Goal: Information Seeking & Learning: Learn about a topic

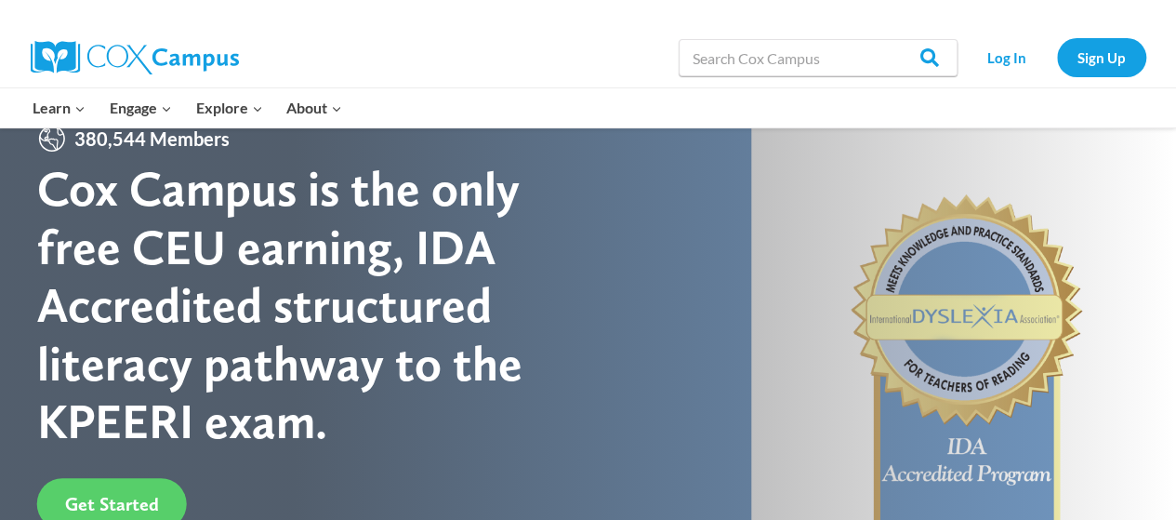
scroll to position [39, 0]
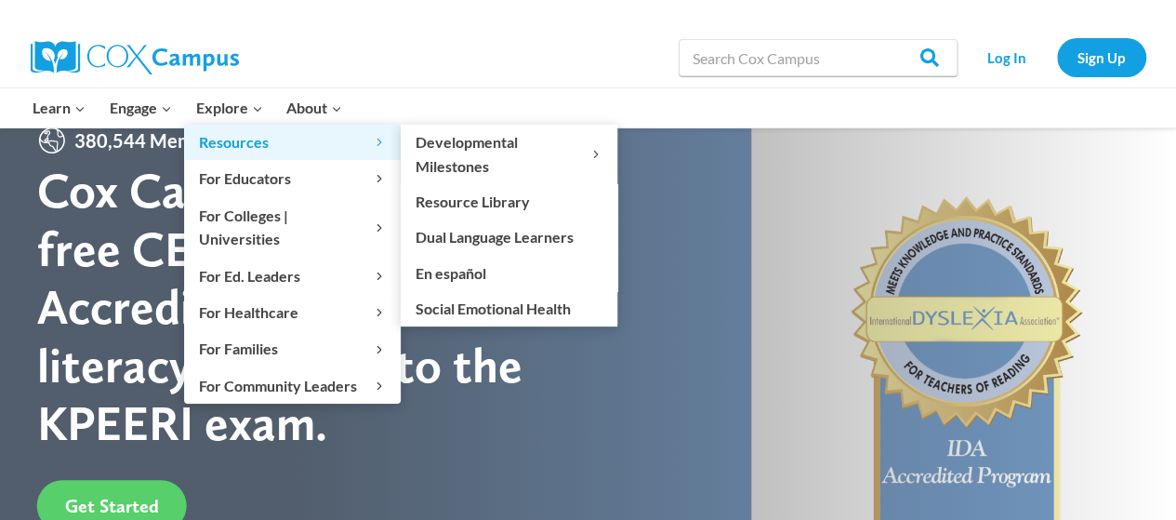
click at [265, 125] on link "Resources Expand" at bounding box center [292, 142] width 217 height 35
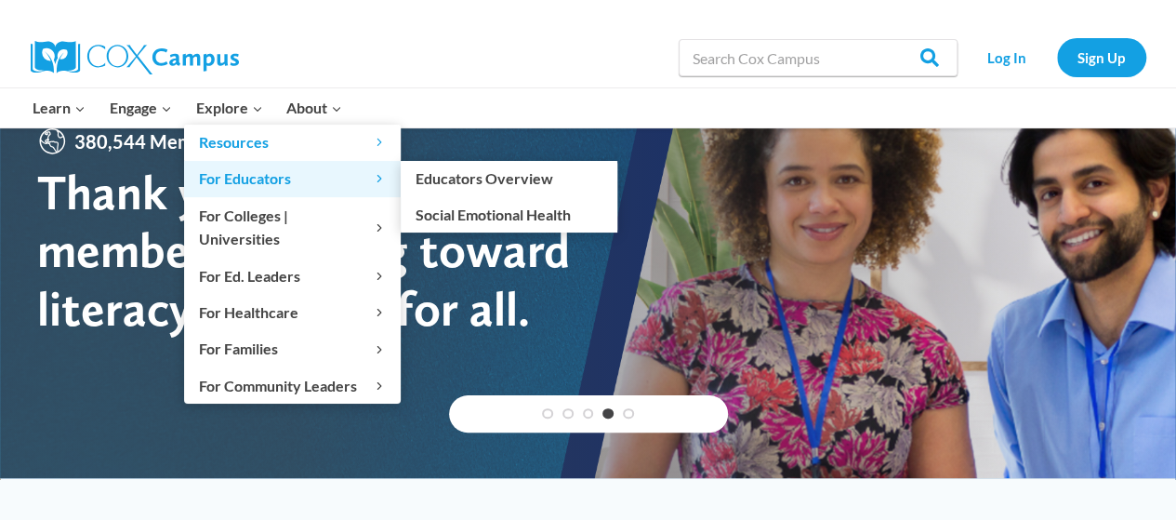
click at [355, 183] on span "For Educators Expand" at bounding box center [292, 178] width 187 height 24
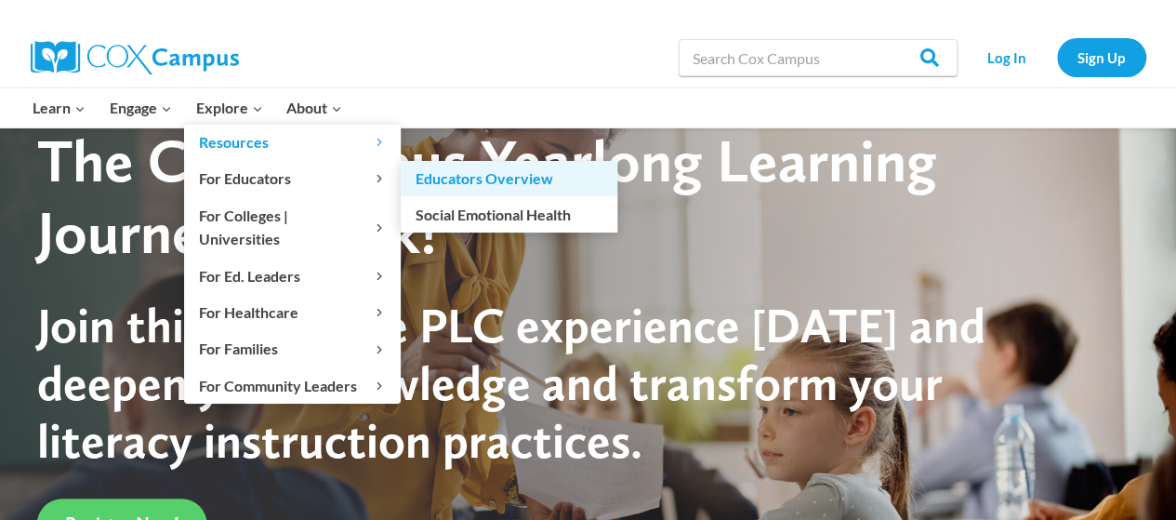
click at [475, 166] on link "Educators Overview" at bounding box center [509, 178] width 217 height 35
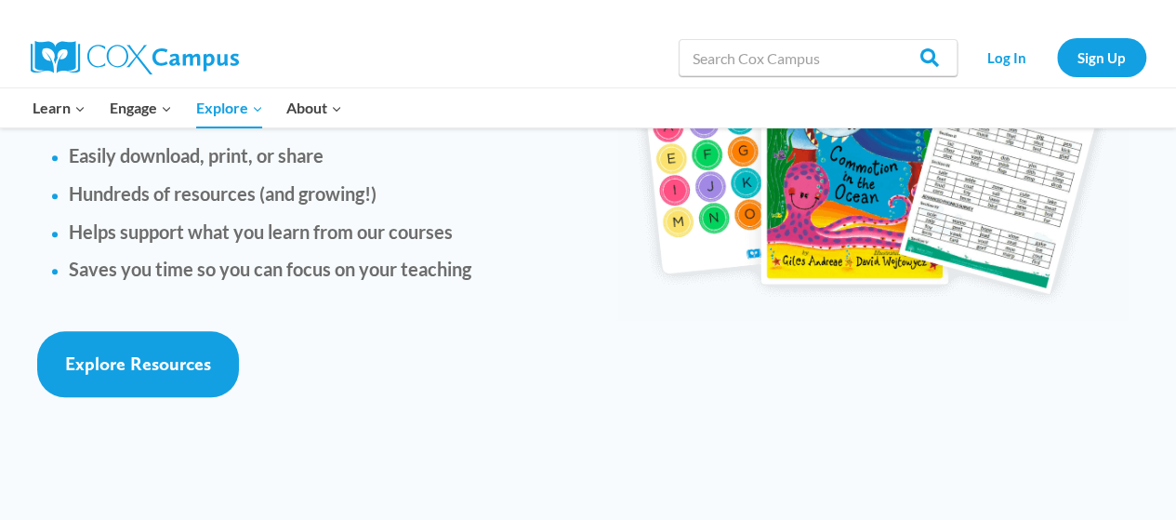
scroll to position [4458, 0]
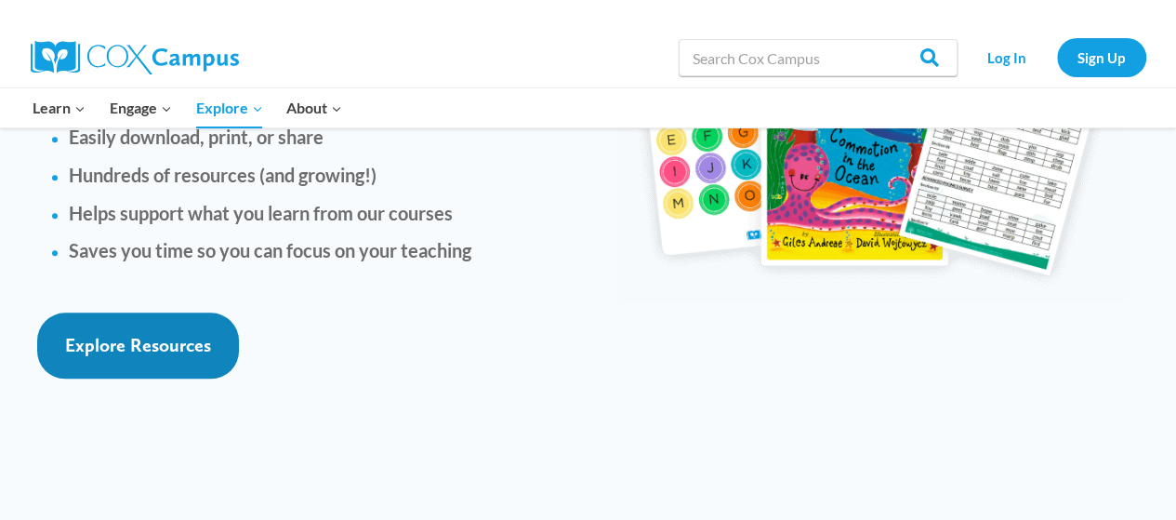
click at [179, 334] on span "Explore Resources" at bounding box center [138, 345] width 146 height 22
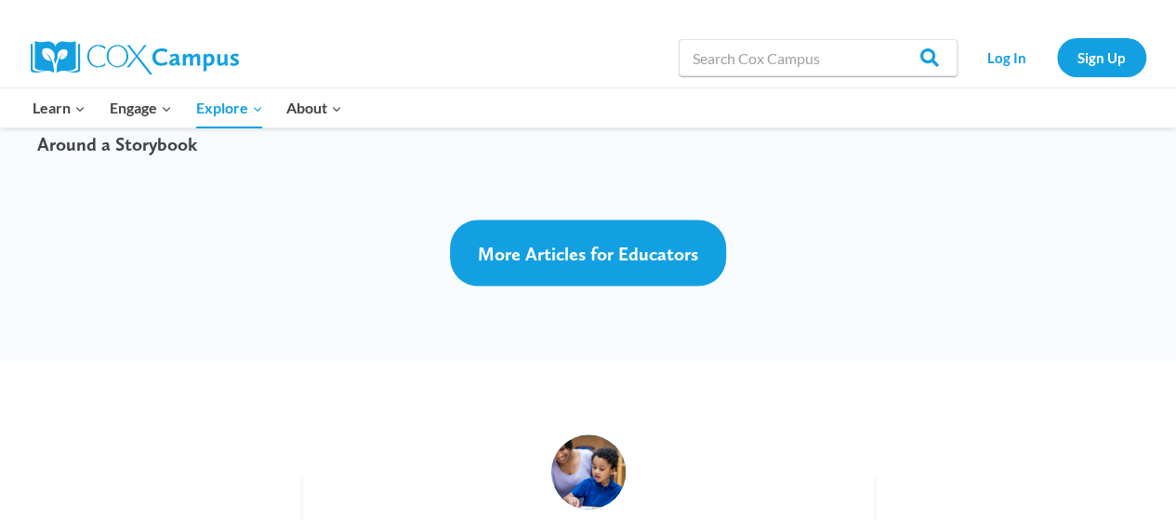
scroll to position [5145, 0]
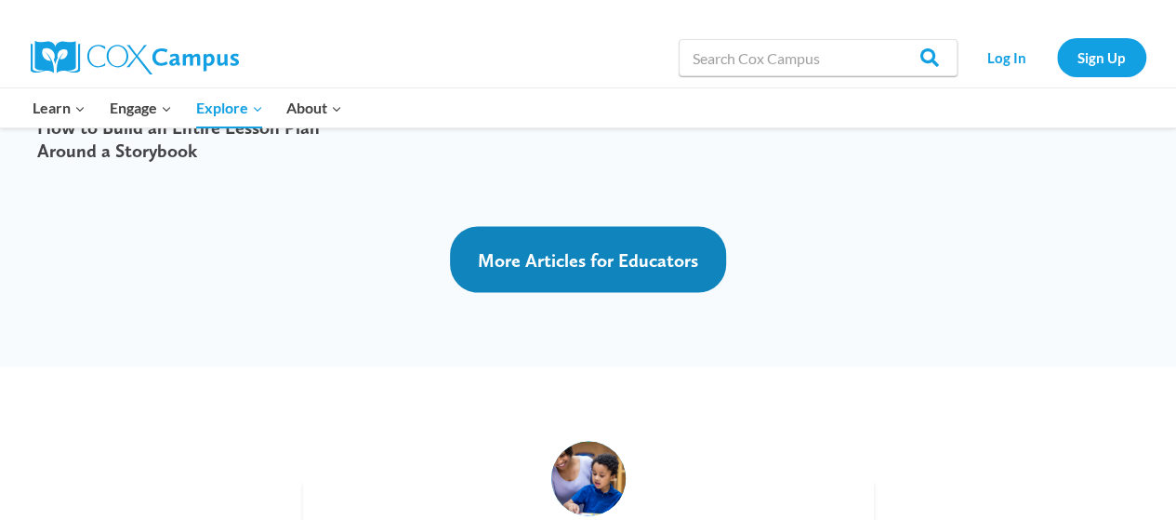
click at [651, 248] on span "More Articles for Educators" at bounding box center [588, 259] width 220 height 22
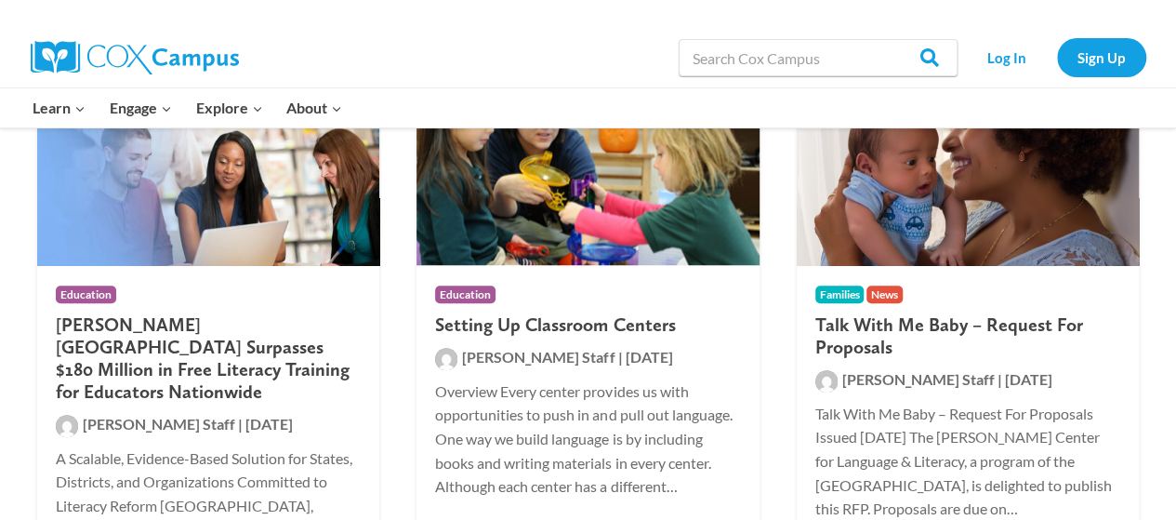
scroll to position [392, 0]
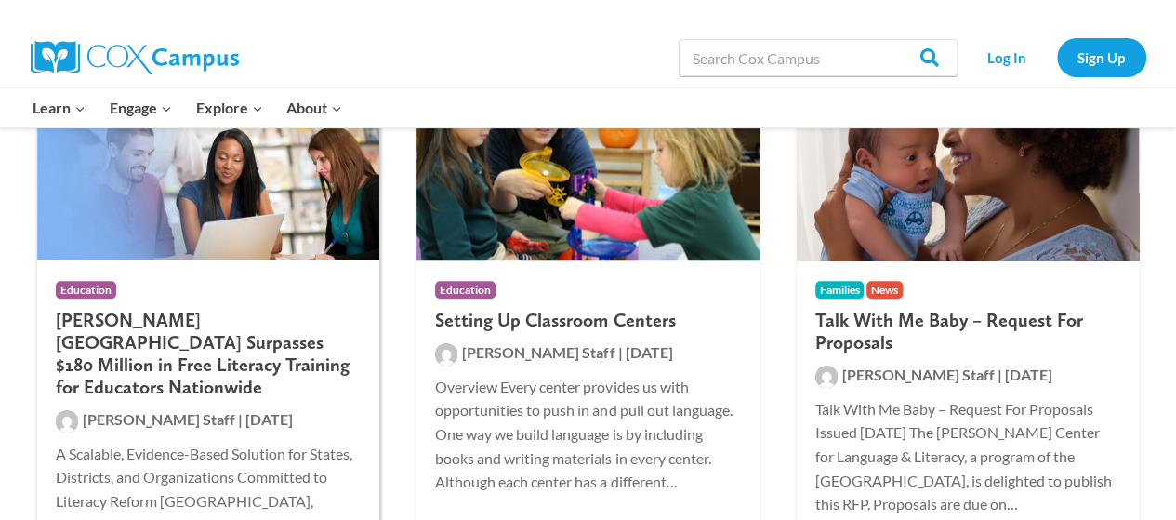
click at [222, 342] on h2 "Cox Campus Surpasses $180 Million in Free Literacy Training for Educators Natio…" at bounding box center [208, 353] width 305 height 89
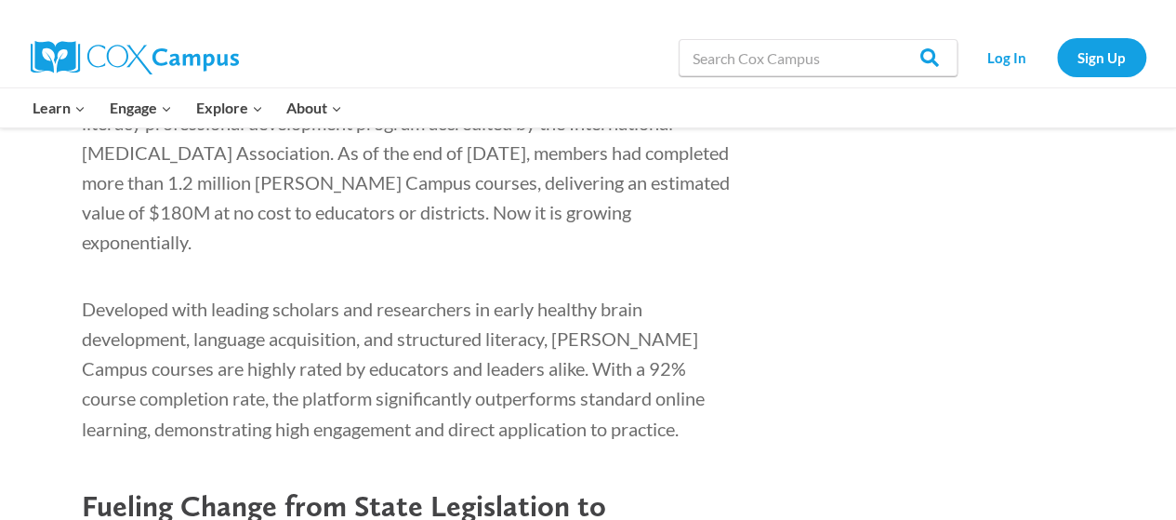
scroll to position [1339, 0]
click at [1003, 69] on link "Log In" at bounding box center [1007, 57] width 81 height 38
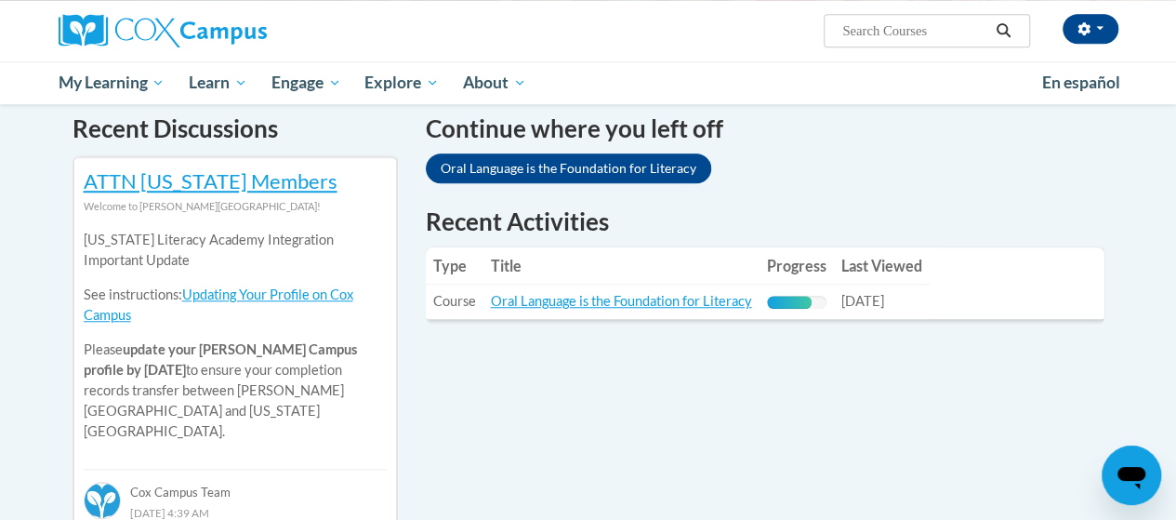
scroll to position [573, 0]
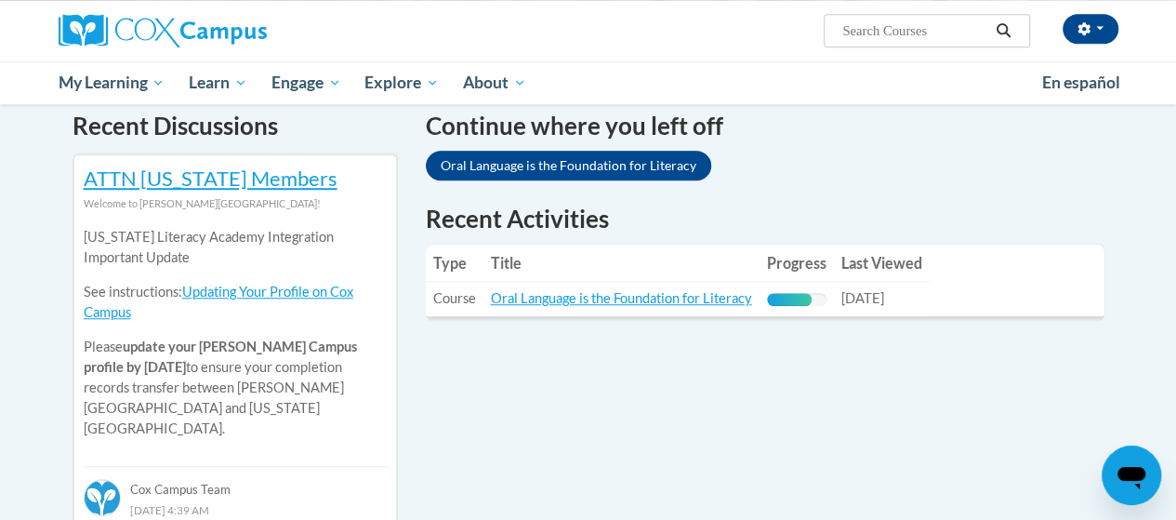
click at [644, 179] on link "Oral Language is the Foundation for Literacy" at bounding box center [569, 166] width 286 height 30
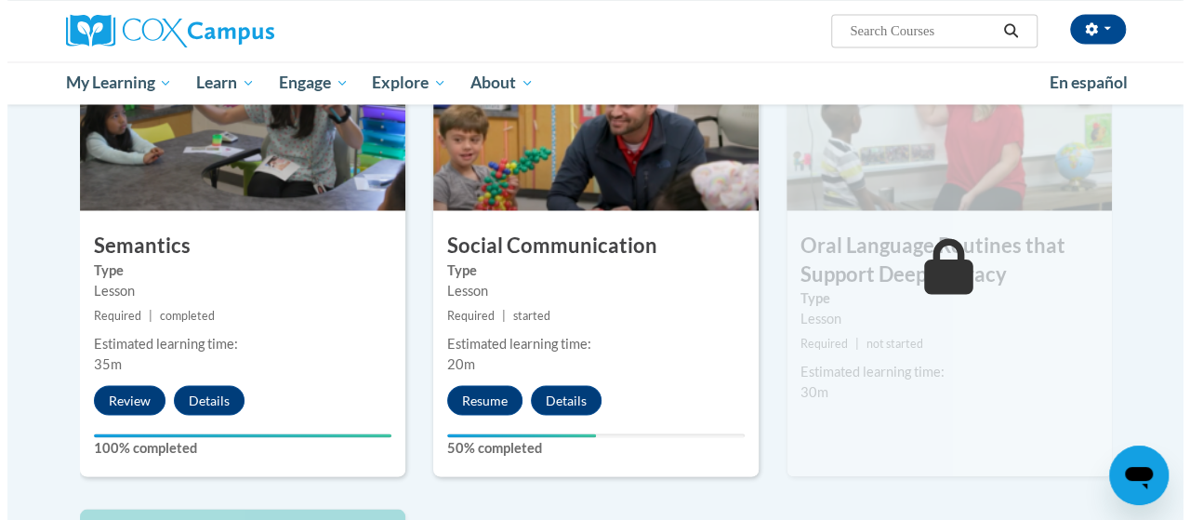
scroll to position [1538, 0]
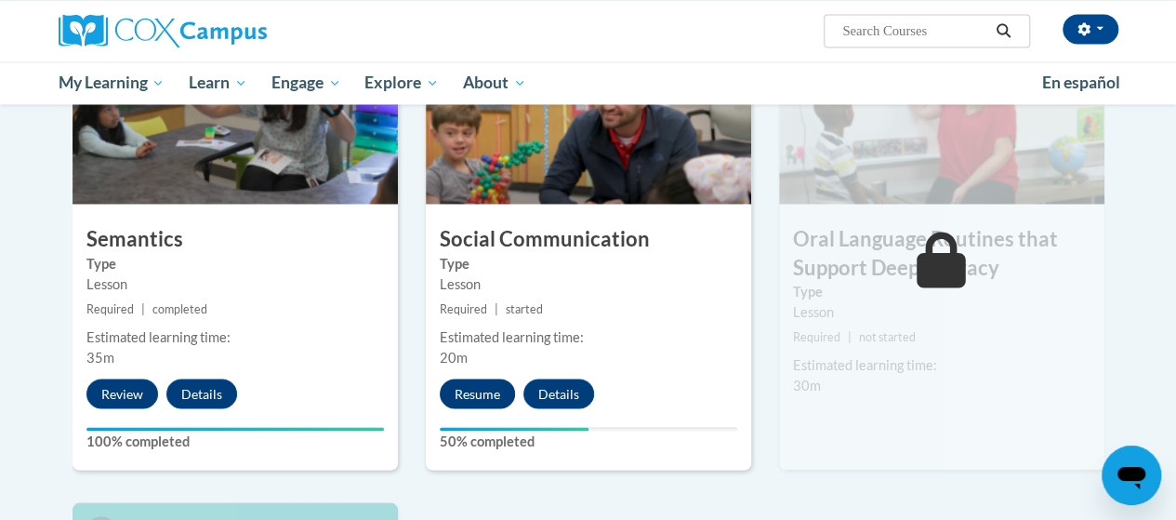
click at [495, 400] on button "Resume" at bounding box center [477, 394] width 75 height 30
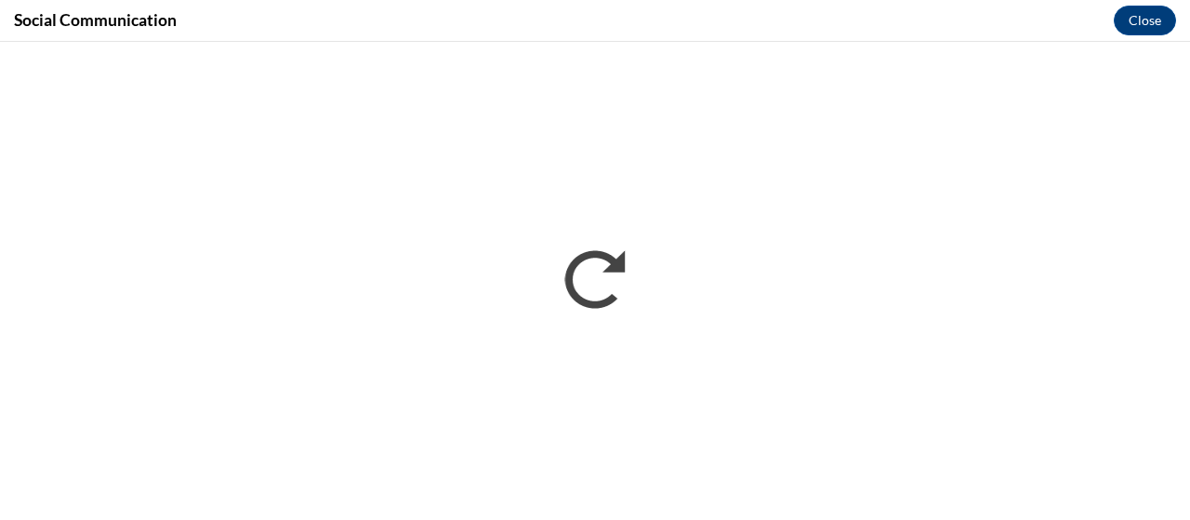
scroll to position [0, 0]
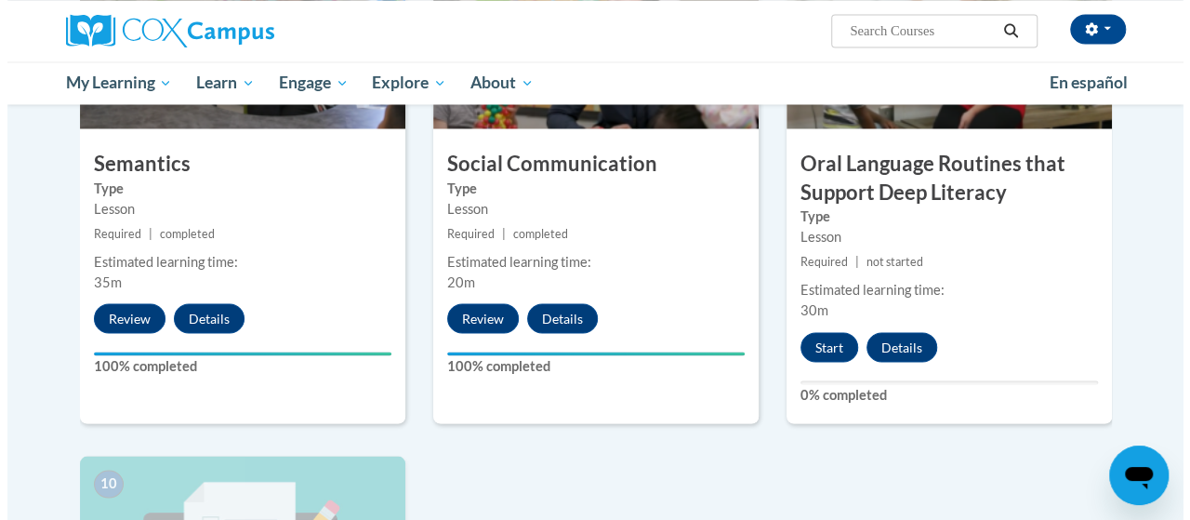
scroll to position [1615, 0]
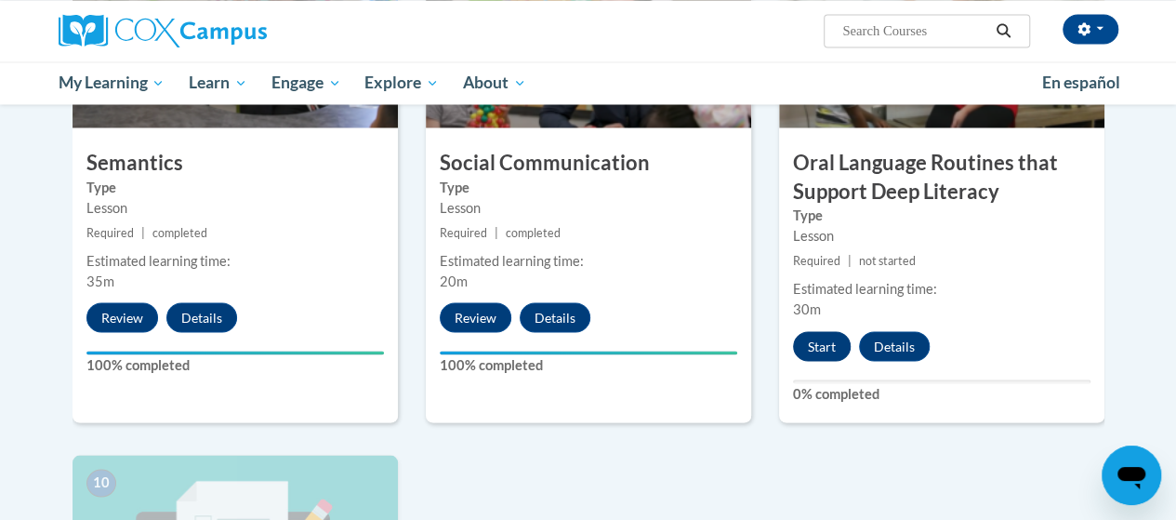
click at [822, 353] on button "Start" at bounding box center [822, 346] width 58 height 30
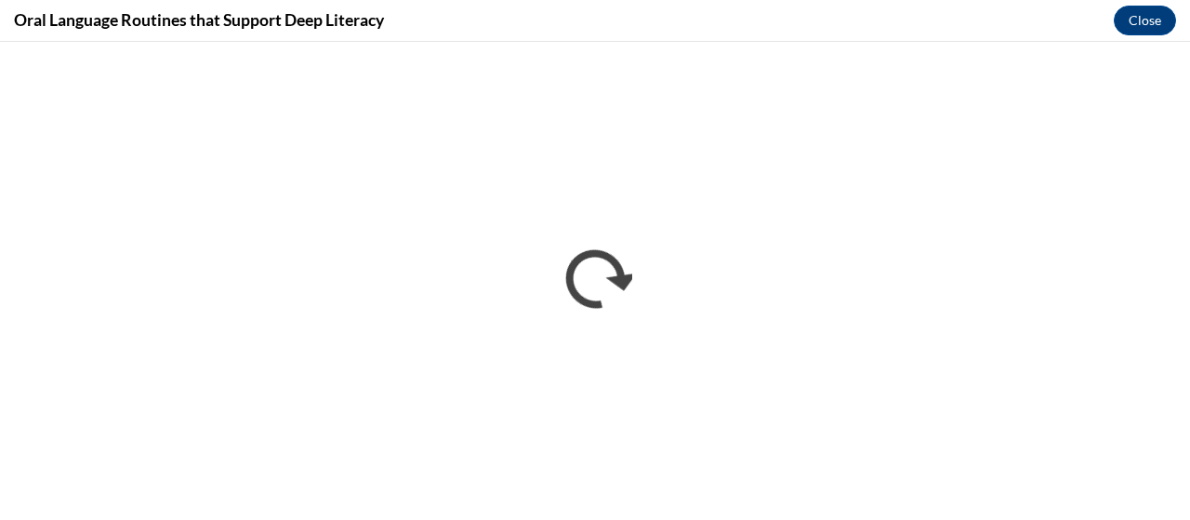
scroll to position [0, 0]
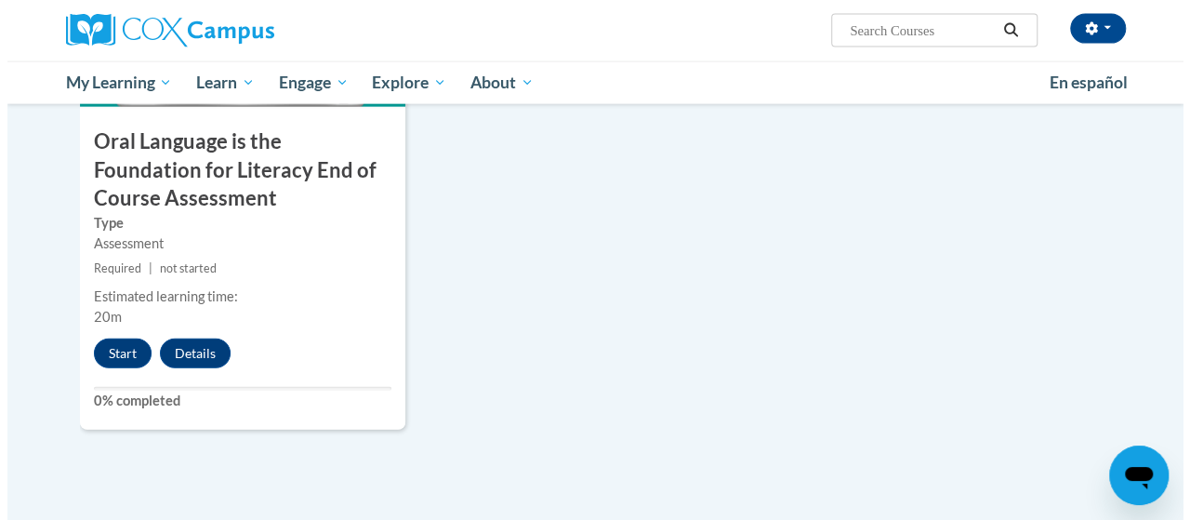
scroll to position [2150, 0]
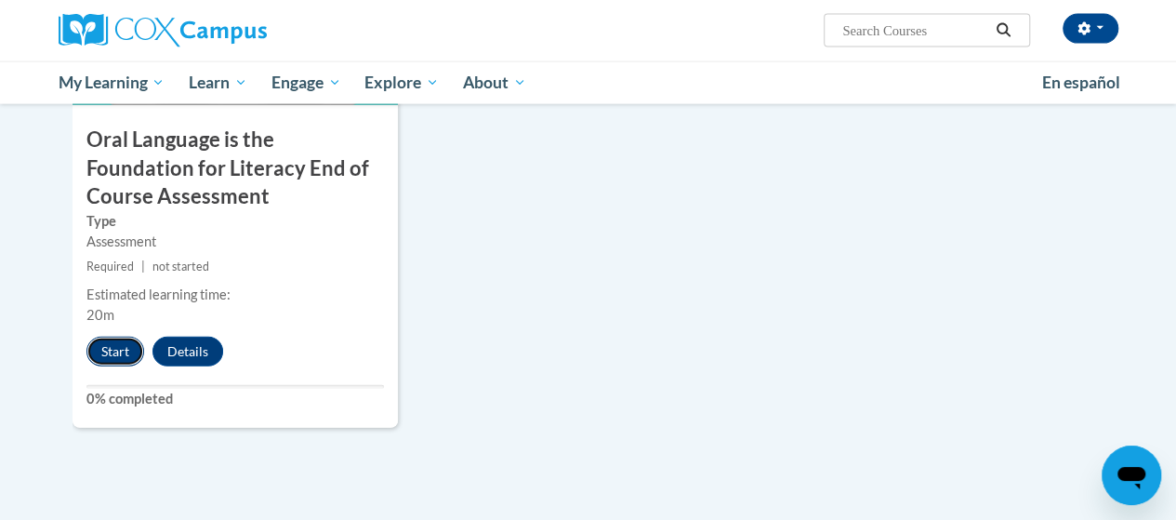
click at [128, 355] on button "Start" at bounding box center [115, 352] width 58 height 30
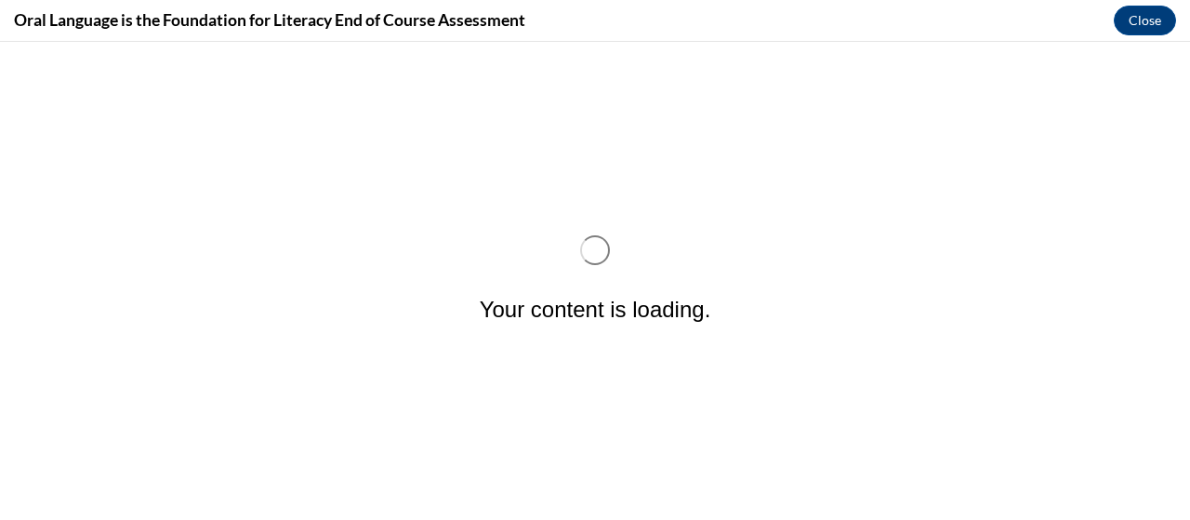
scroll to position [0, 0]
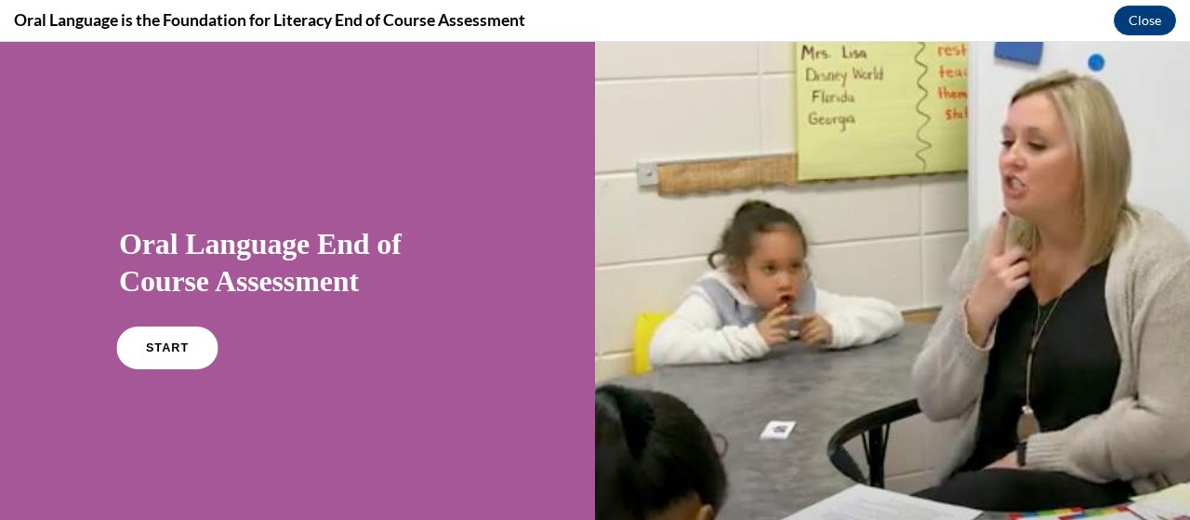
click at [166, 347] on span "START" at bounding box center [167, 348] width 43 height 14
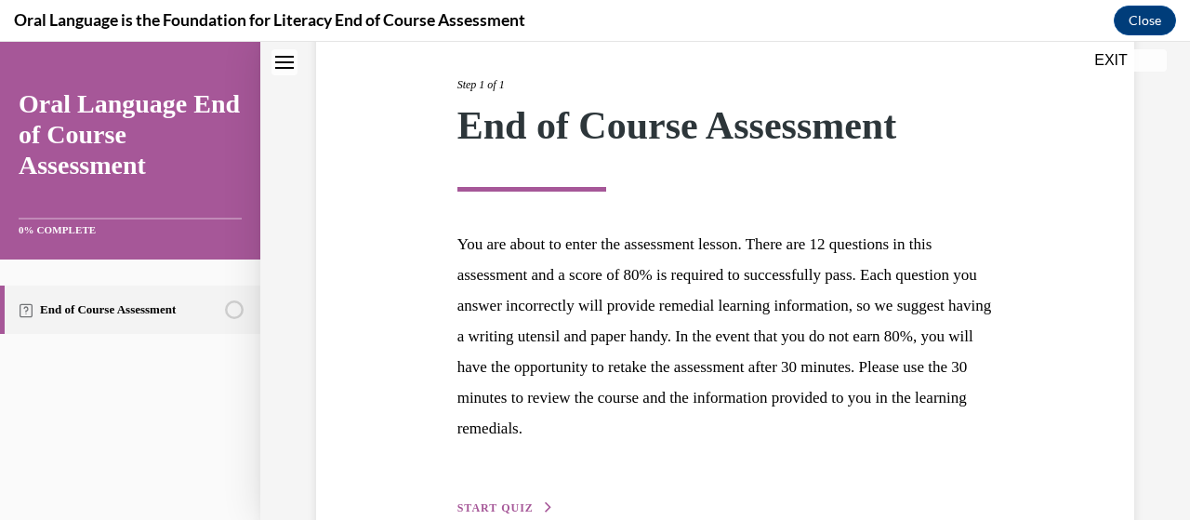
scroll to position [333, 0]
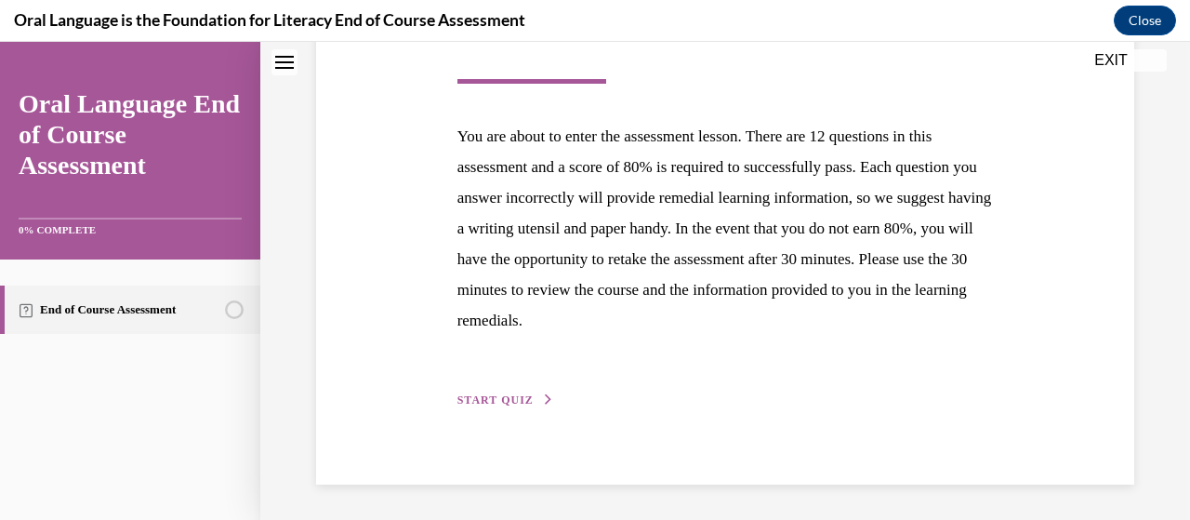
click at [520, 400] on span "START QUIZ" at bounding box center [496, 399] width 76 height 13
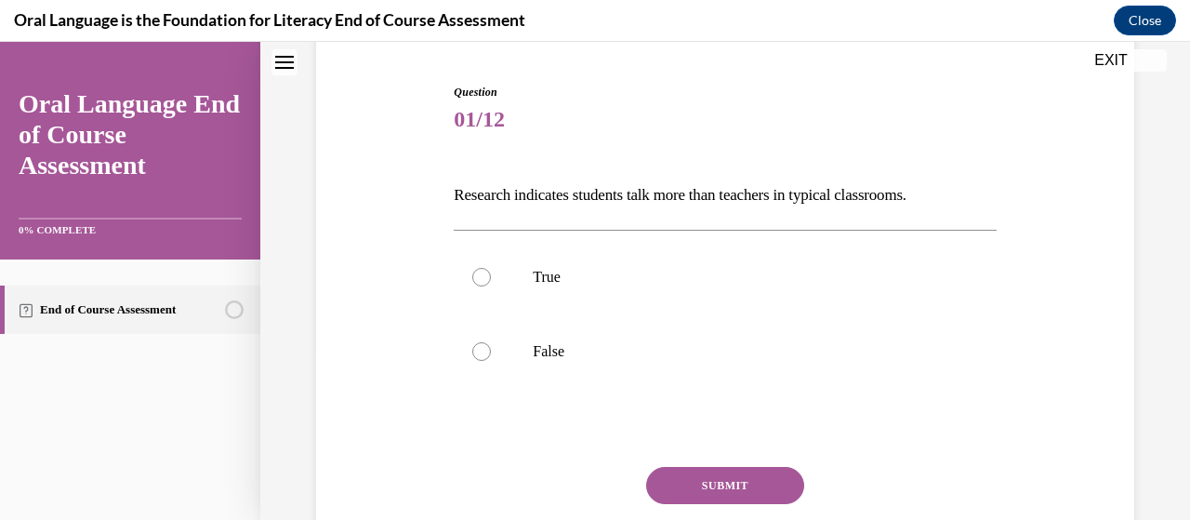
scroll to position [179, 0]
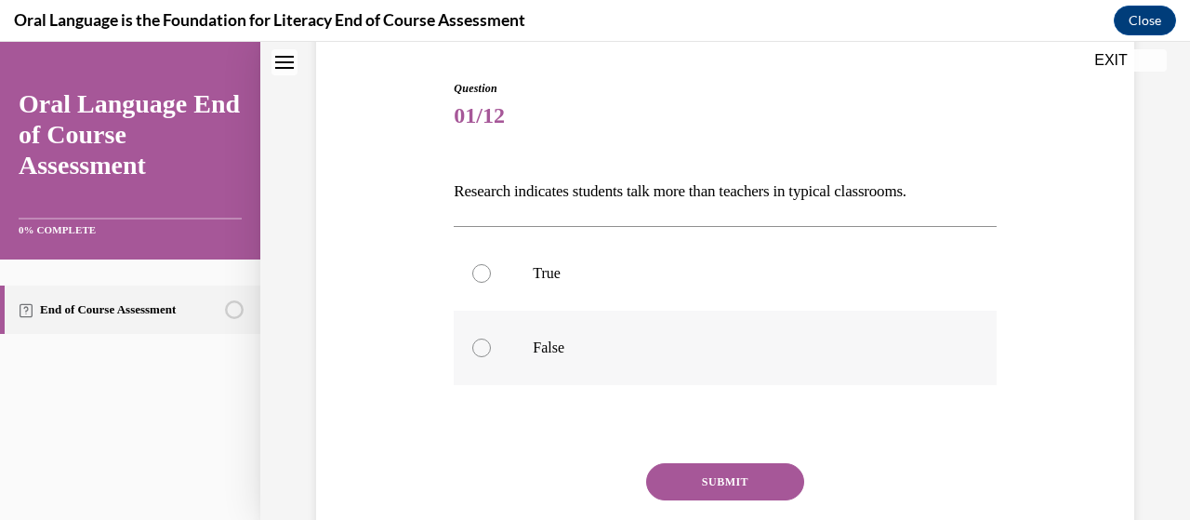
click at [484, 353] on div at bounding box center [481, 348] width 19 height 19
click at [484, 353] on input "False" at bounding box center [481, 348] width 19 height 19
radio input "true"
click at [701, 492] on button "SUBMIT" at bounding box center [725, 481] width 158 height 37
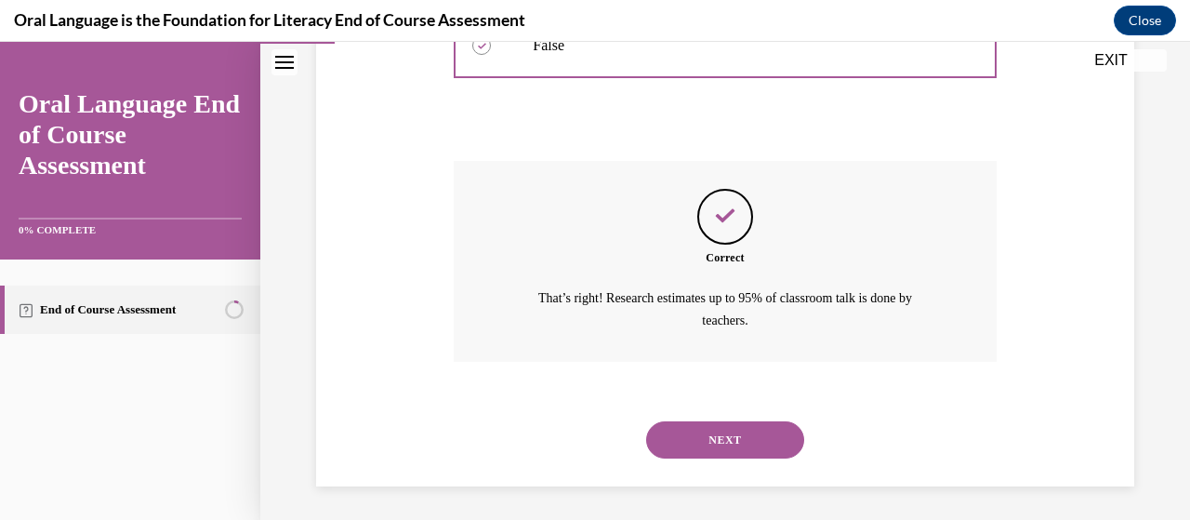
scroll to position [483, 0]
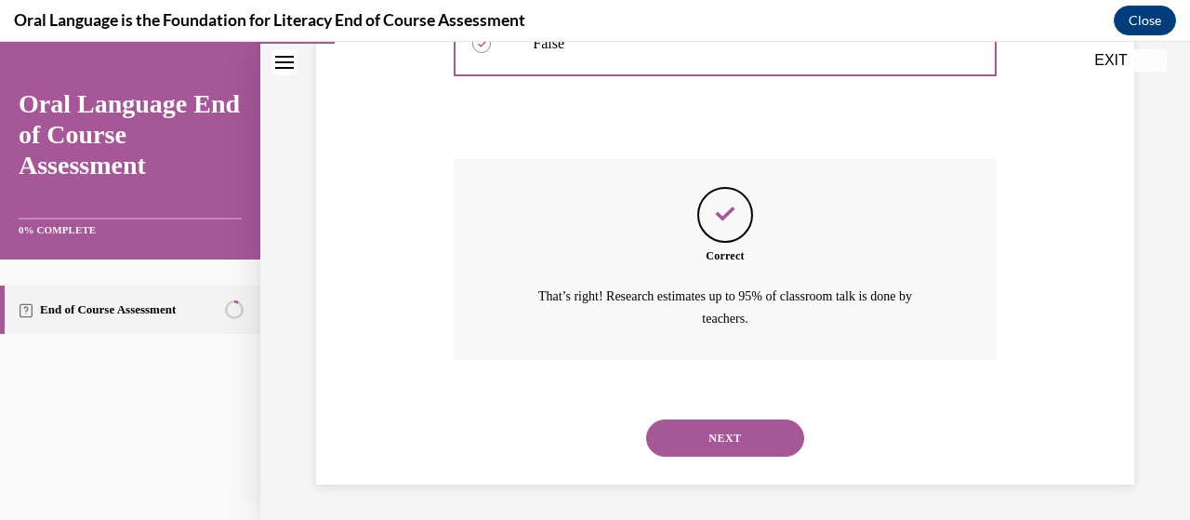
click at [707, 435] on button "NEXT" at bounding box center [725, 437] width 158 height 37
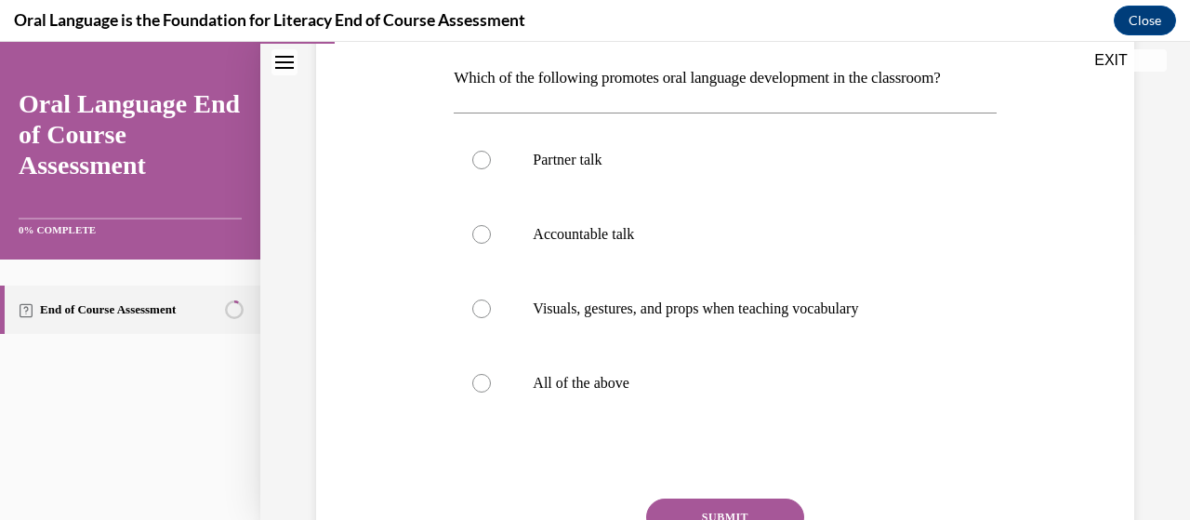
scroll to position [298, 0]
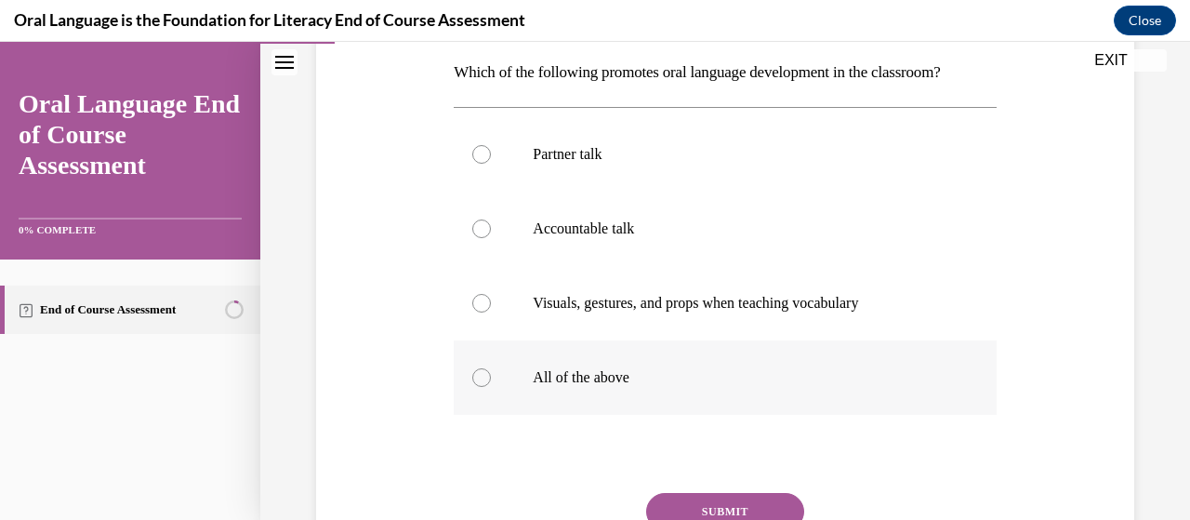
click at [487, 388] on label "All of the above" at bounding box center [725, 377] width 542 height 74
click at [487, 387] on input "All of the above" at bounding box center [481, 377] width 19 height 19
radio input "true"
click at [713, 511] on button "SUBMIT" at bounding box center [725, 511] width 158 height 37
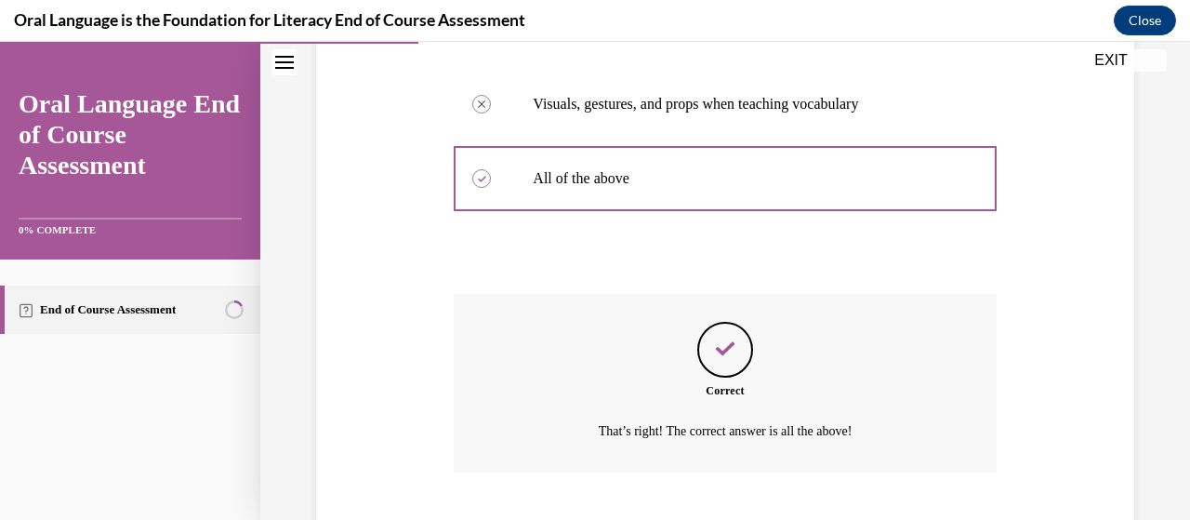
scroll to position [610, 0]
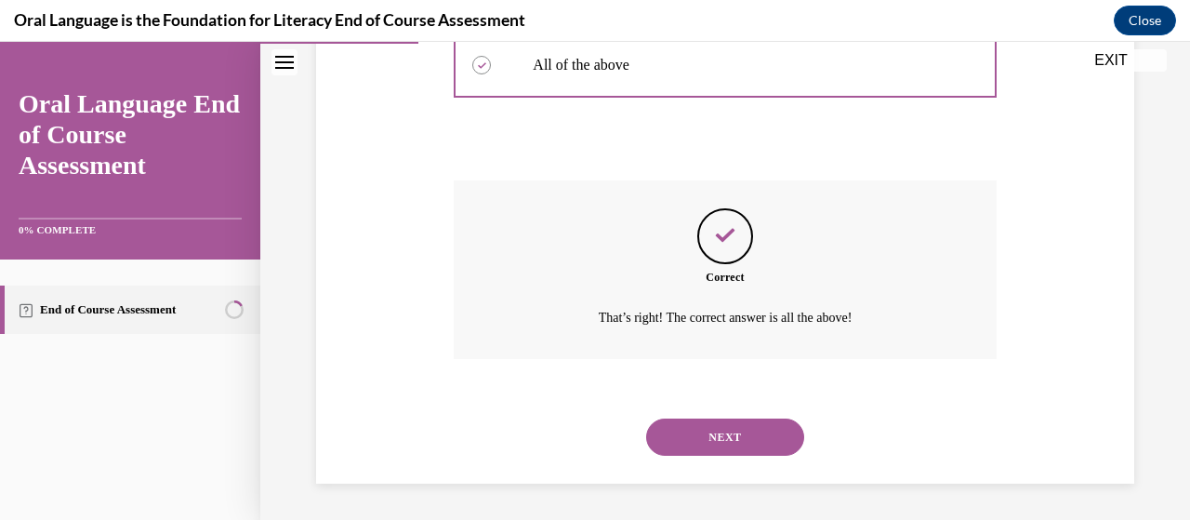
click at [695, 441] on button "NEXT" at bounding box center [725, 437] width 158 height 37
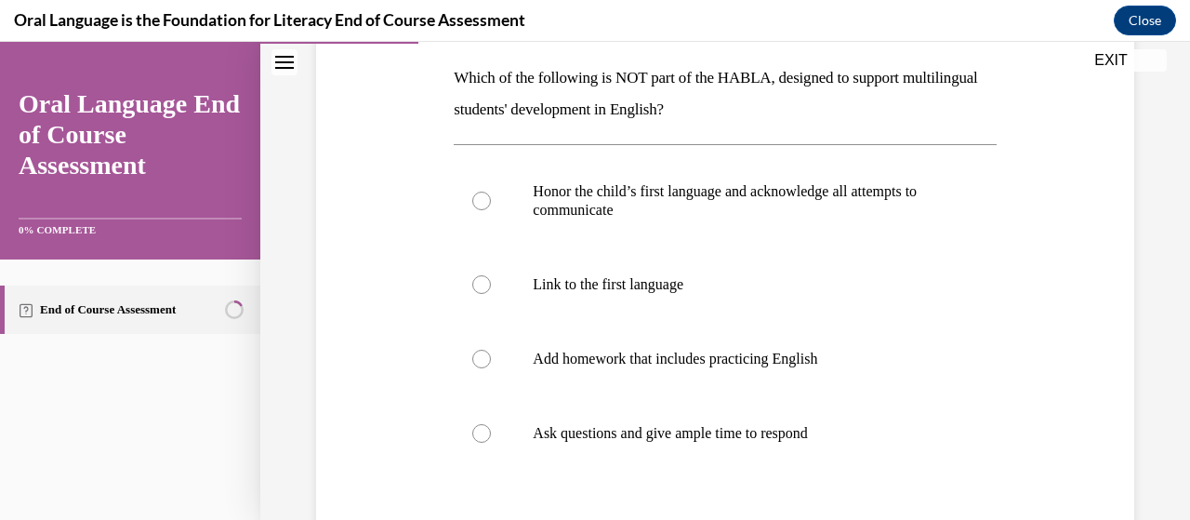
scroll to position [288, 0]
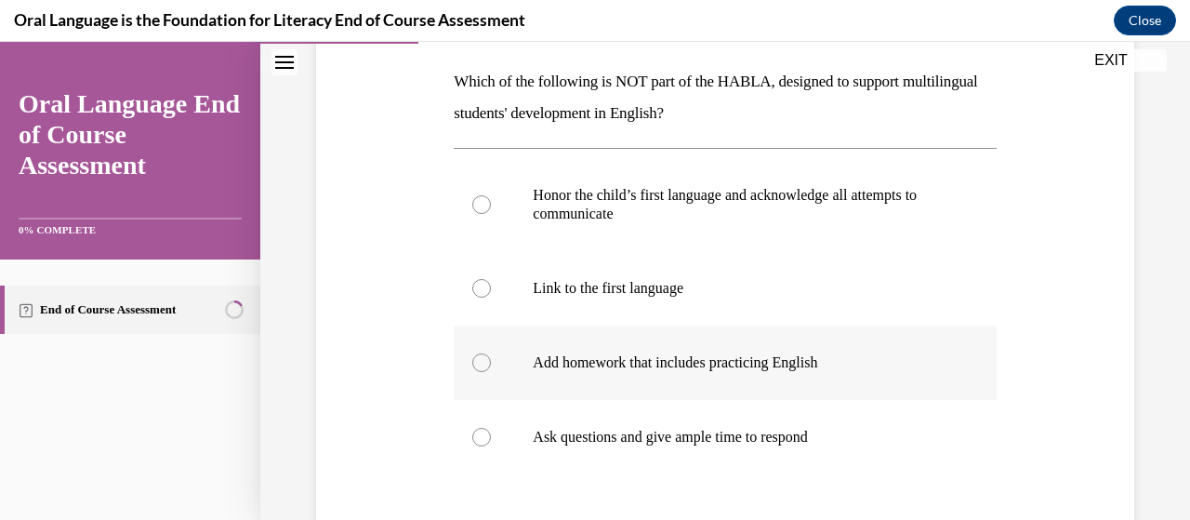
click at [475, 355] on div at bounding box center [481, 362] width 19 height 19
click at [475, 355] on input "Add homework that includes practicing English" at bounding box center [481, 362] width 19 height 19
radio input "true"
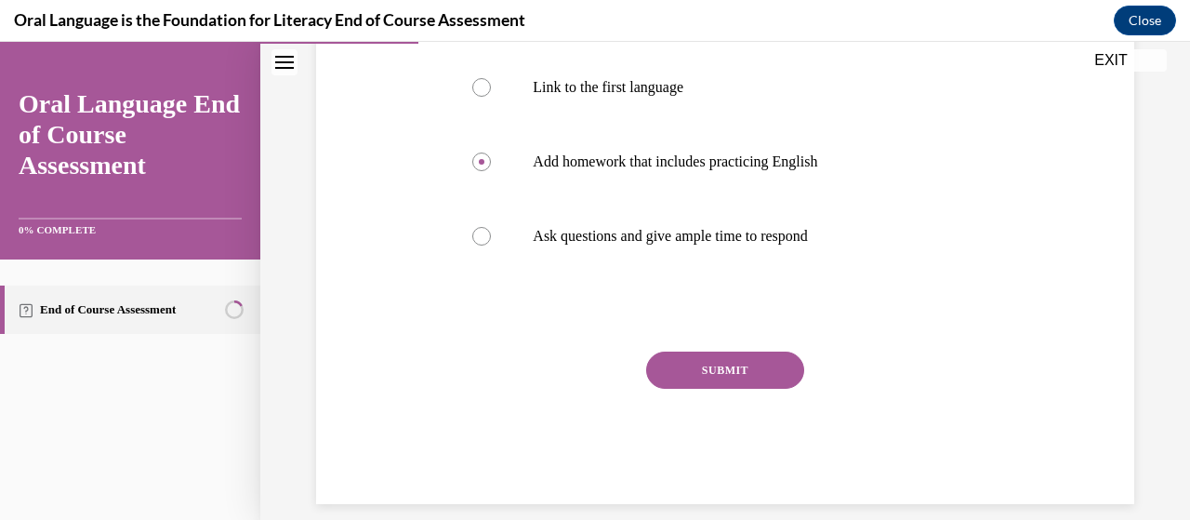
click at [711, 370] on button "SUBMIT" at bounding box center [725, 370] width 158 height 37
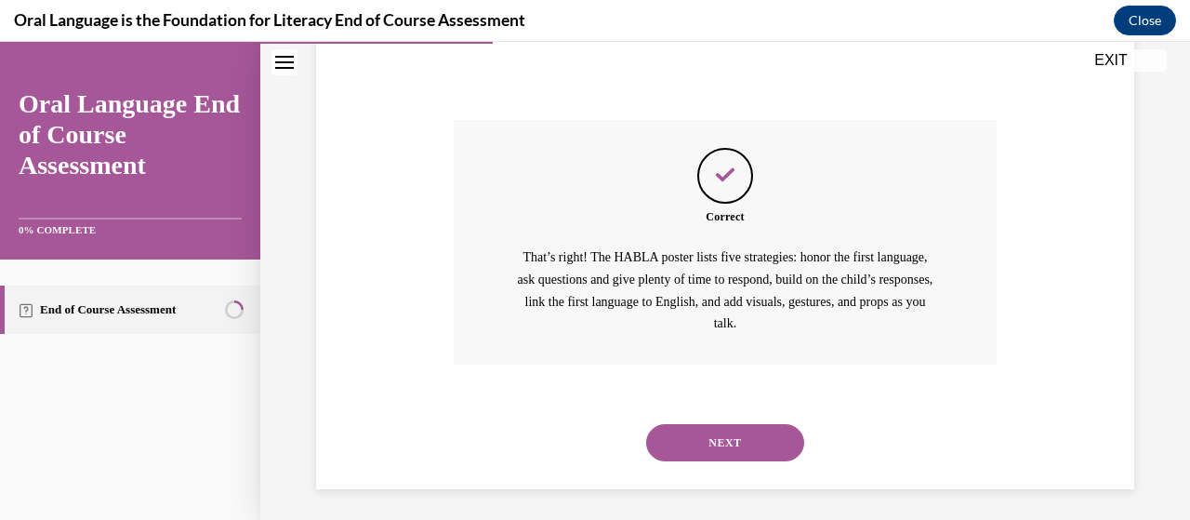
scroll to position [726, 0]
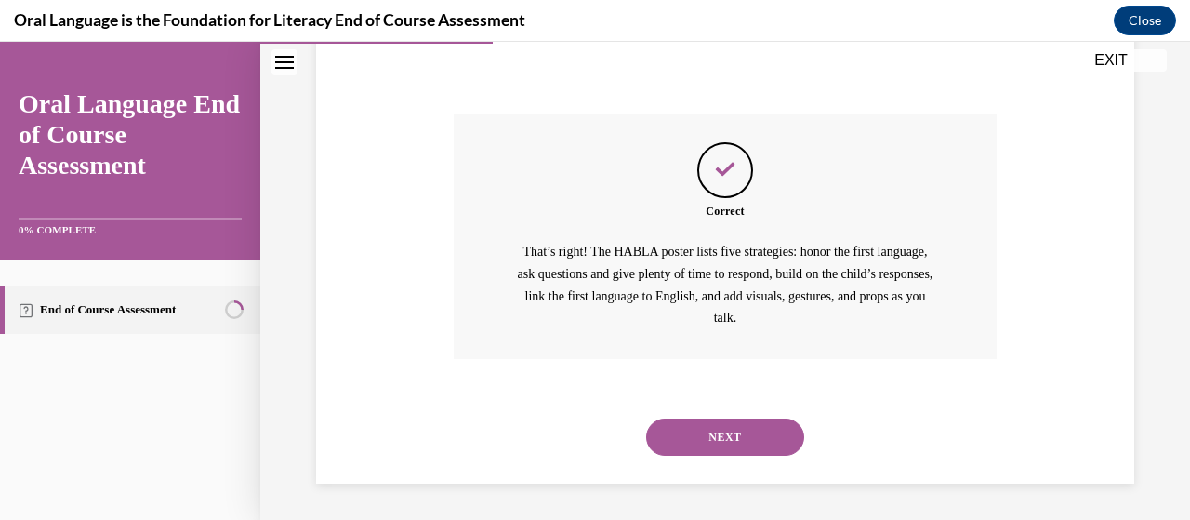
click at [720, 436] on button "NEXT" at bounding box center [725, 437] width 158 height 37
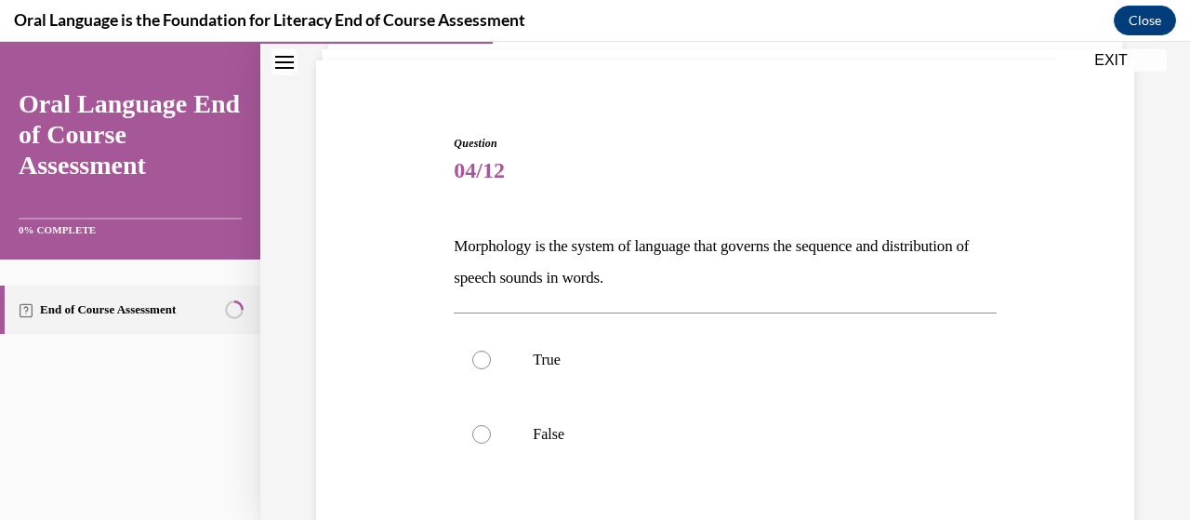
scroll to position [126, 0]
click at [487, 364] on label "True" at bounding box center [725, 357] width 542 height 74
click at [487, 364] on input "True" at bounding box center [481, 357] width 19 height 19
radio input "true"
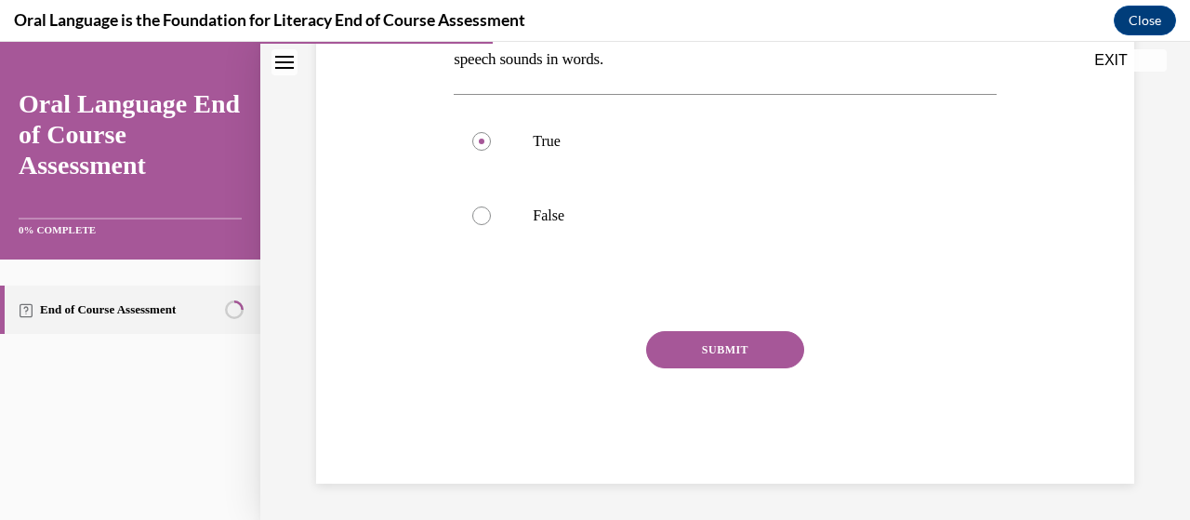
click at [694, 358] on button "SUBMIT" at bounding box center [725, 349] width 158 height 37
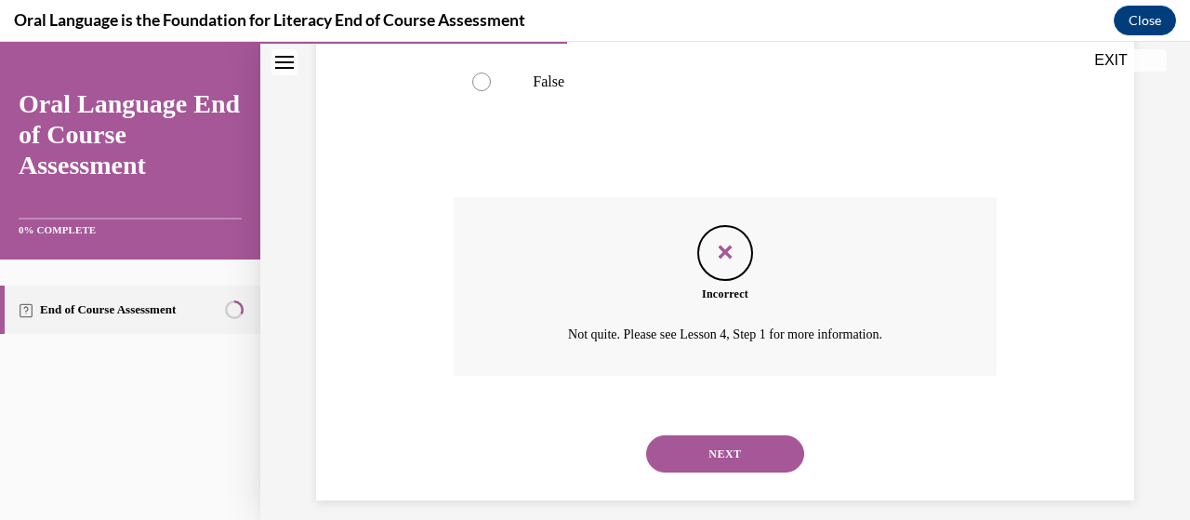
scroll to position [493, 0]
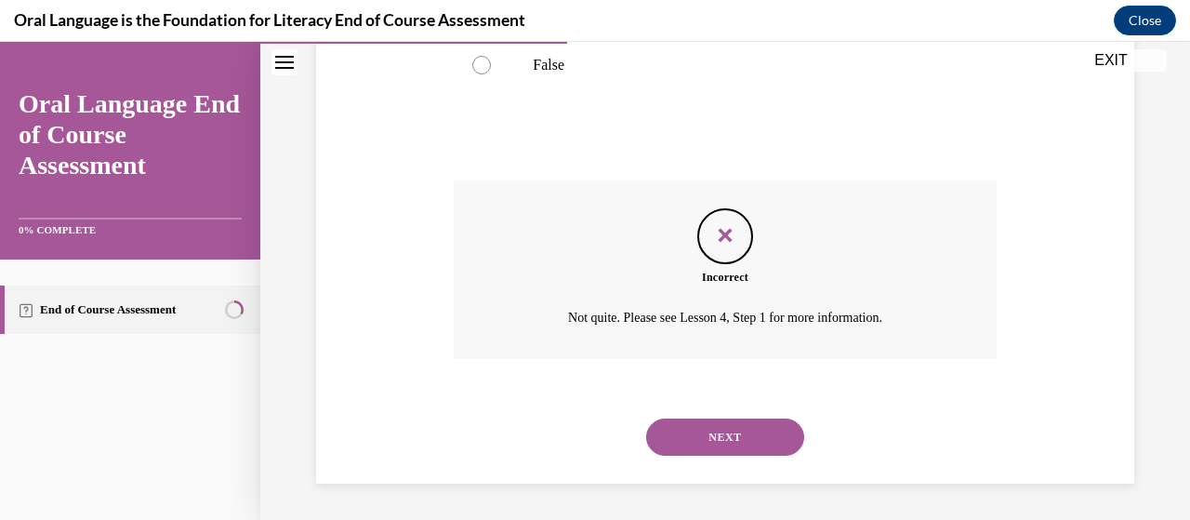
click at [710, 433] on button "NEXT" at bounding box center [725, 437] width 158 height 37
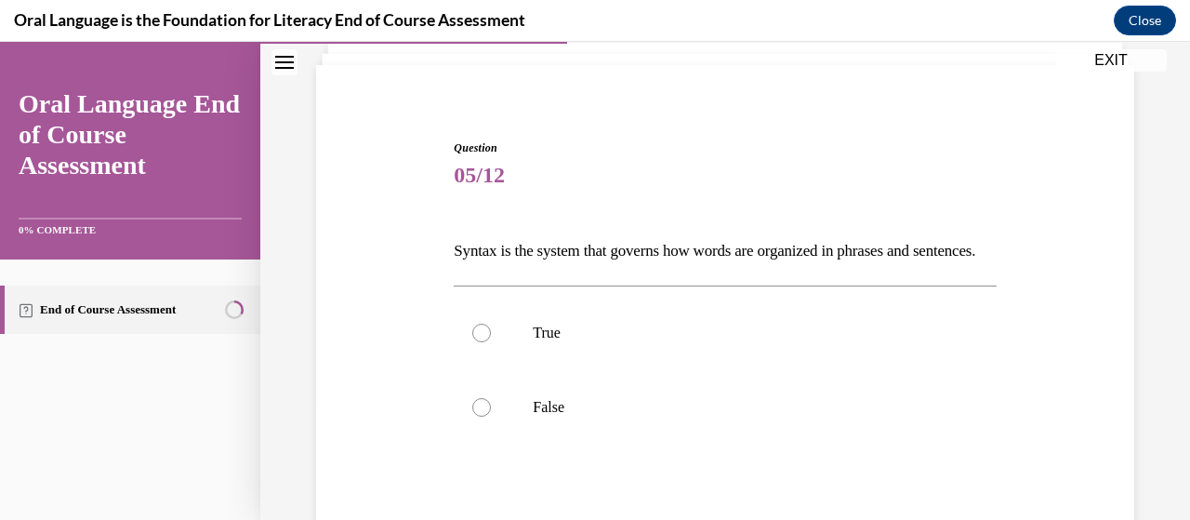
scroll to position [120, 0]
click at [494, 368] on label "True" at bounding box center [725, 332] width 542 height 74
click at [491, 341] on input "True" at bounding box center [481, 332] width 19 height 19
radio input "true"
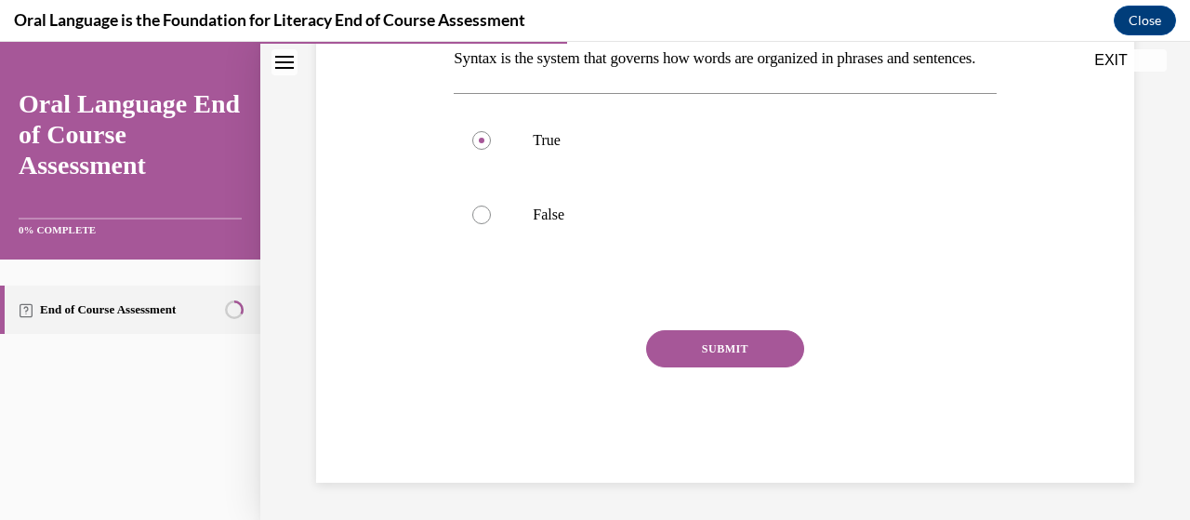
click at [698, 352] on button "SUBMIT" at bounding box center [725, 348] width 158 height 37
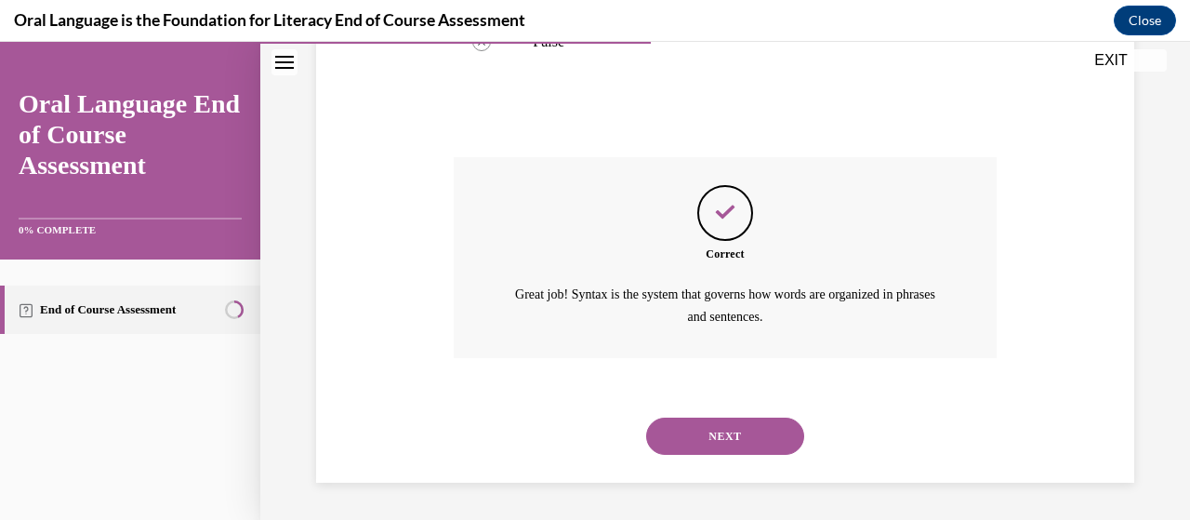
scroll to position [514, 0]
click at [706, 433] on button "NEXT" at bounding box center [725, 436] width 158 height 37
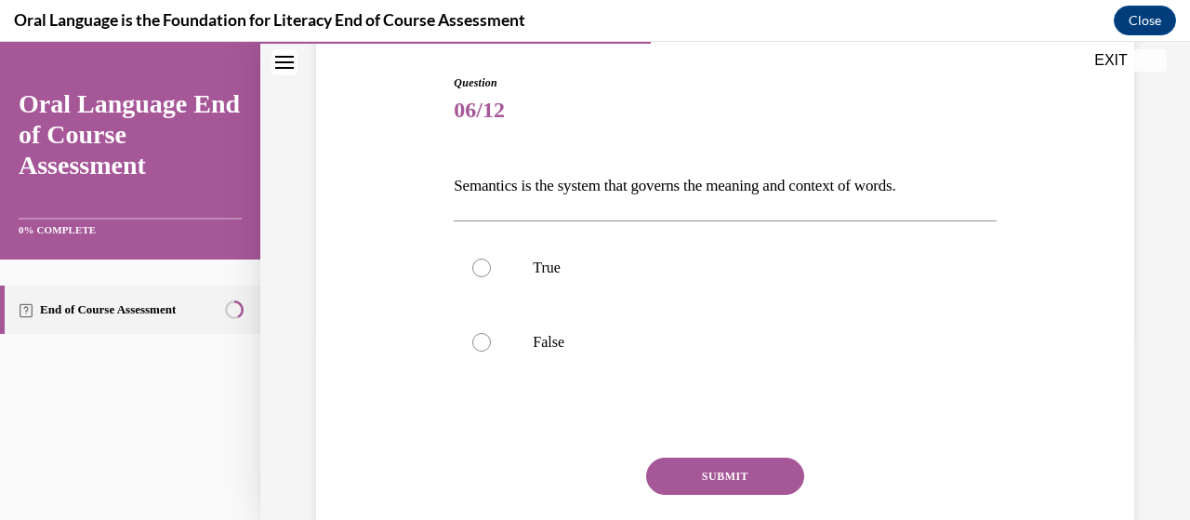
scroll to position [185, 0]
click at [485, 271] on div at bounding box center [481, 267] width 19 height 19
click at [485, 271] on input "True" at bounding box center [481, 267] width 19 height 19
radio input "true"
click at [703, 474] on button "SUBMIT" at bounding box center [725, 475] width 158 height 37
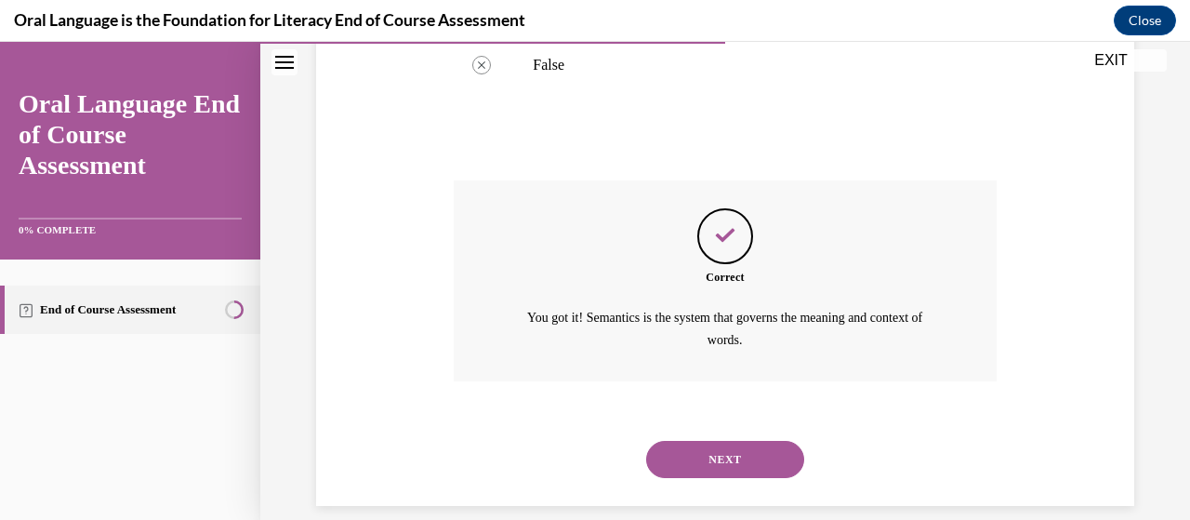
scroll to position [483, 0]
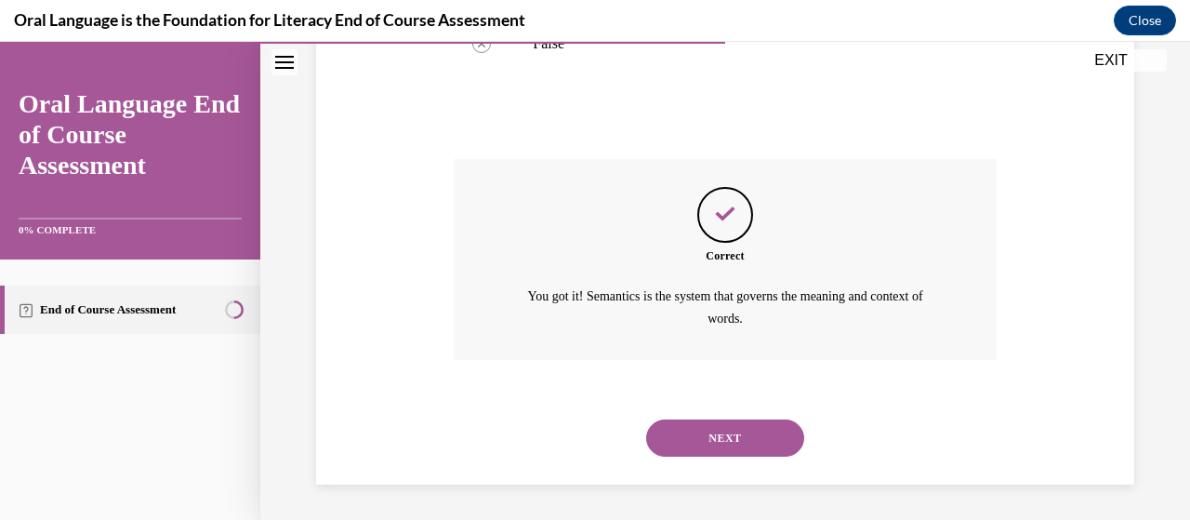
click at [717, 436] on button "NEXT" at bounding box center [725, 437] width 158 height 37
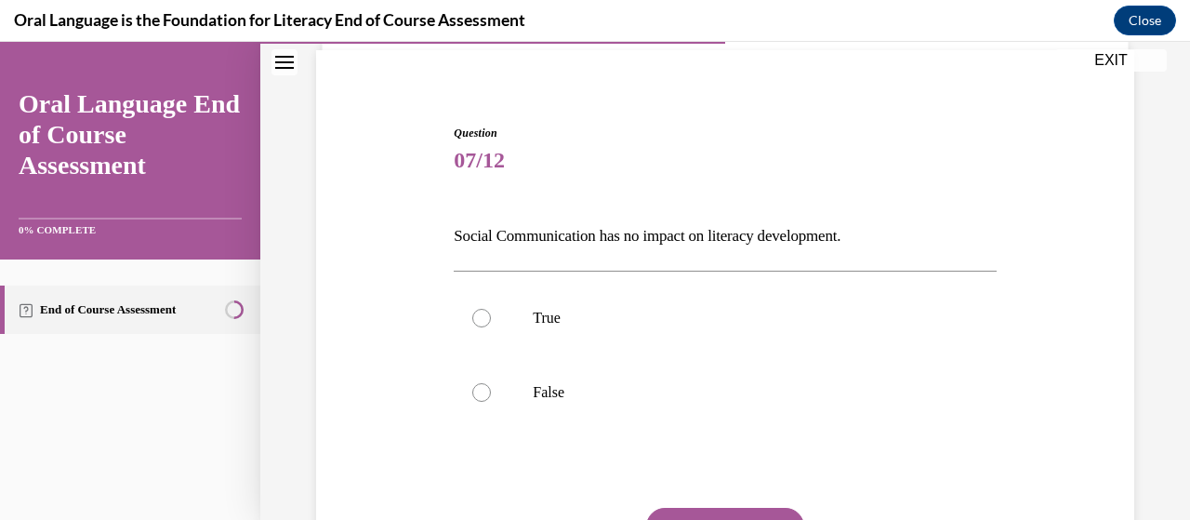
scroll to position [134, 0]
click at [481, 392] on div at bounding box center [481, 392] width 19 height 19
click at [481, 392] on input "False" at bounding box center [481, 392] width 19 height 19
radio input "true"
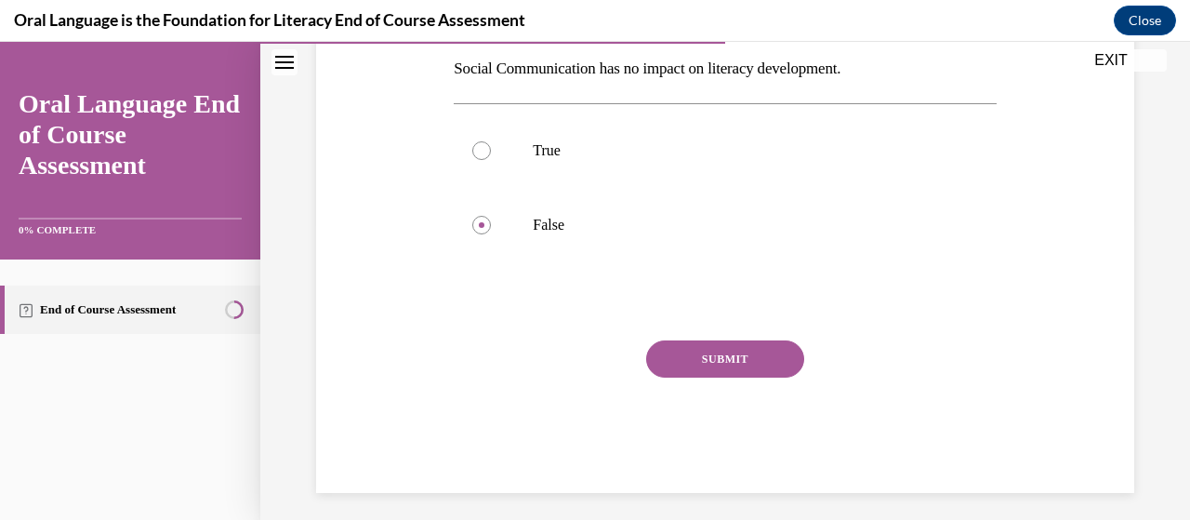
click at [709, 358] on button "SUBMIT" at bounding box center [725, 358] width 158 height 37
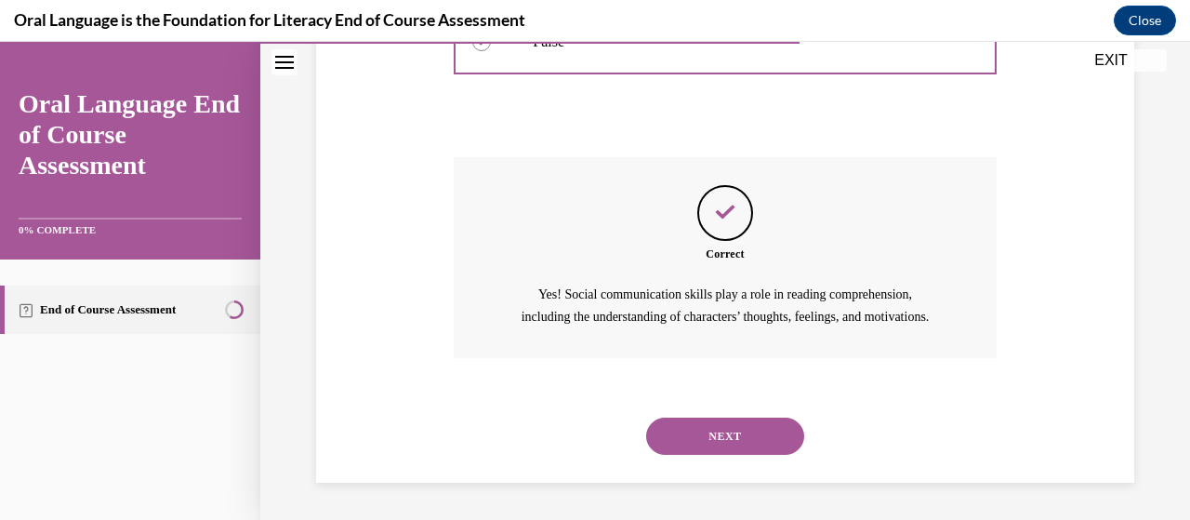
scroll to position [505, 0]
click at [712, 443] on button "NEXT" at bounding box center [725, 436] width 158 height 37
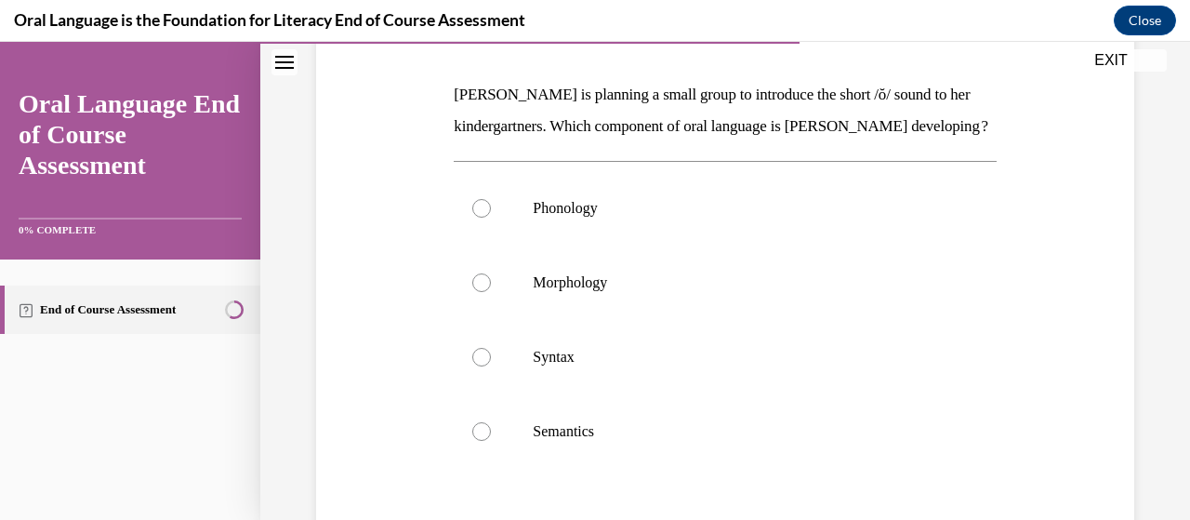
scroll to position [276, 0]
click at [483, 291] on div at bounding box center [481, 281] width 19 height 19
click at [483, 291] on input "Morphology" at bounding box center [481, 281] width 19 height 19
radio input "true"
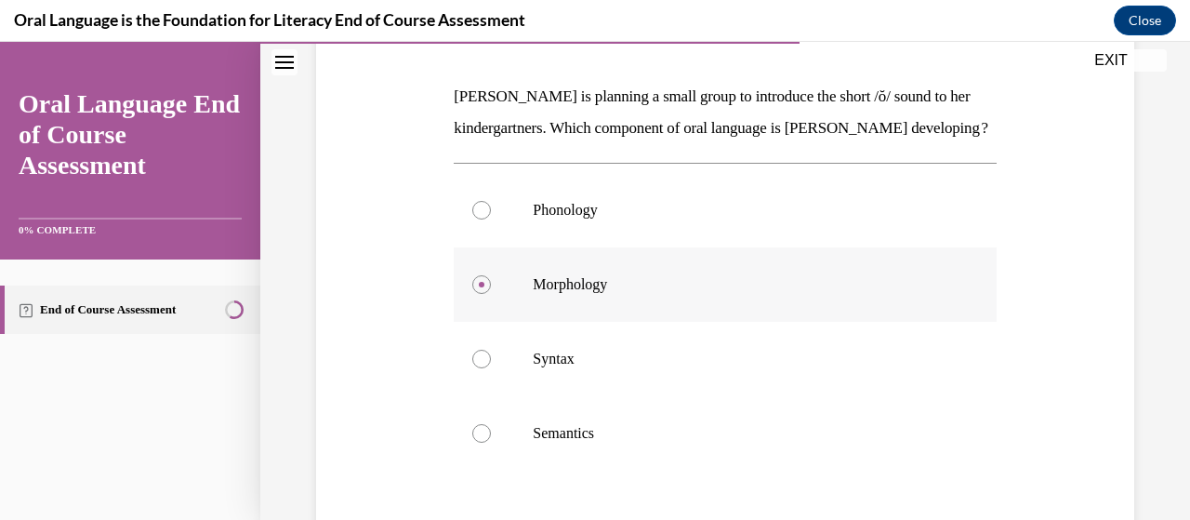
scroll to position [273, 0]
click at [478, 219] on div at bounding box center [481, 210] width 19 height 19
click at [478, 219] on input "Phonology" at bounding box center [481, 210] width 19 height 19
radio input "true"
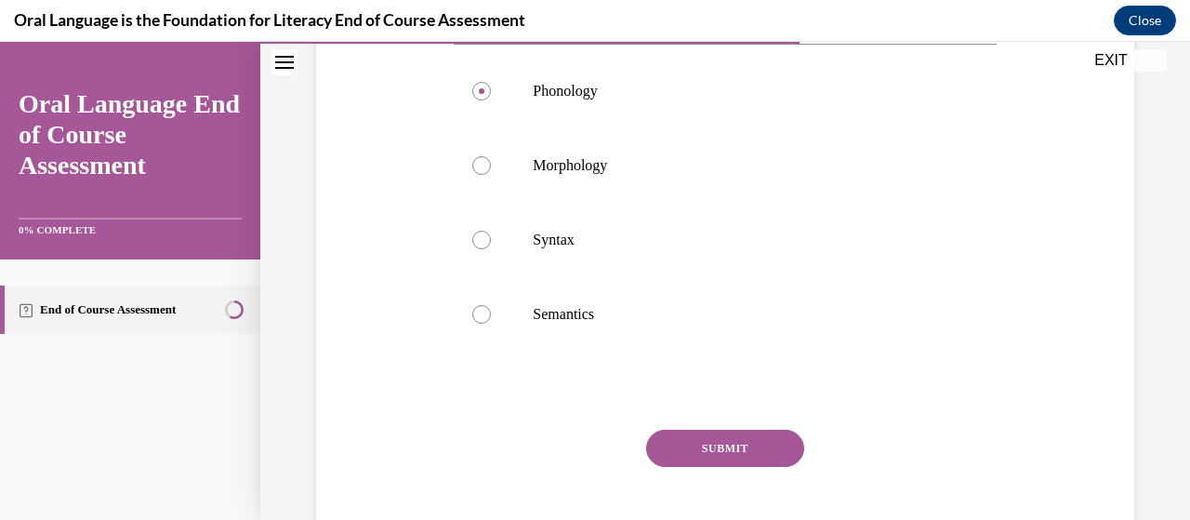
click at [696, 467] on button "SUBMIT" at bounding box center [725, 448] width 158 height 37
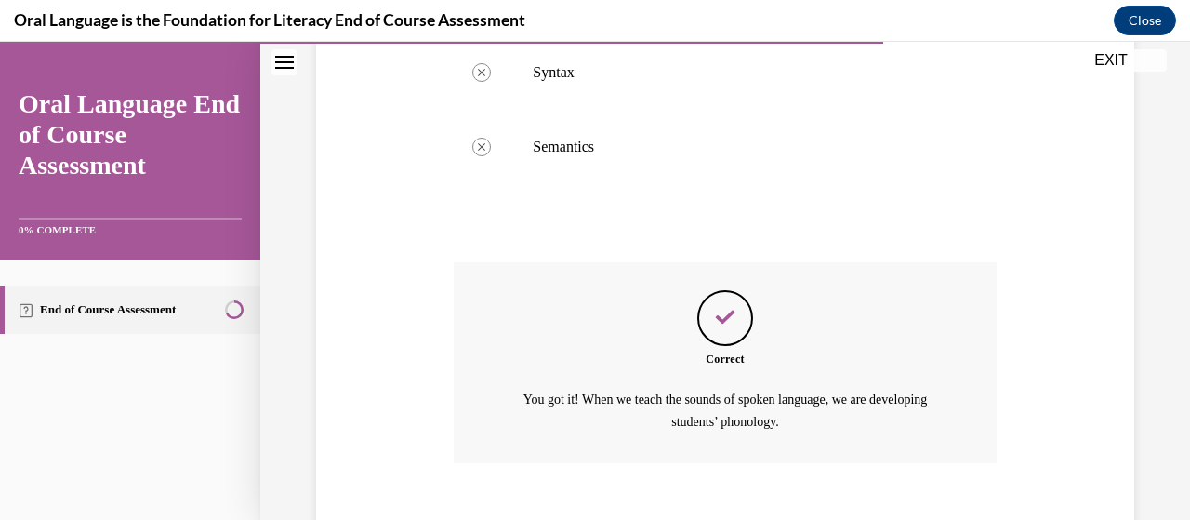
scroll to position [695, 0]
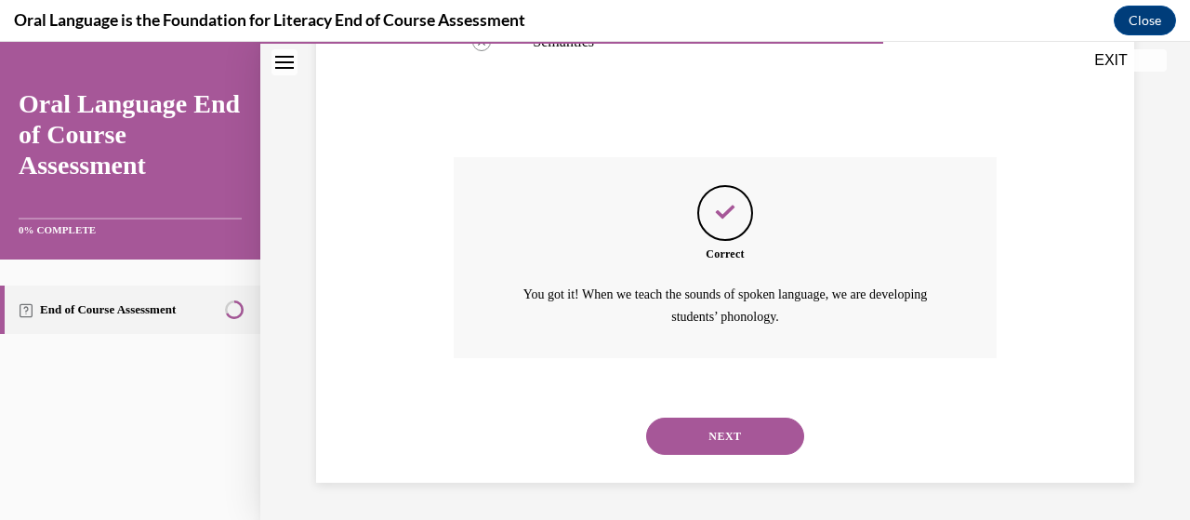
click at [711, 433] on button "NEXT" at bounding box center [725, 436] width 158 height 37
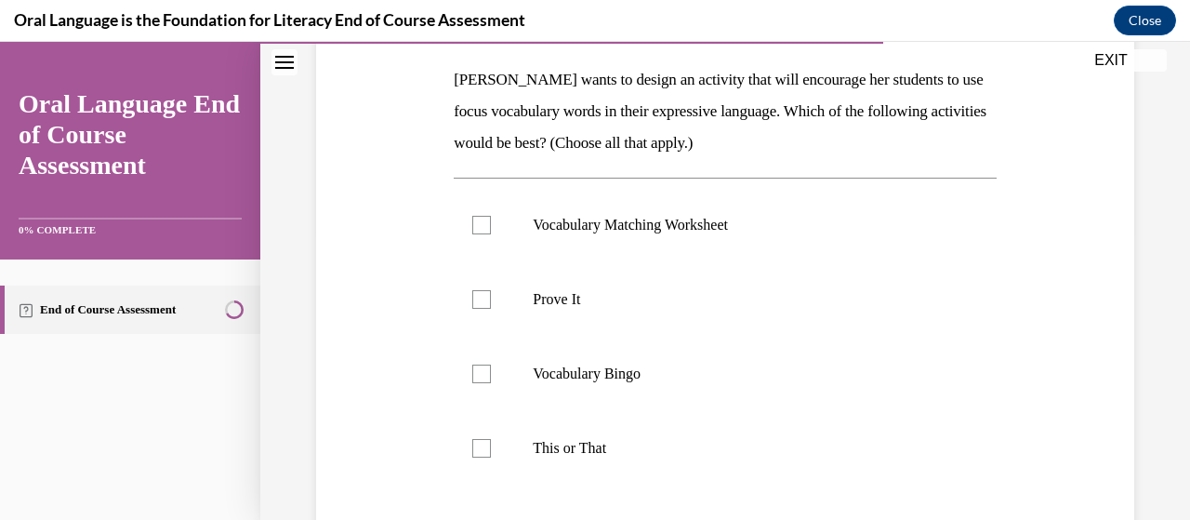
scroll to position [296, 0]
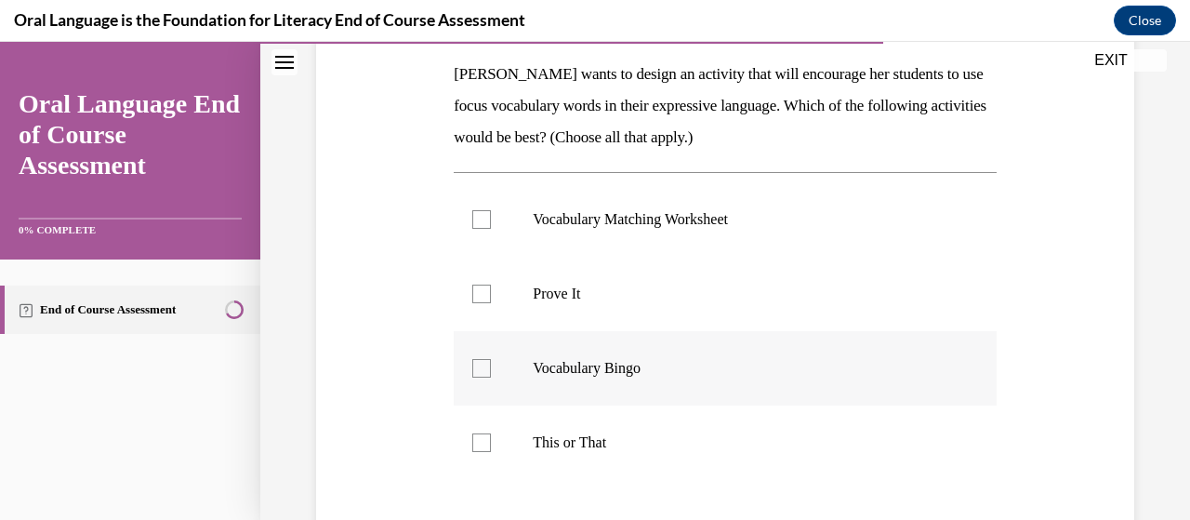
click at [486, 361] on div at bounding box center [481, 368] width 19 height 19
click at [486, 361] on input "Vocabulary Bingo" at bounding box center [481, 368] width 19 height 19
checkbox input "true"
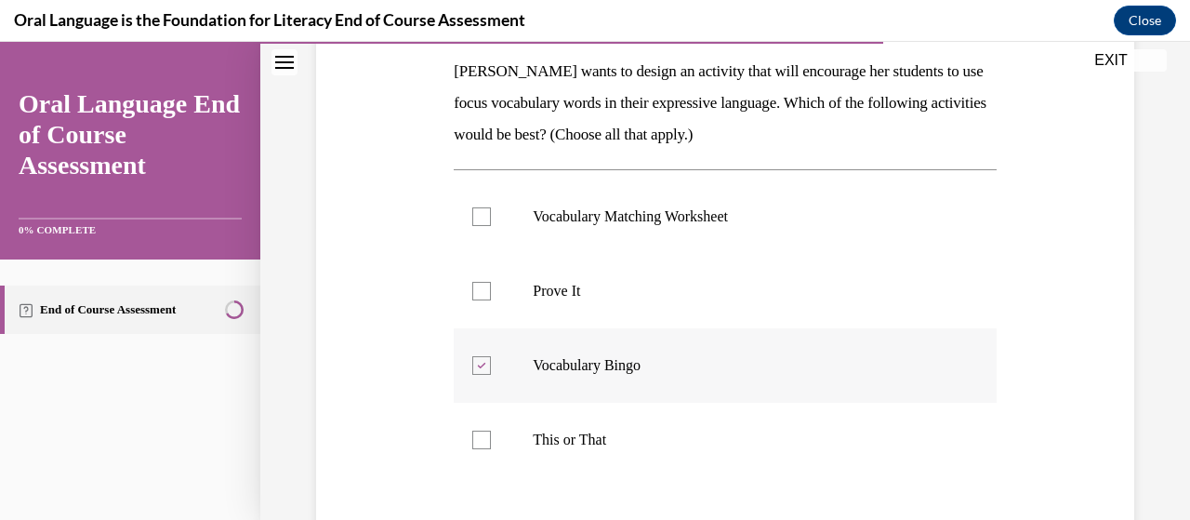
scroll to position [302, 0]
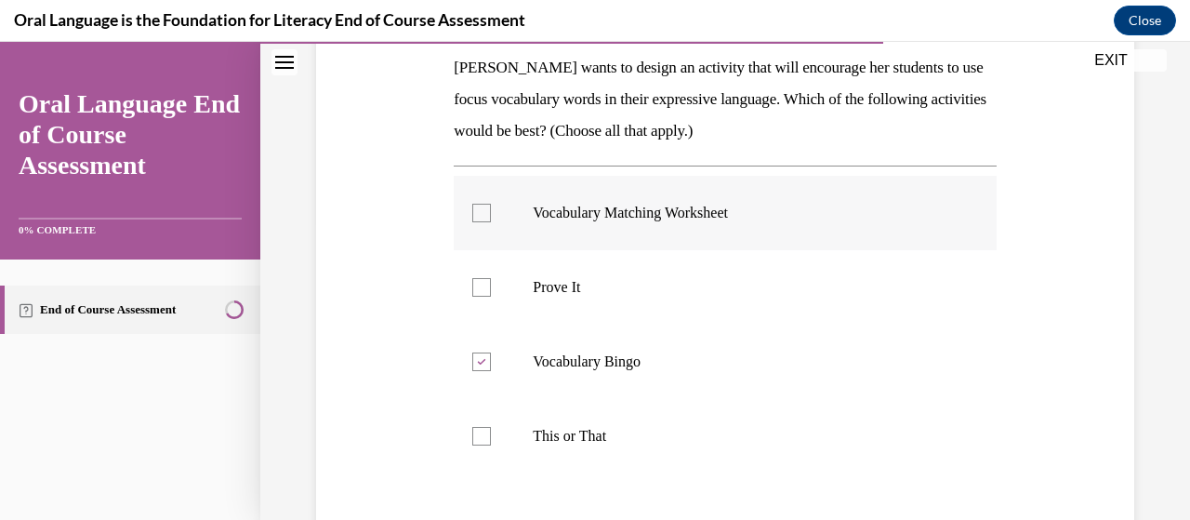
click at [485, 218] on div at bounding box center [481, 213] width 19 height 19
click at [485, 218] on input "Vocabulary Matching Worksheet" at bounding box center [481, 213] width 19 height 19
checkbox input "true"
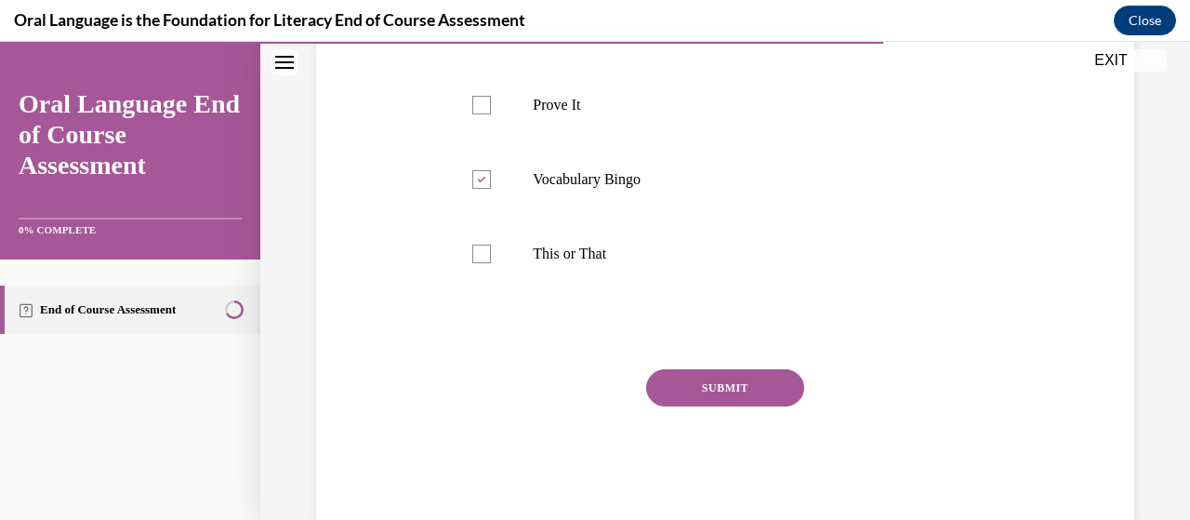
click at [703, 390] on button "SUBMIT" at bounding box center [725, 387] width 158 height 37
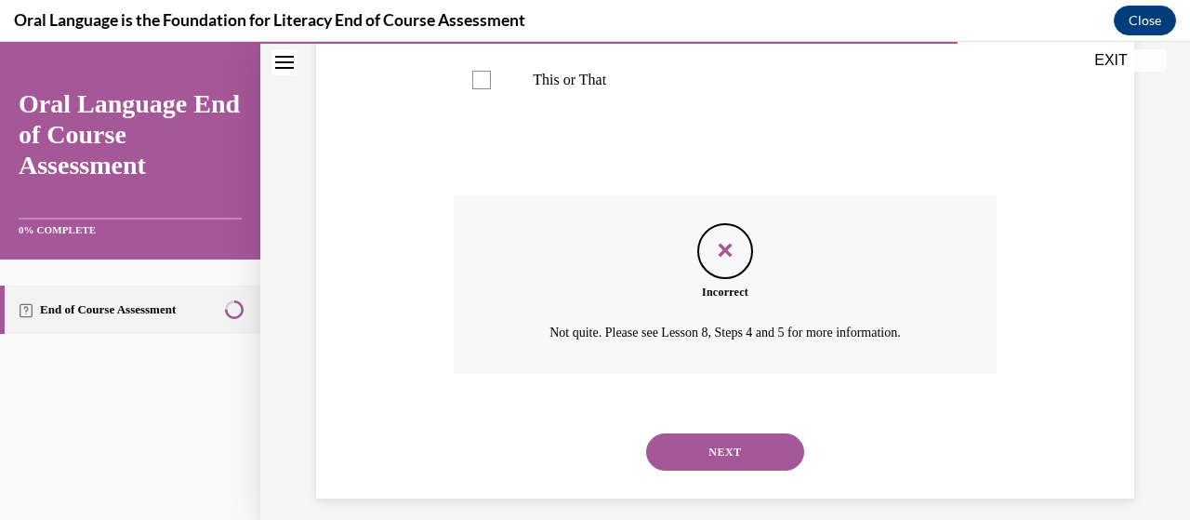
scroll to position [673, 0]
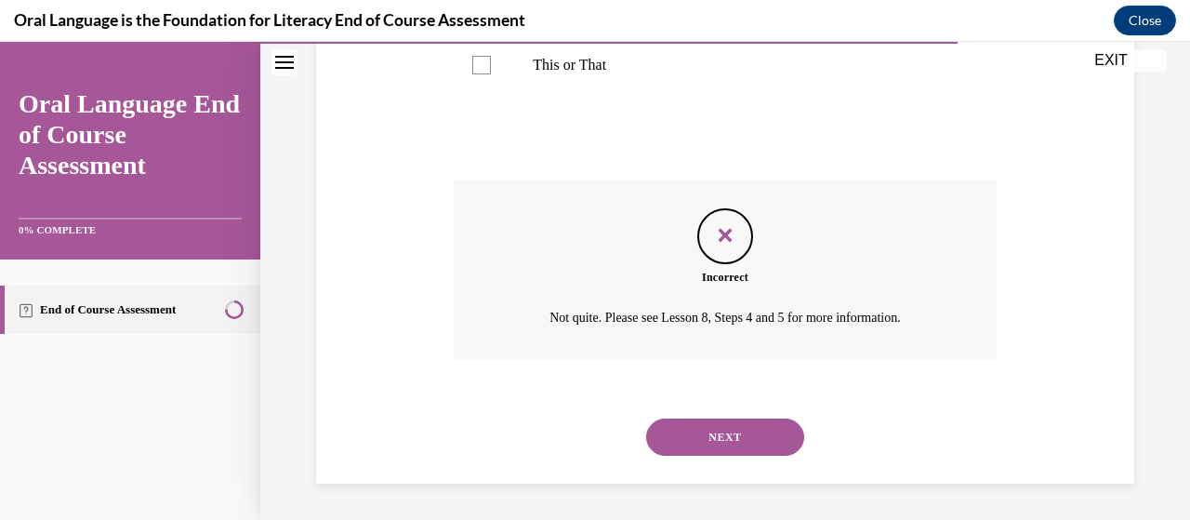
click at [703, 447] on button "NEXT" at bounding box center [725, 437] width 158 height 37
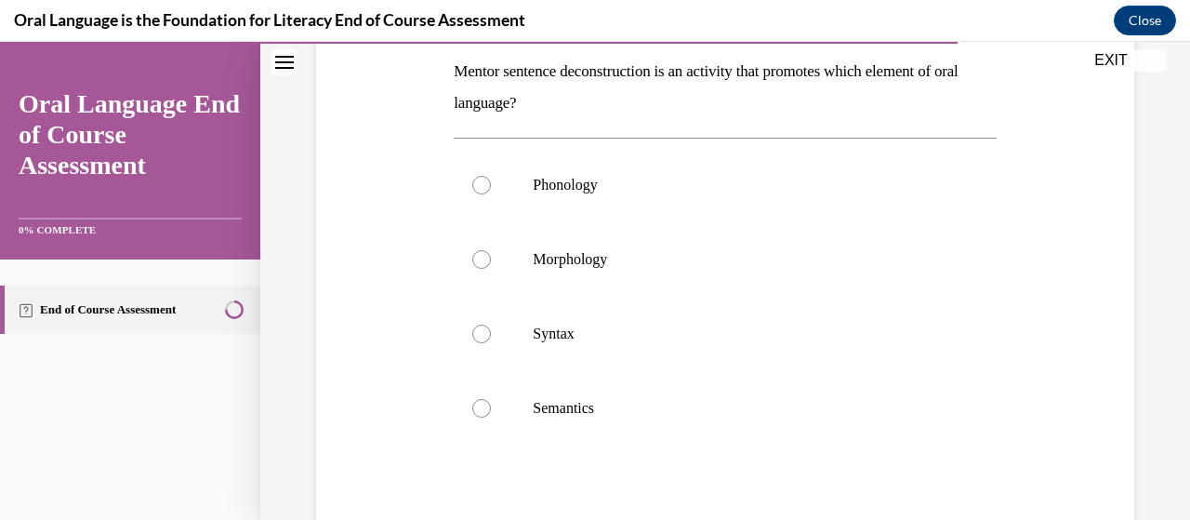
scroll to position [304, 0]
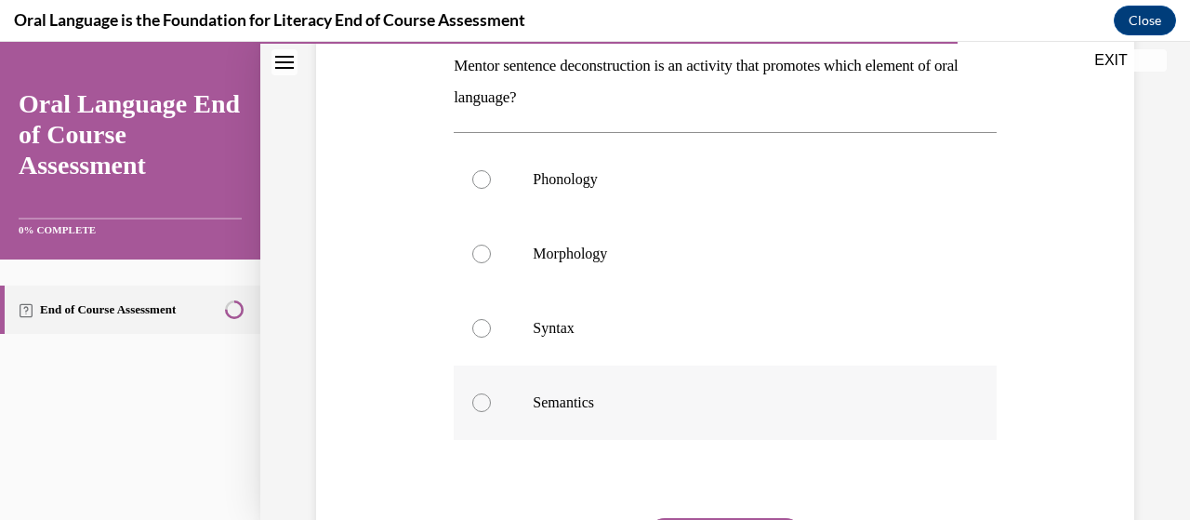
click at [481, 408] on div at bounding box center [481, 402] width 19 height 19
click at [481, 408] on input "Semantics" at bounding box center [481, 402] width 19 height 19
radio input "true"
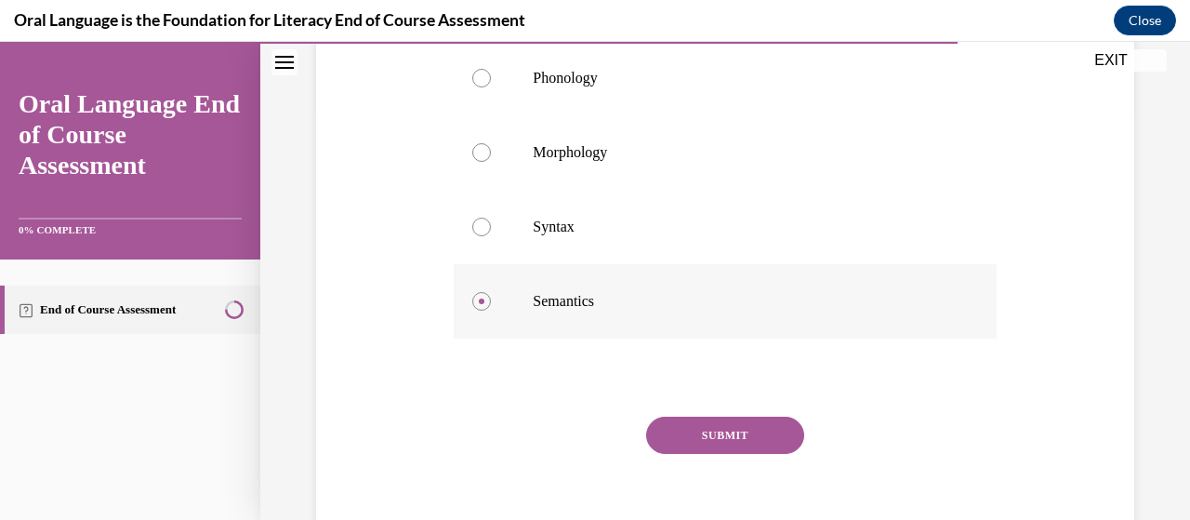
scroll to position [491, 0]
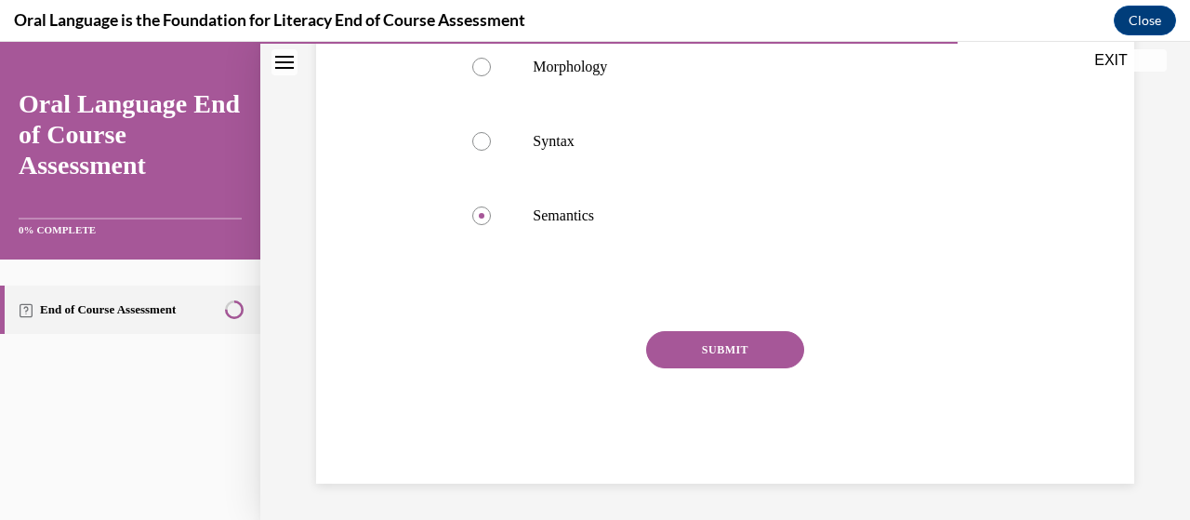
click at [701, 346] on button "SUBMIT" at bounding box center [725, 349] width 158 height 37
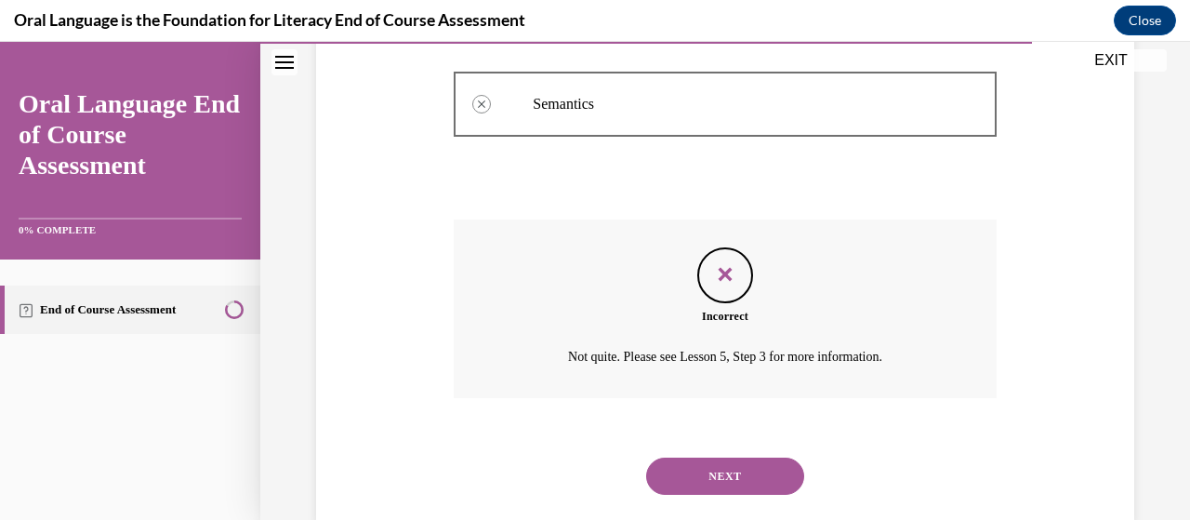
scroll to position [642, 0]
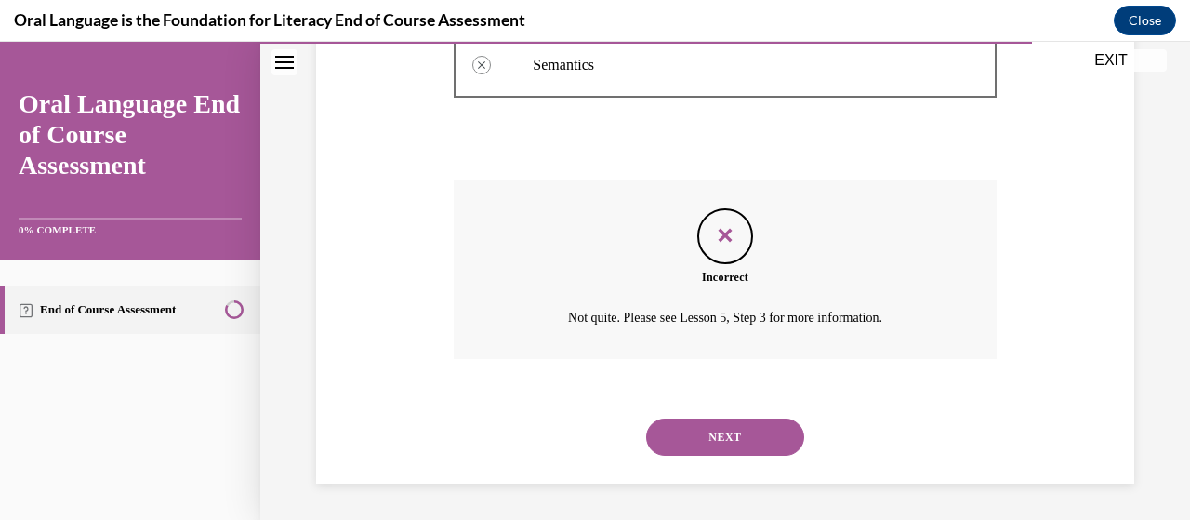
click at [699, 442] on button "NEXT" at bounding box center [725, 437] width 158 height 37
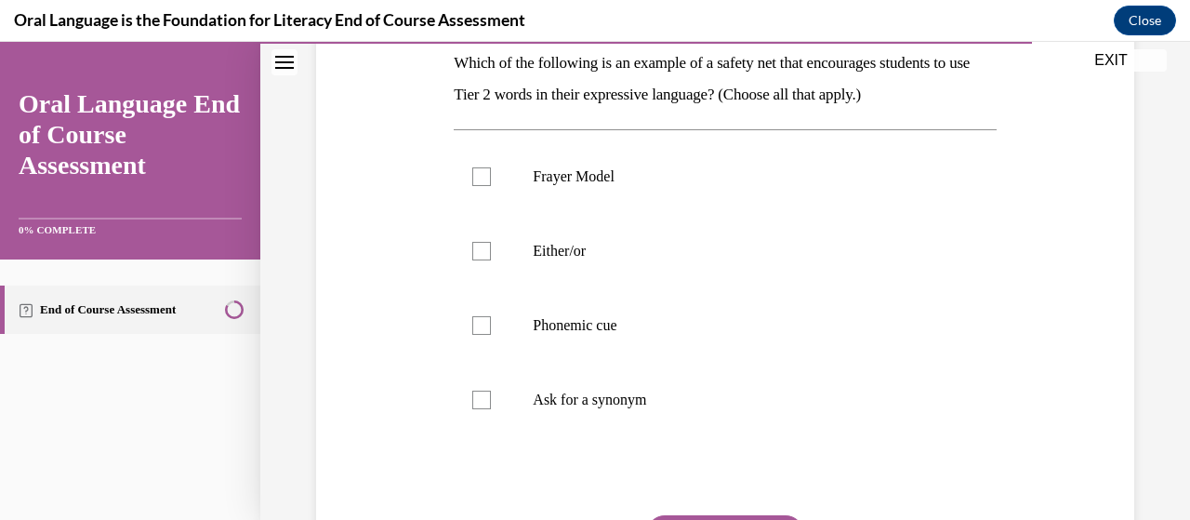
scroll to position [308, 0]
click at [476, 402] on div at bounding box center [481, 399] width 19 height 19
click at [476, 402] on input "Ask for a synonym" at bounding box center [481, 399] width 19 height 19
checkbox input "true"
click at [480, 326] on div at bounding box center [481, 324] width 19 height 19
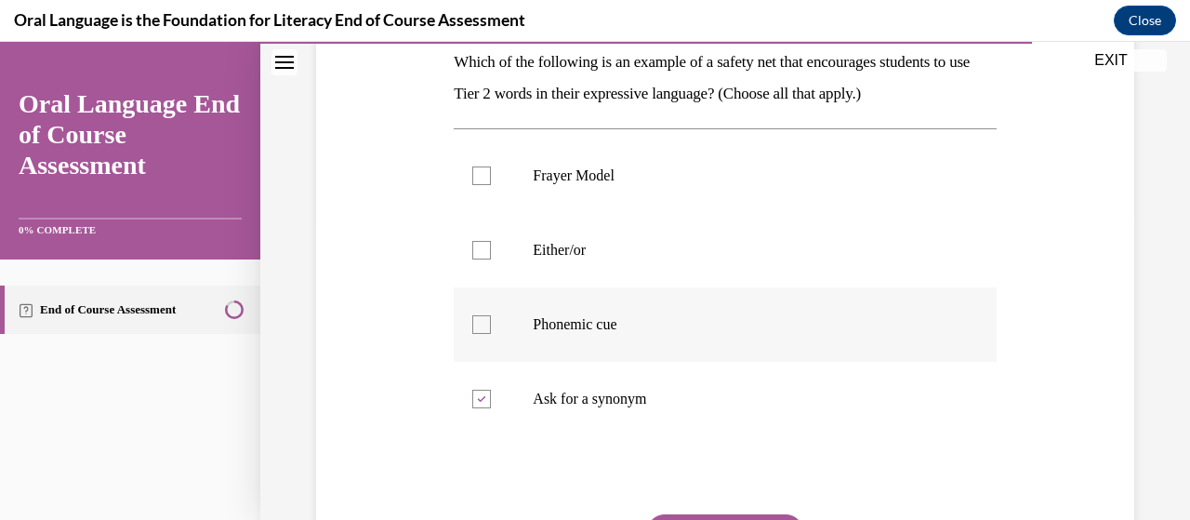
click at [480, 326] on input "Phonemic cue" at bounding box center [481, 324] width 19 height 19
checkbox input "true"
click at [478, 251] on div at bounding box center [481, 250] width 19 height 19
click at [478, 251] on input "Either/or" at bounding box center [481, 250] width 19 height 19
checkbox input "true"
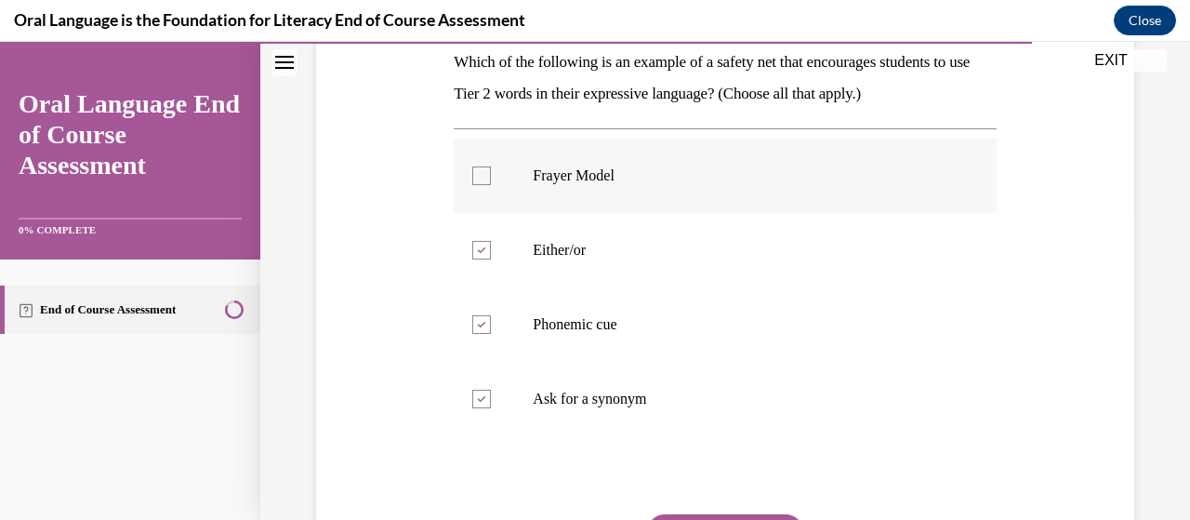
click at [468, 166] on label "Frayer Model" at bounding box center [725, 176] width 542 height 74
click at [472, 166] on input "Frayer Model" at bounding box center [481, 175] width 19 height 19
checkbox input "true"
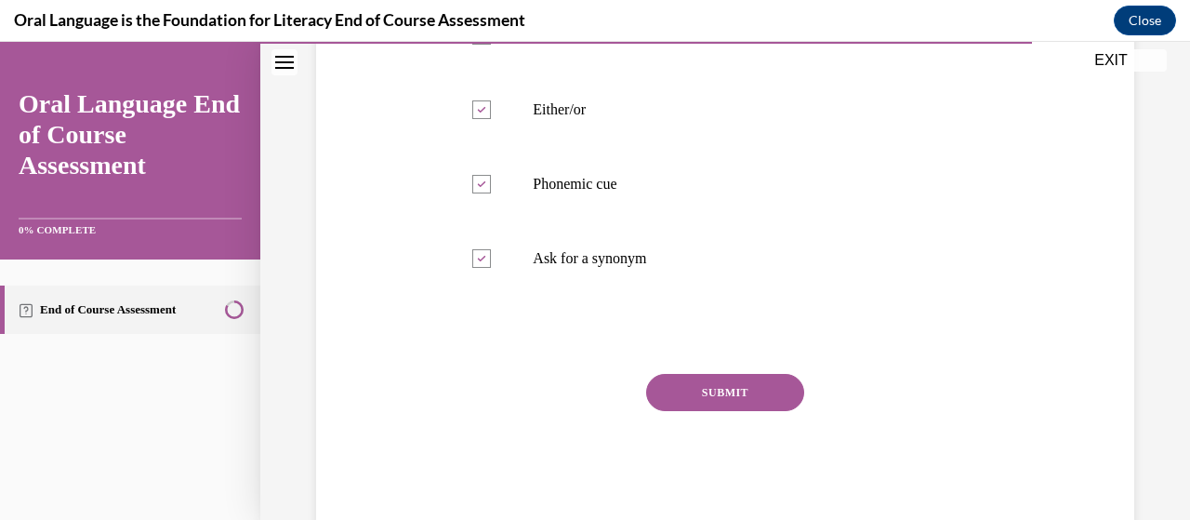
click at [697, 400] on button "SUBMIT" at bounding box center [725, 392] width 158 height 37
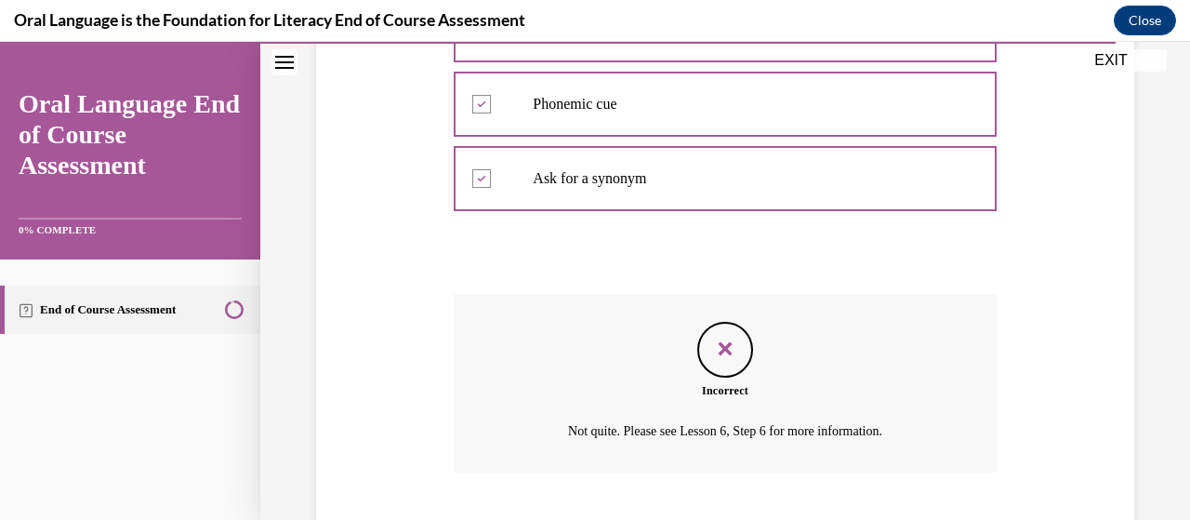
scroll to position [642, 0]
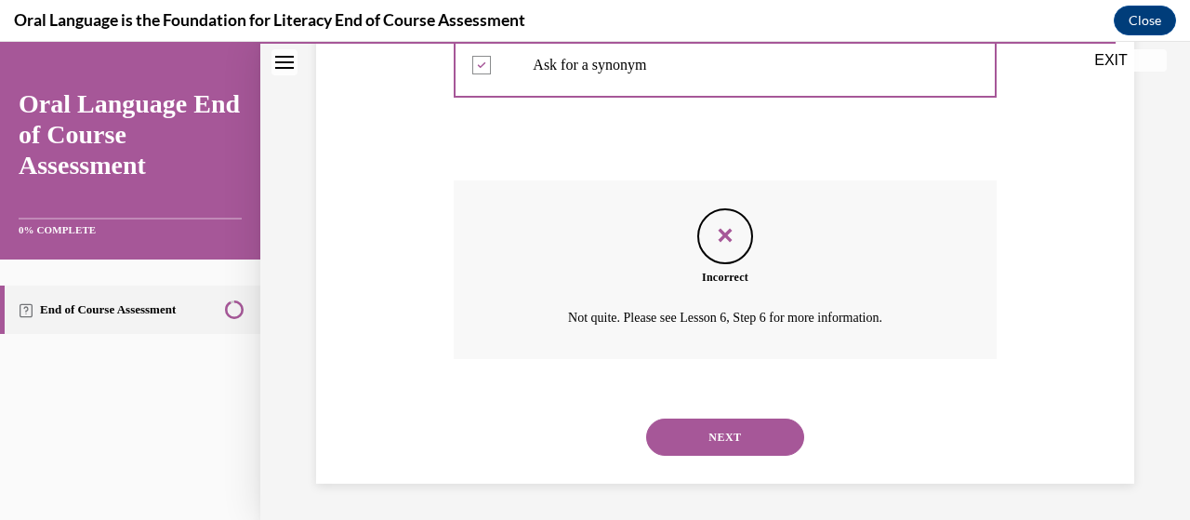
click at [721, 437] on button "NEXT" at bounding box center [725, 437] width 158 height 37
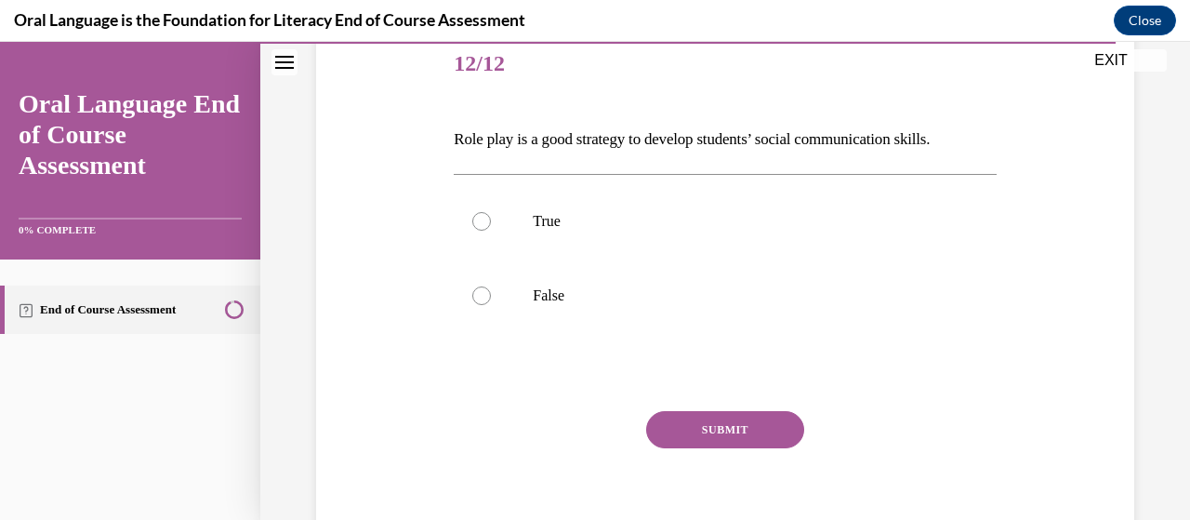
scroll to position [232, 0]
click at [480, 220] on div at bounding box center [481, 220] width 19 height 19
click at [480, 220] on input "True" at bounding box center [481, 220] width 19 height 19
radio input "true"
click at [723, 428] on button "SUBMIT" at bounding box center [725, 428] width 158 height 37
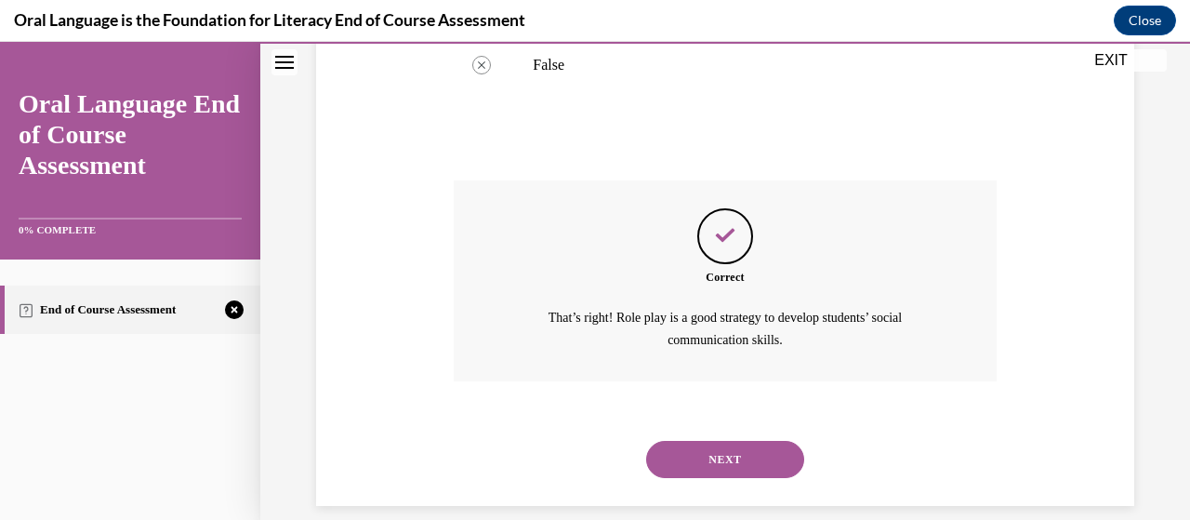
scroll to position [483, 0]
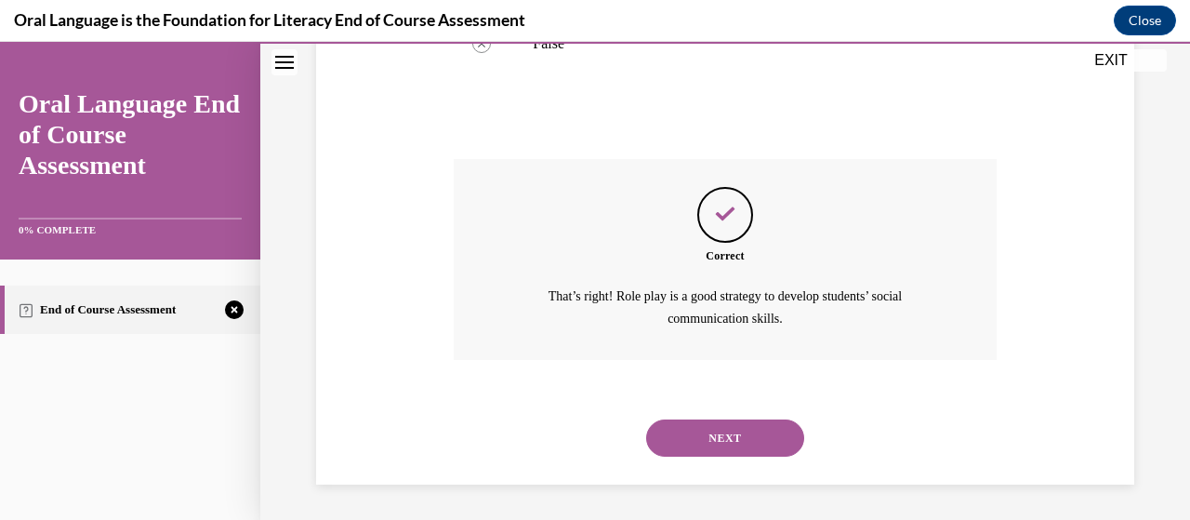
click at [707, 437] on button "NEXT" at bounding box center [725, 437] width 158 height 37
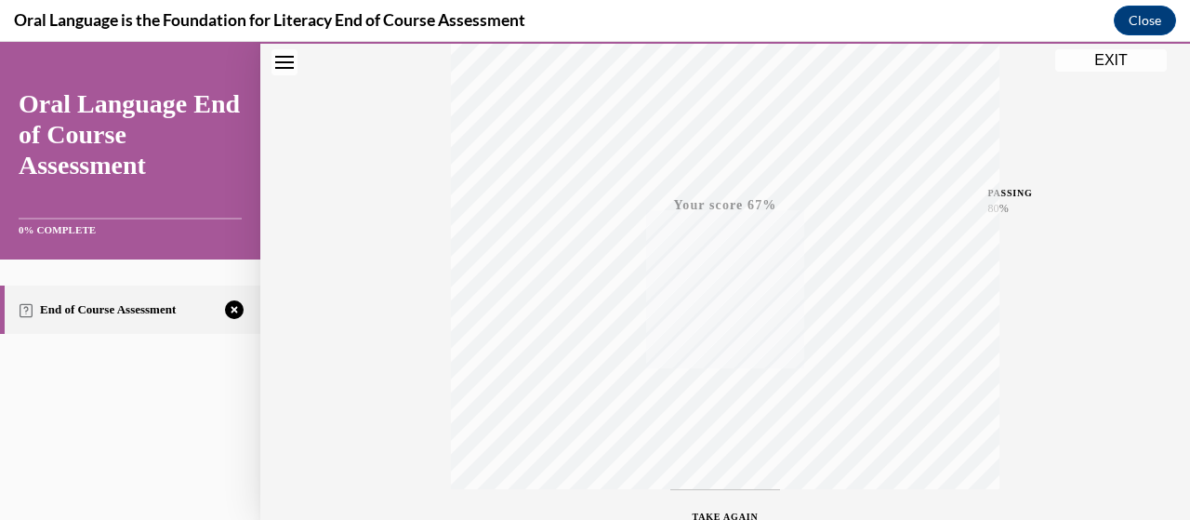
scroll to position [474, 0]
click at [1025, 361] on div "Quiz Results PASSING 80% Your score 67% Failed PASSING 80% Your score Your scor…" at bounding box center [725, 73] width 930 height 895
click at [705, 415] on icon "button" at bounding box center [726, 407] width 66 height 20
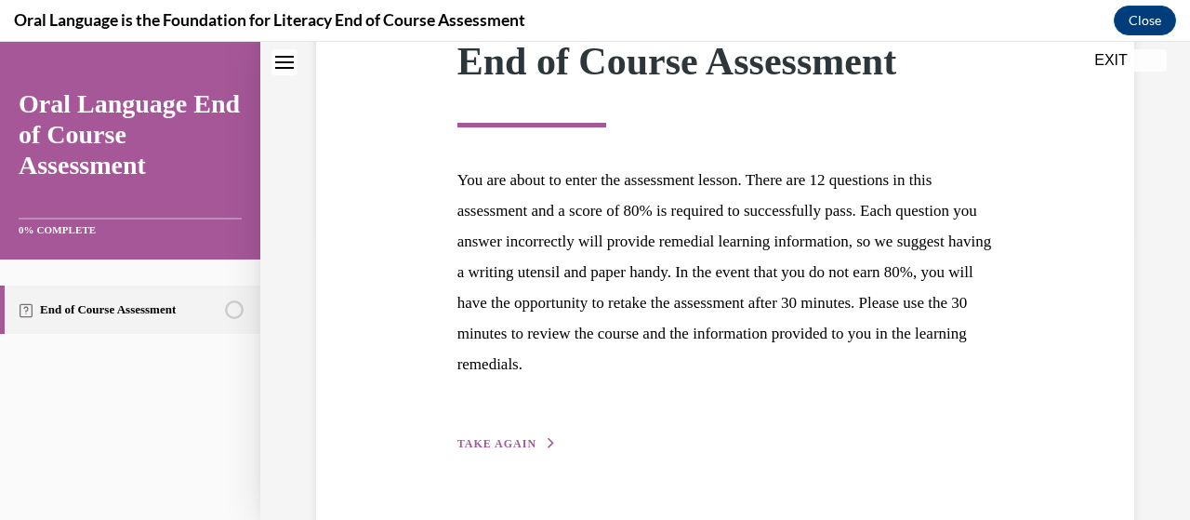
scroll to position [333, 0]
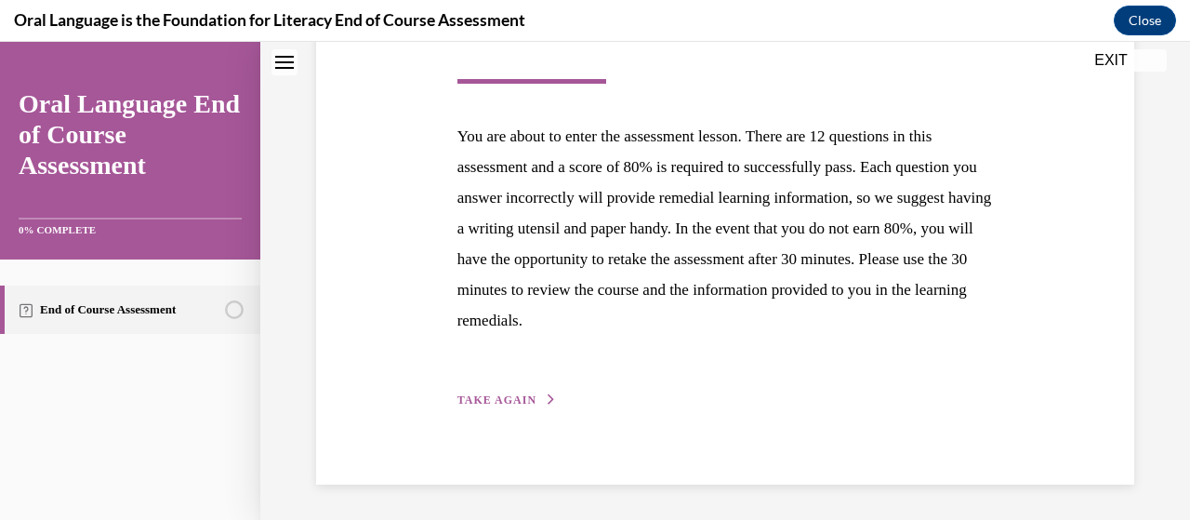
click at [546, 398] on icon "button" at bounding box center [551, 399] width 11 height 10
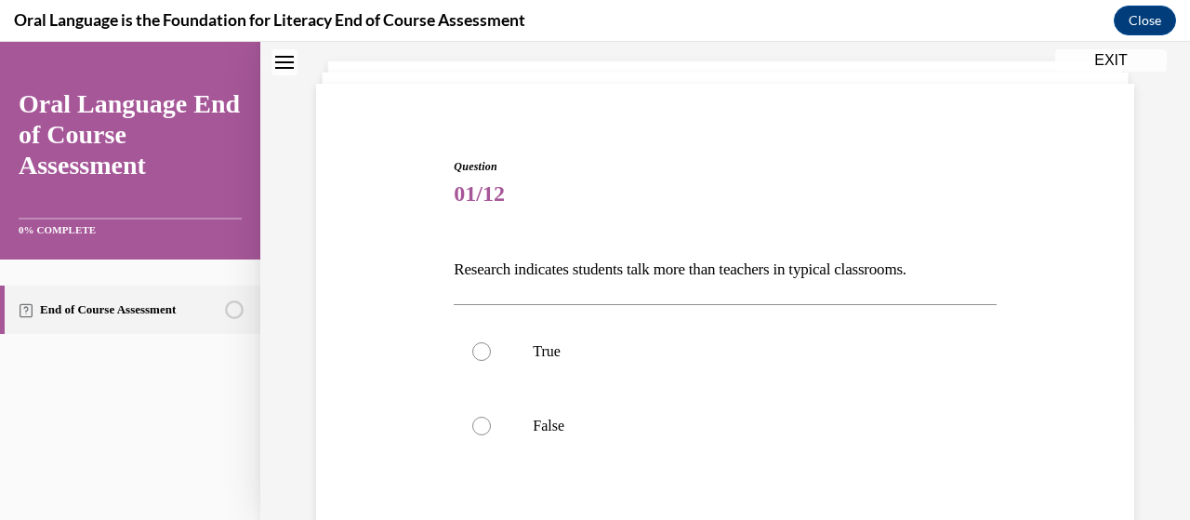
scroll to position [121, 0]
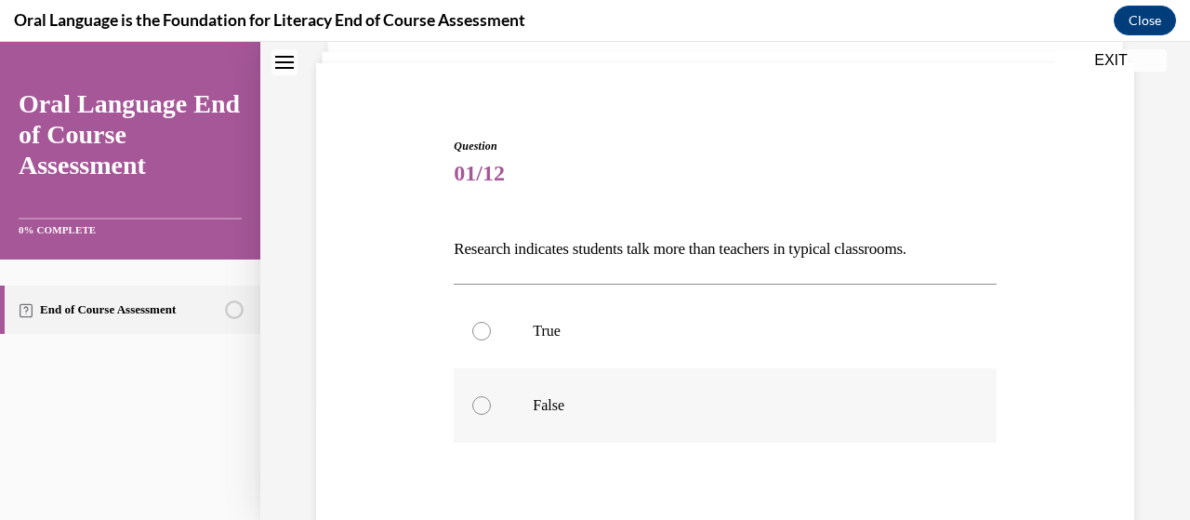
click at [483, 412] on div at bounding box center [481, 405] width 19 height 19
click at [483, 412] on input "False" at bounding box center [481, 405] width 19 height 19
radio input "true"
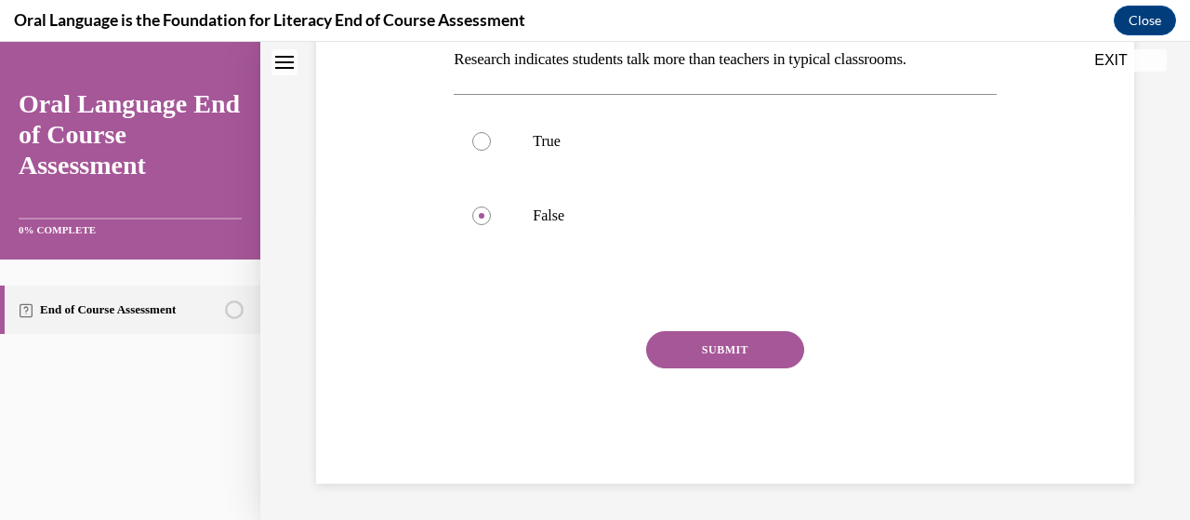
click at [703, 353] on button "SUBMIT" at bounding box center [725, 349] width 158 height 37
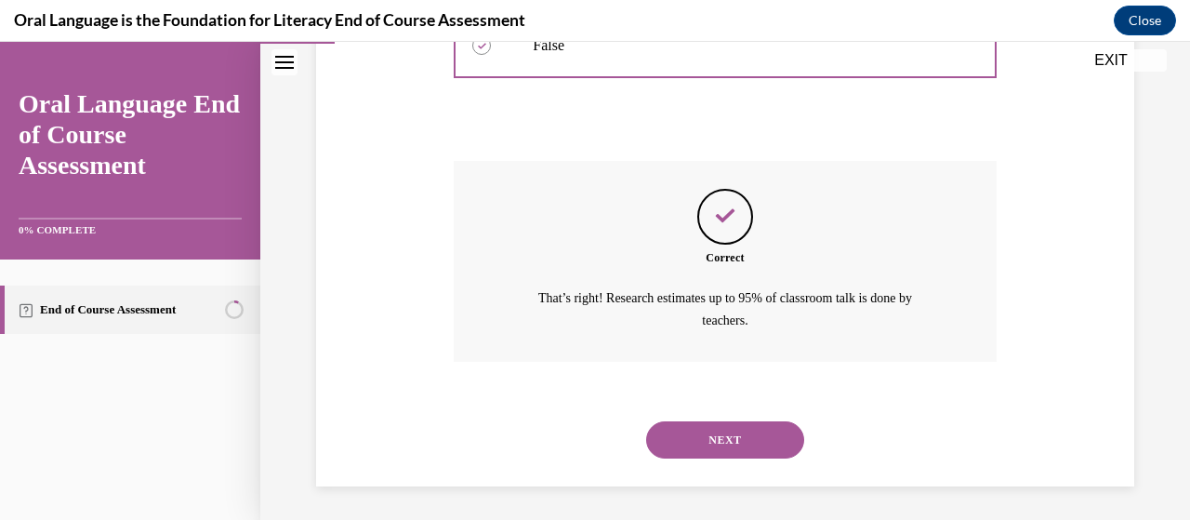
scroll to position [483, 0]
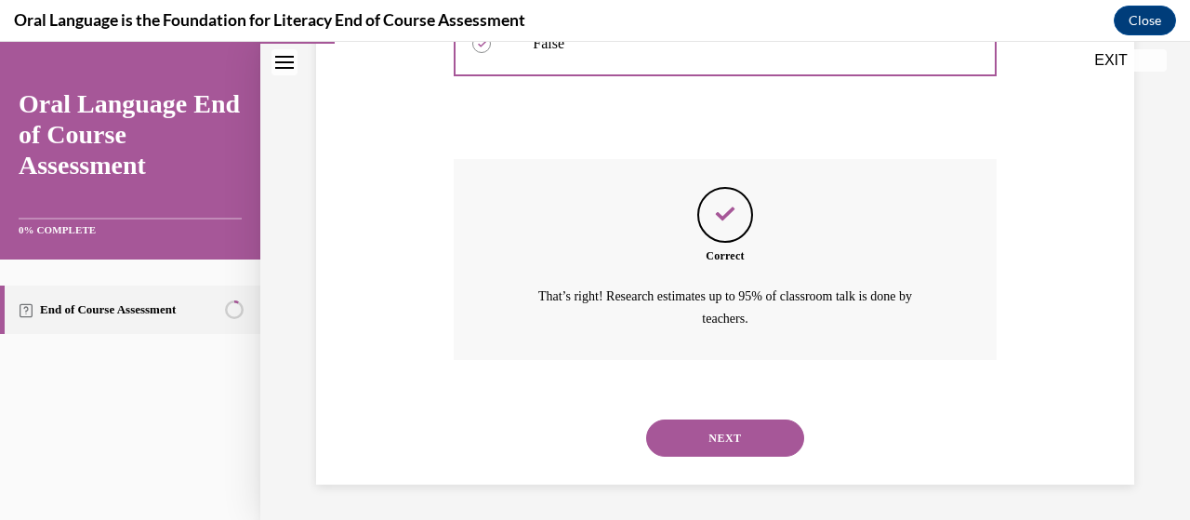
click at [708, 439] on button "NEXT" at bounding box center [725, 437] width 158 height 37
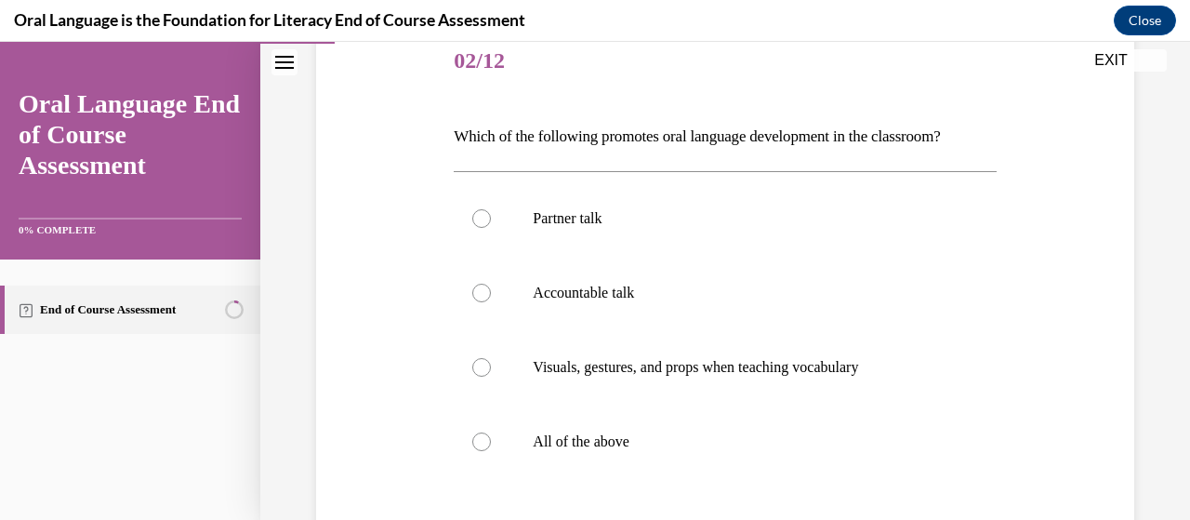
scroll to position [236, 0]
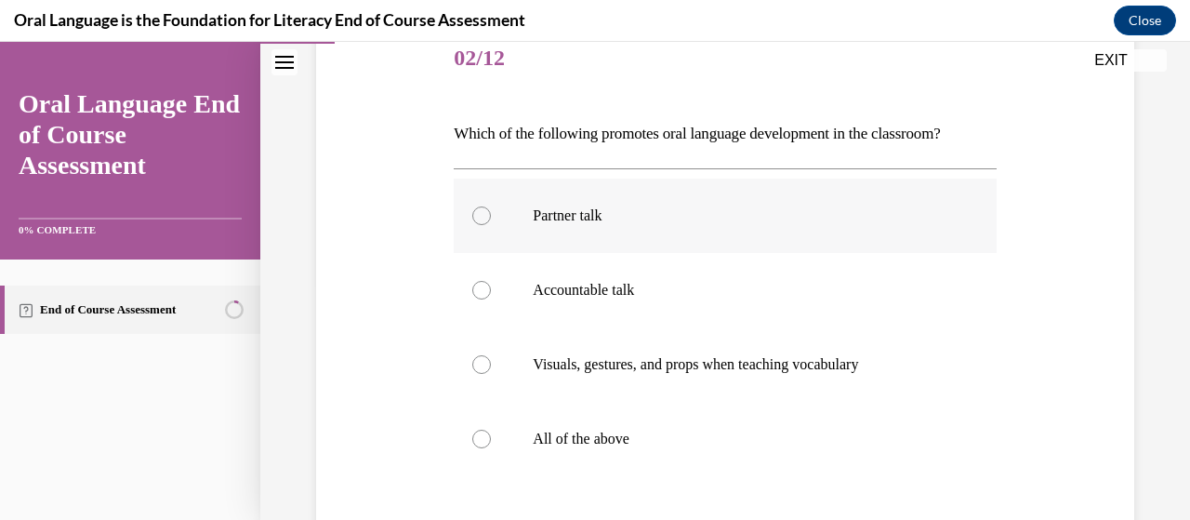
click at [497, 220] on label "Partner talk" at bounding box center [725, 216] width 542 height 74
click at [491, 220] on input "Partner talk" at bounding box center [481, 215] width 19 height 19
radio input "true"
click at [484, 292] on div at bounding box center [481, 290] width 19 height 19
click at [484, 292] on input "Accountable talk" at bounding box center [481, 290] width 19 height 19
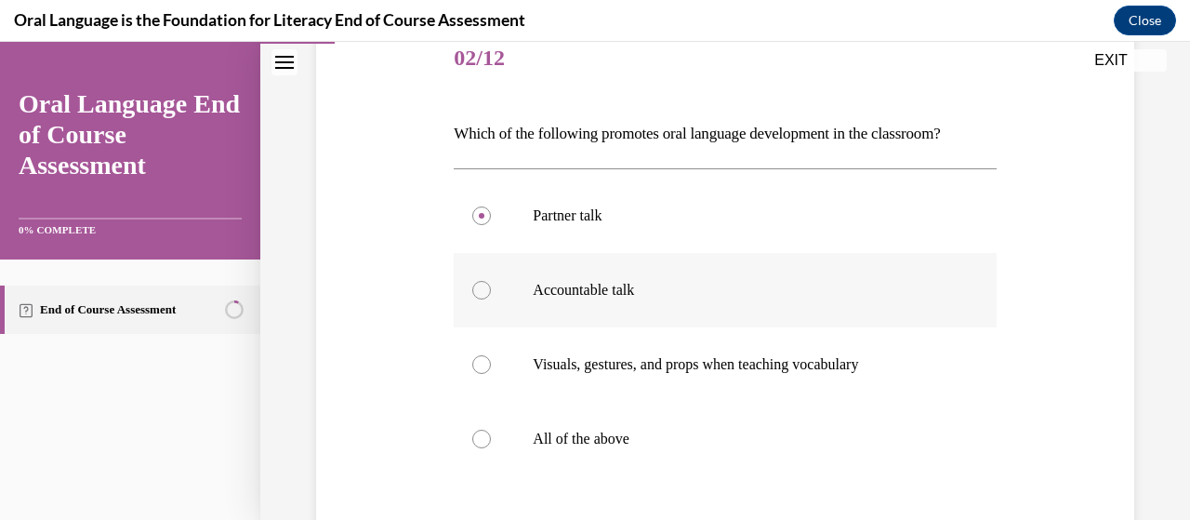
radio input "true"
click at [485, 447] on label "All of the above" at bounding box center [725, 439] width 542 height 74
click at [485, 447] on input "All of the above" at bounding box center [481, 439] width 19 height 19
radio input "true"
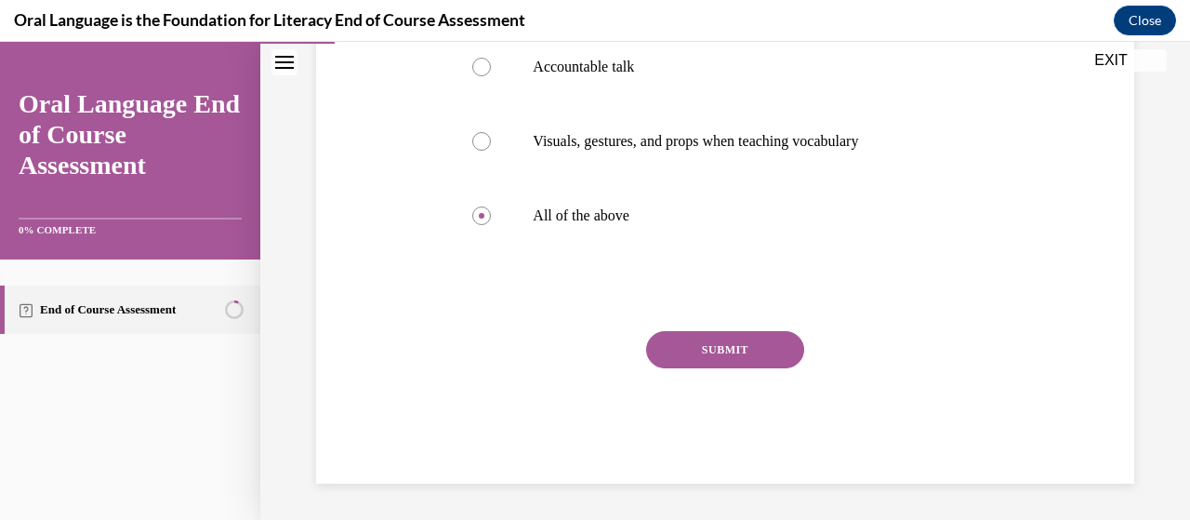
click at [708, 349] on button "SUBMIT" at bounding box center [725, 349] width 158 height 37
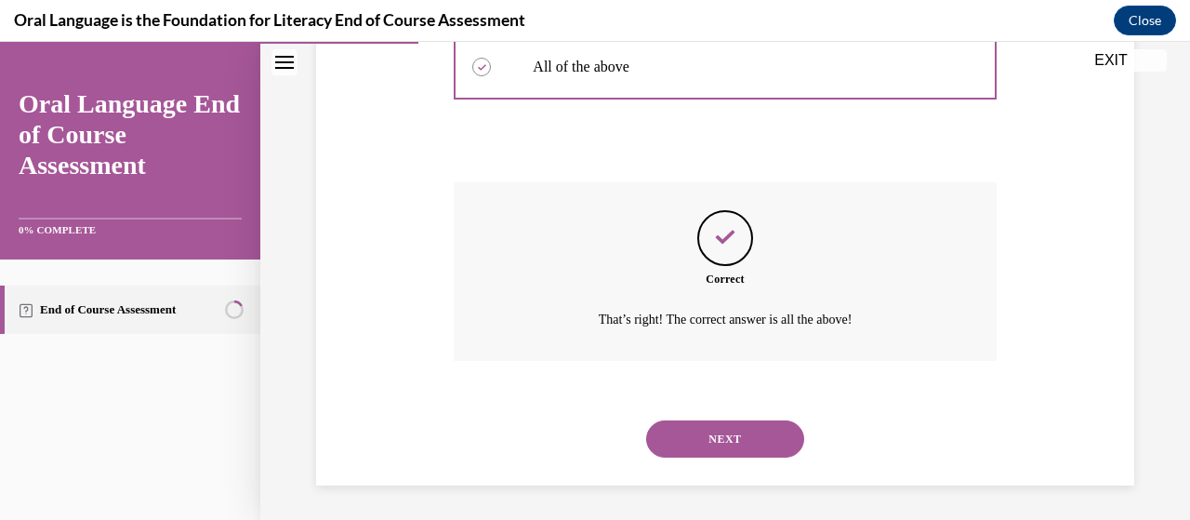
scroll to position [610, 0]
click at [713, 450] on button "NEXT" at bounding box center [725, 437] width 158 height 37
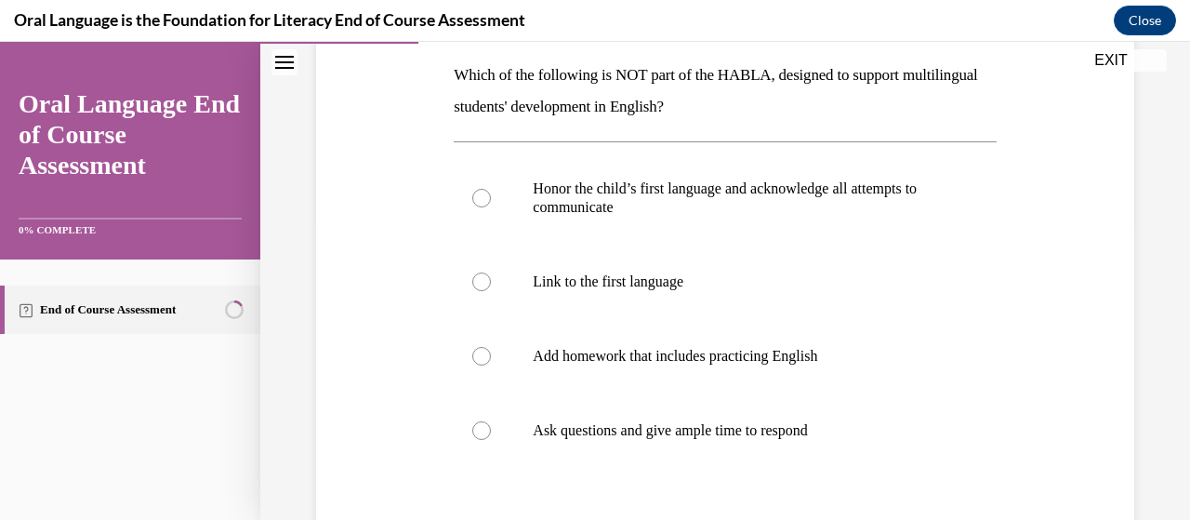
scroll to position [306, 0]
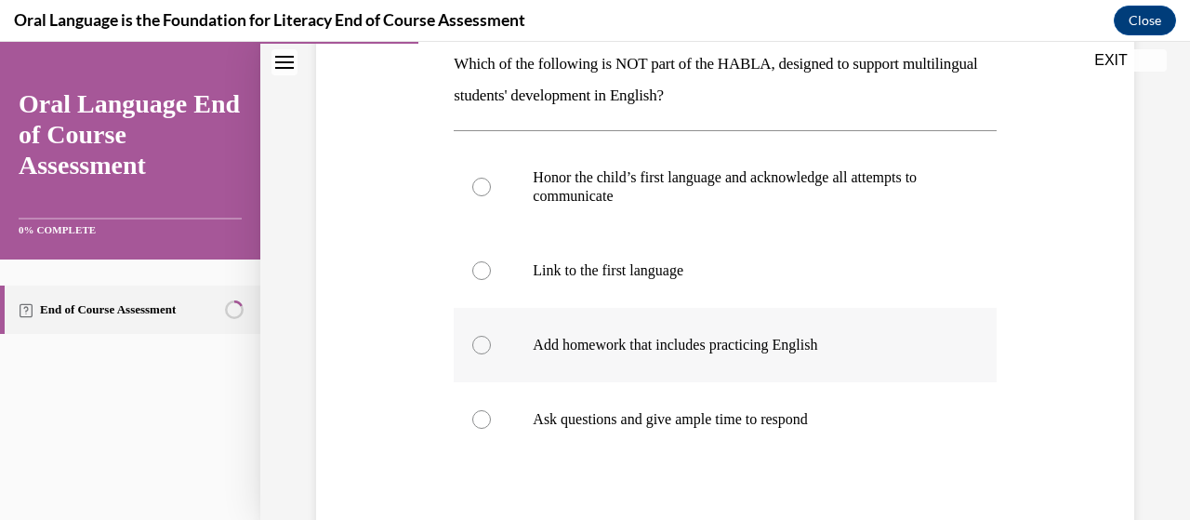
click at [487, 357] on label "Add homework that includes practicing English" at bounding box center [725, 345] width 542 height 74
click at [487, 354] on input "Add homework that includes practicing English" at bounding box center [481, 345] width 19 height 19
radio input "true"
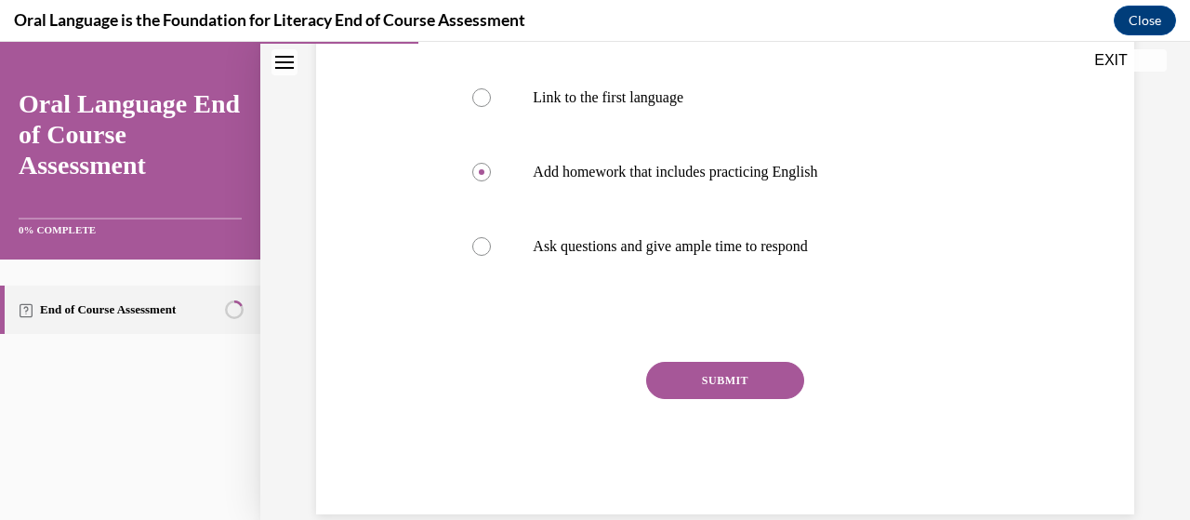
click at [692, 379] on button "SUBMIT" at bounding box center [725, 380] width 158 height 37
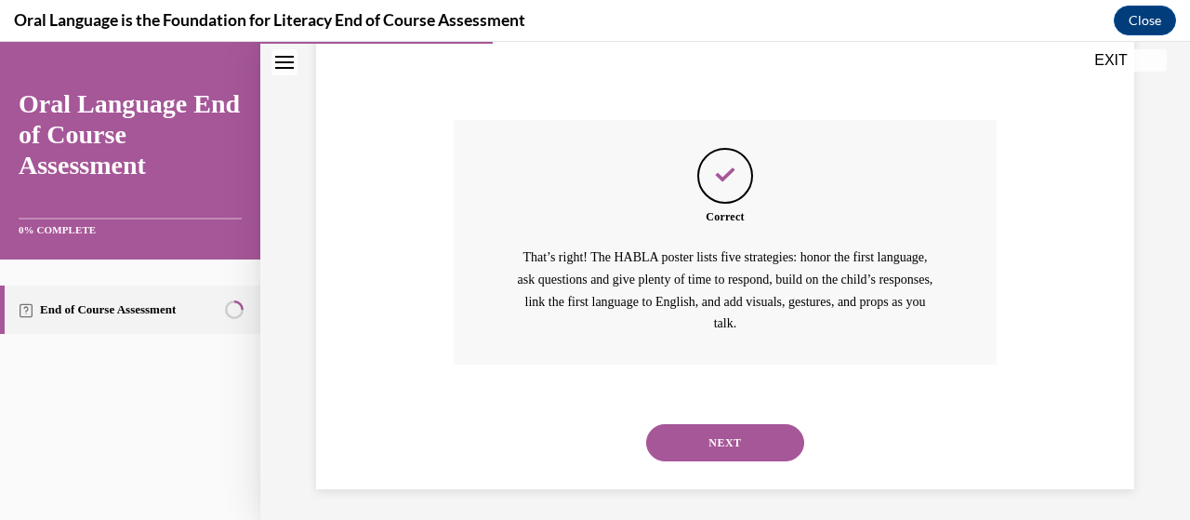
scroll to position [726, 0]
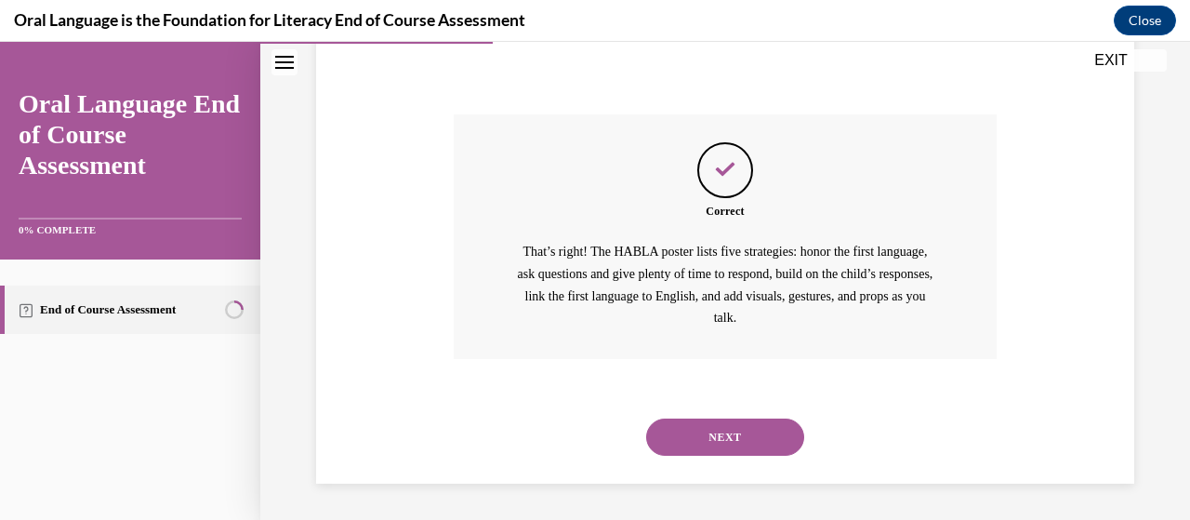
click at [686, 426] on button "NEXT" at bounding box center [725, 437] width 158 height 37
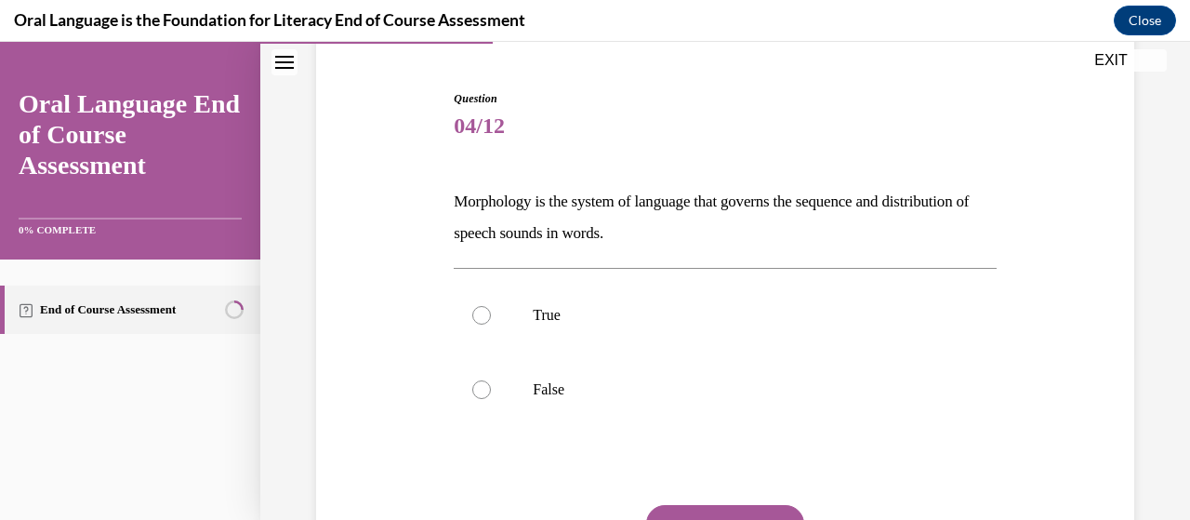
scroll to position [169, 0]
click at [479, 319] on div at bounding box center [481, 314] width 19 height 19
click at [479, 319] on input "True" at bounding box center [481, 314] width 19 height 19
radio input "true"
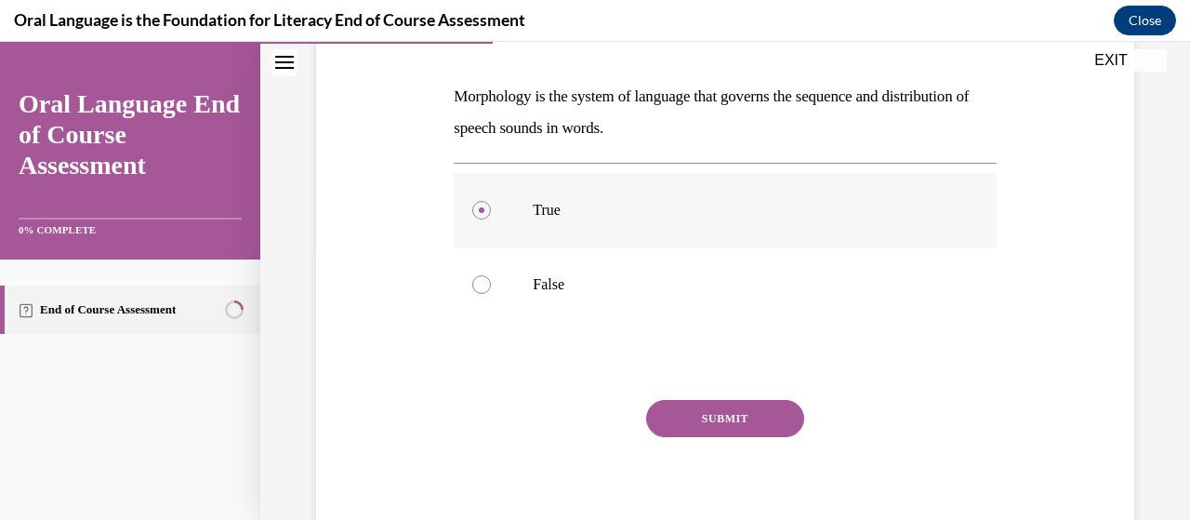
scroll to position [277, 0]
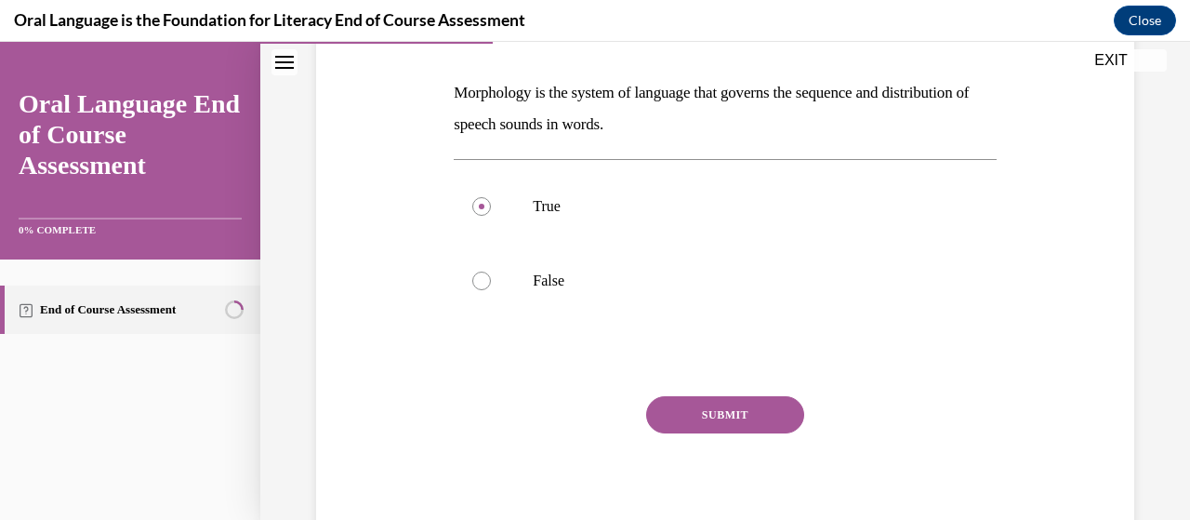
click at [720, 429] on button "SUBMIT" at bounding box center [725, 414] width 158 height 37
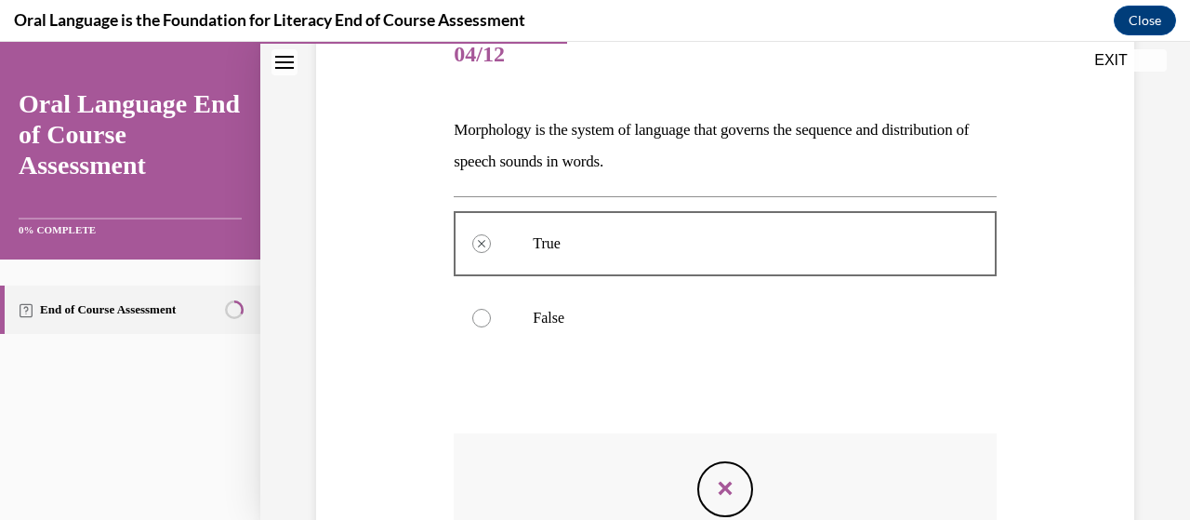
scroll to position [233, 0]
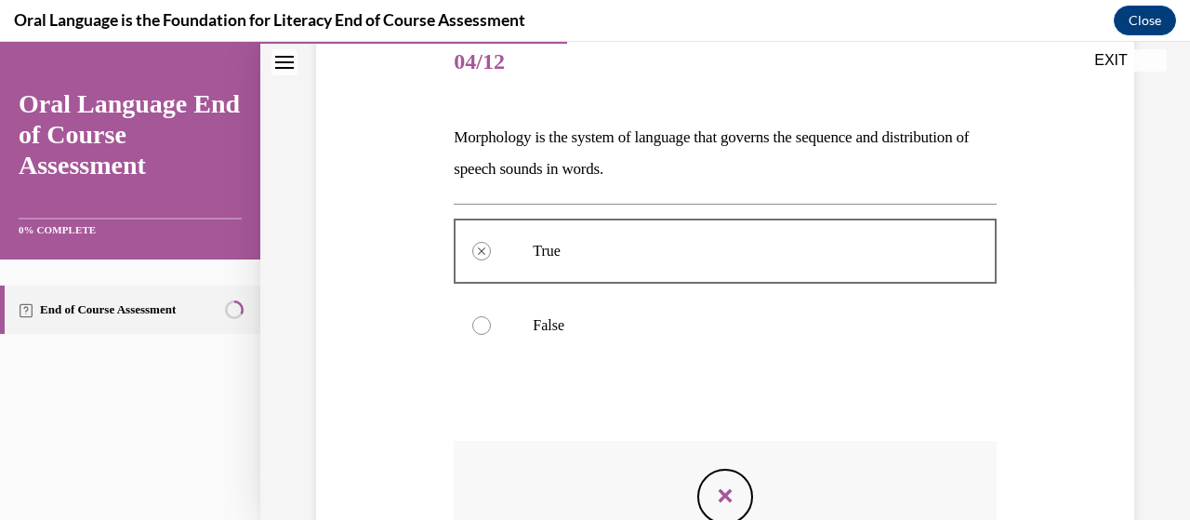
click at [722, 498] on icon "Feedback" at bounding box center [725, 496] width 28 height 28
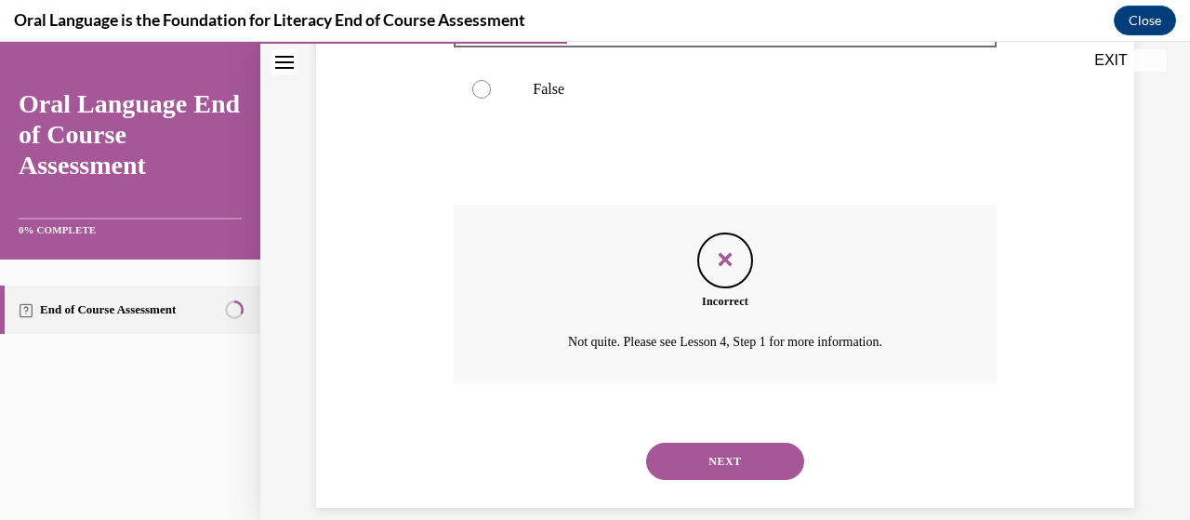
scroll to position [493, 0]
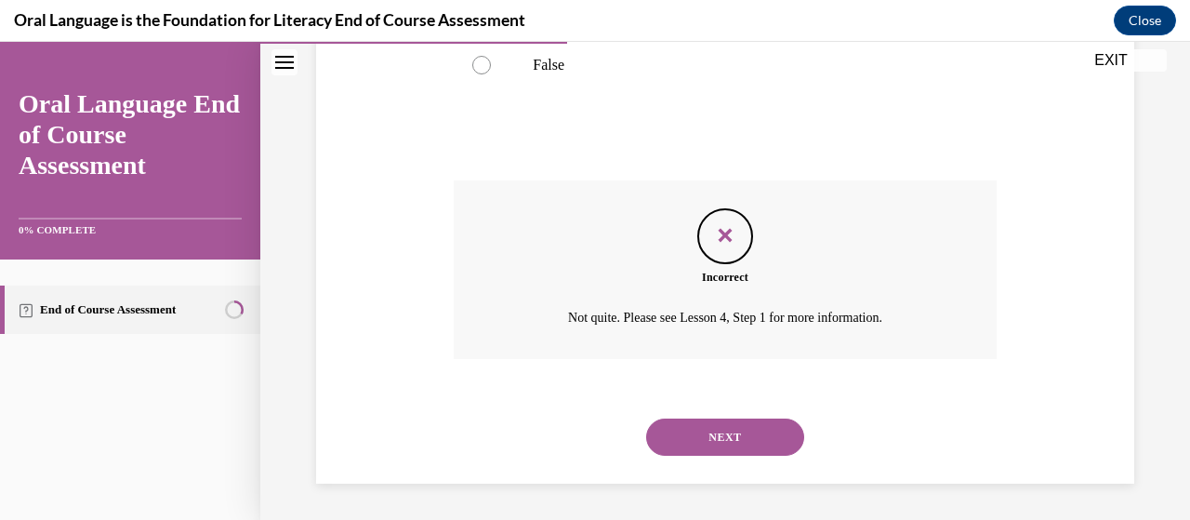
click at [699, 441] on button "NEXT" at bounding box center [725, 437] width 158 height 37
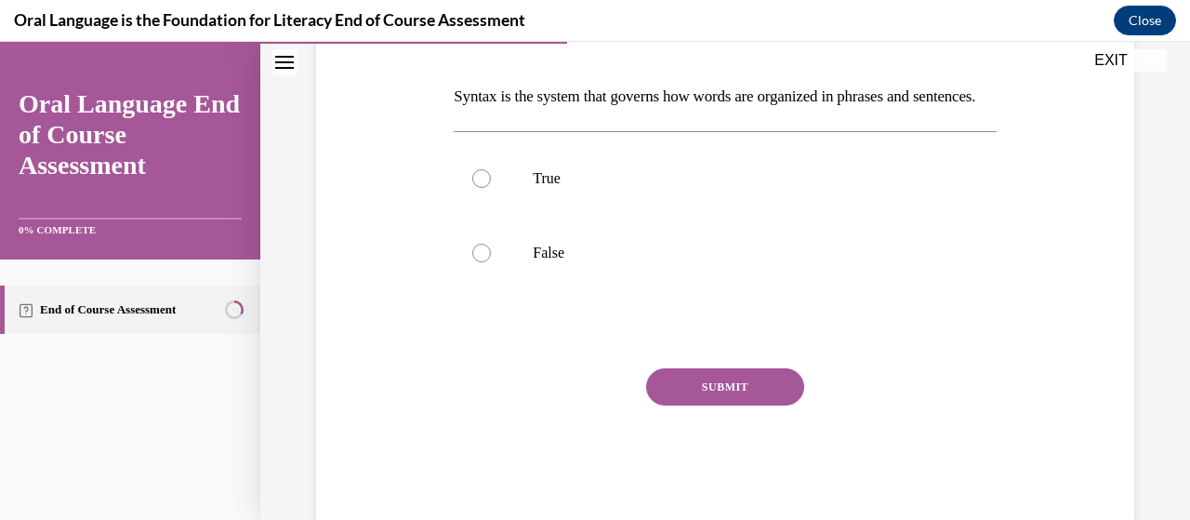
scroll to position [282, 0]
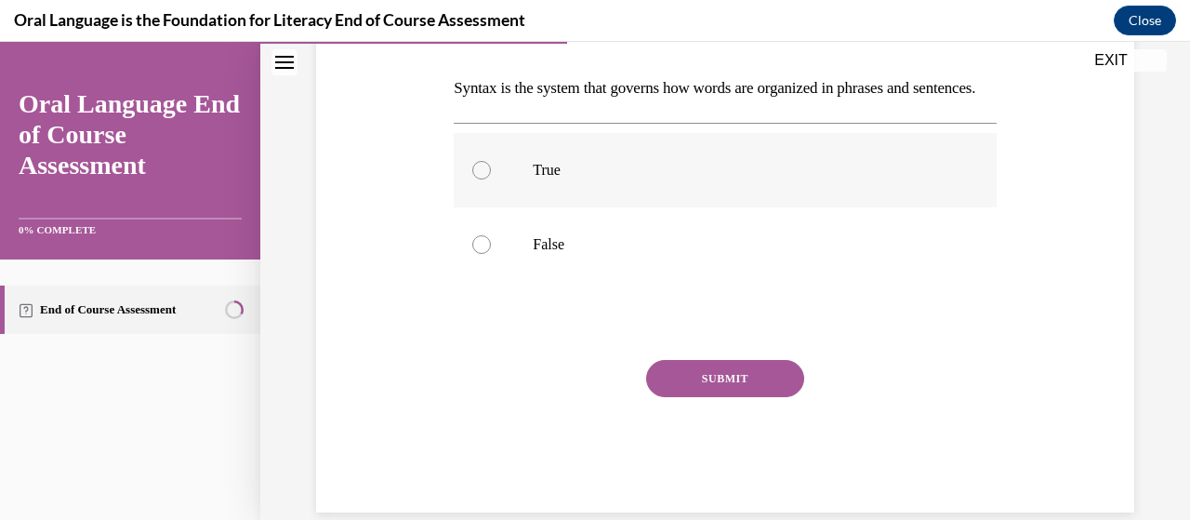
click at [465, 199] on label "True" at bounding box center [725, 170] width 542 height 74
click at [472, 179] on input "True" at bounding box center [481, 170] width 19 height 19
radio input "true"
click at [733, 397] on button "SUBMIT" at bounding box center [725, 378] width 158 height 37
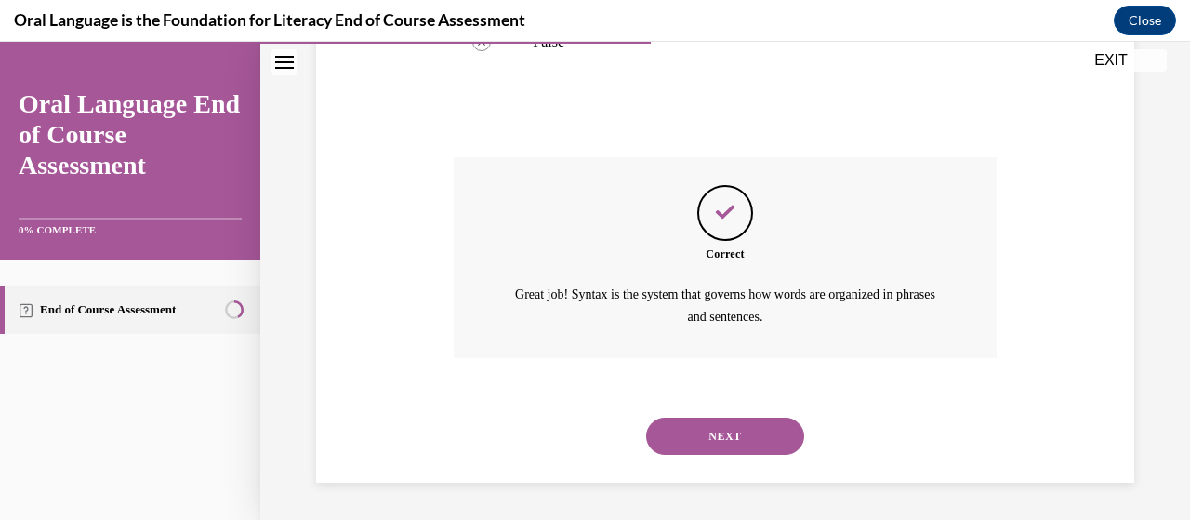
scroll to position [514, 0]
click at [700, 432] on button "NEXT" at bounding box center [725, 436] width 158 height 37
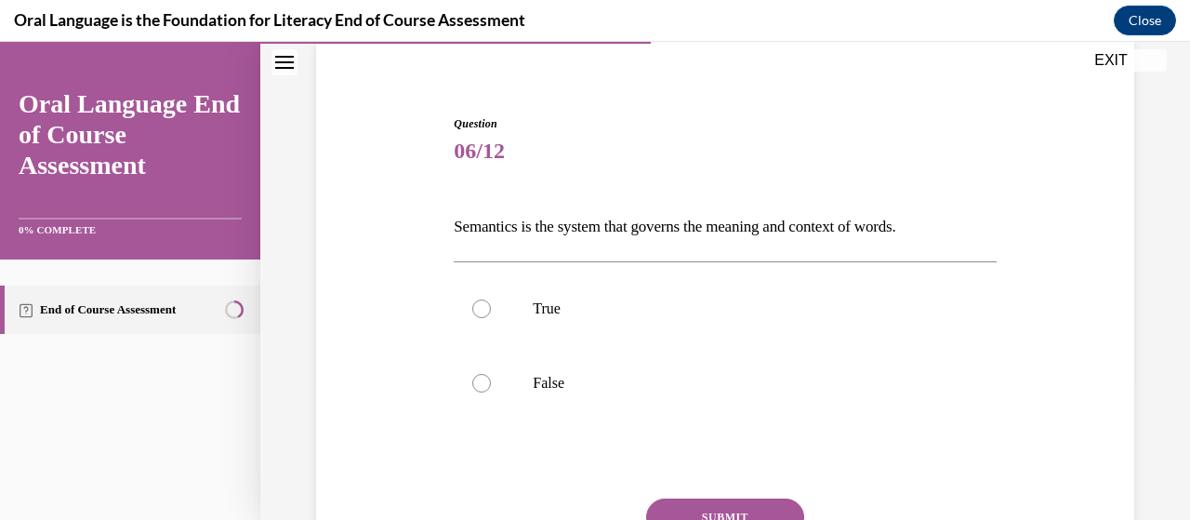
scroll to position [151, 0]
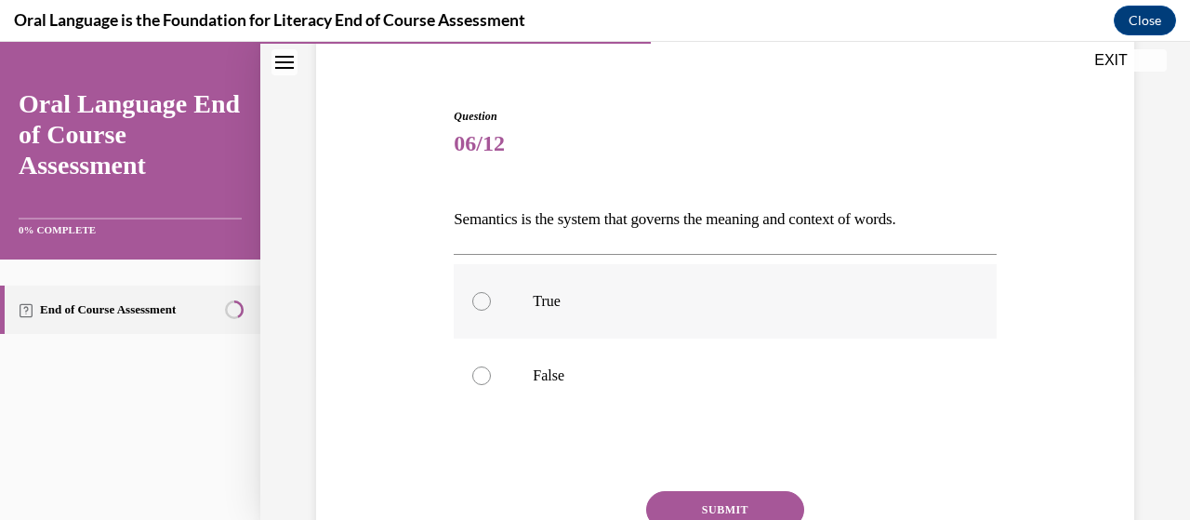
click at [491, 306] on label "True" at bounding box center [725, 301] width 542 height 74
click at [491, 306] on input "True" at bounding box center [481, 301] width 19 height 19
radio input "true"
click at [701, 497] on button "SUBMIT" at bounding box center [725, 509] width 158 height 37
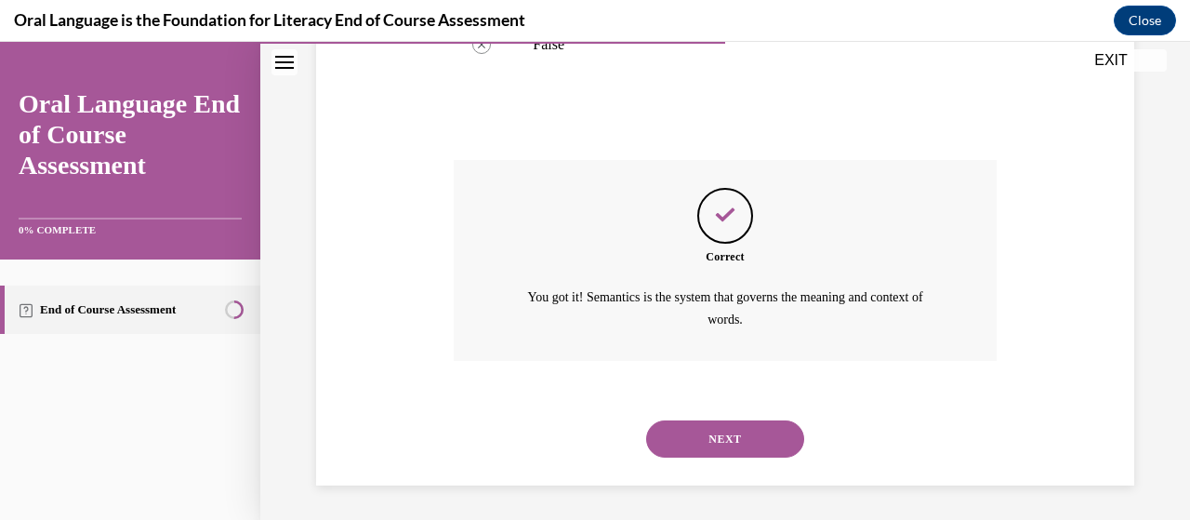
scroll to position [483, 0]
click at [710, 439] on button "NEXT" at bounding box center [725, 437] width 158 height 37
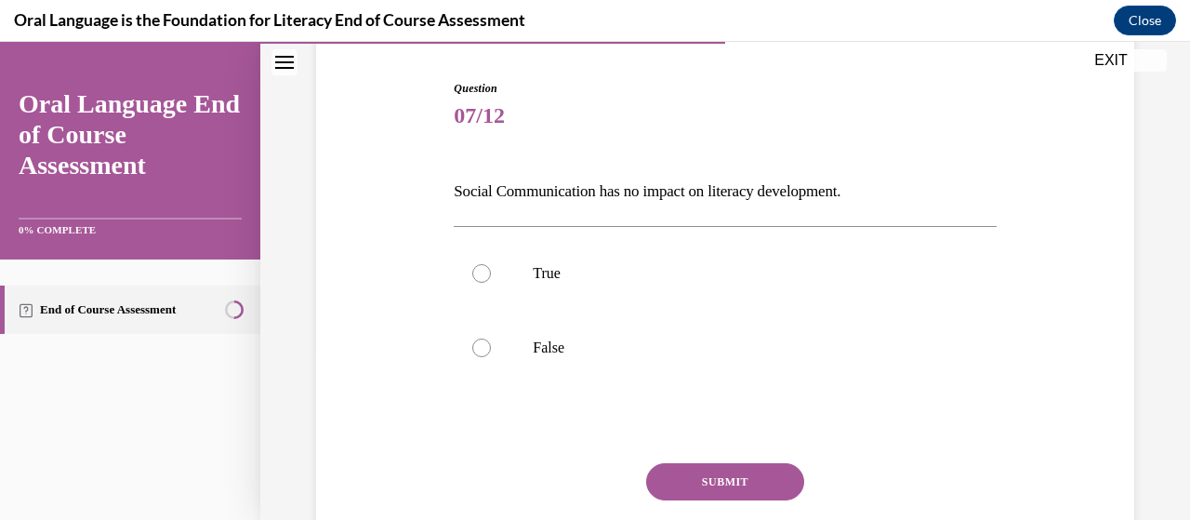
scroll to position [192, 0]
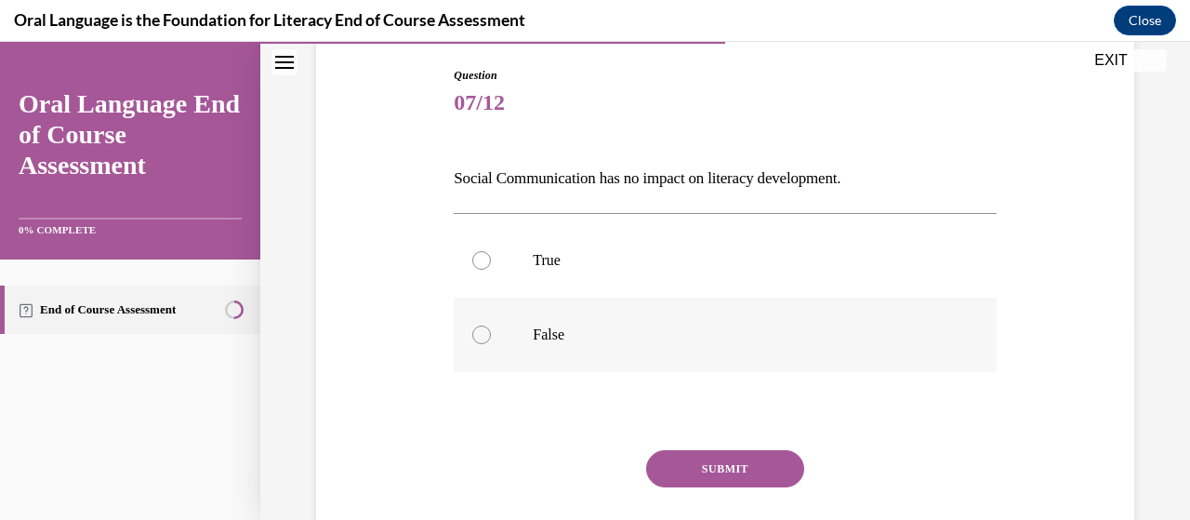
click at [493, 337] on label "False" at bounding box center [725, 335] width 542 height 74
click at [491, 337] on input "False" at bounding box center [481, 335] width 19 height 19
radio input "true"
click at [716, 468] on button "SUBMIT" at bounding box center [725, 468] width 158 height 37
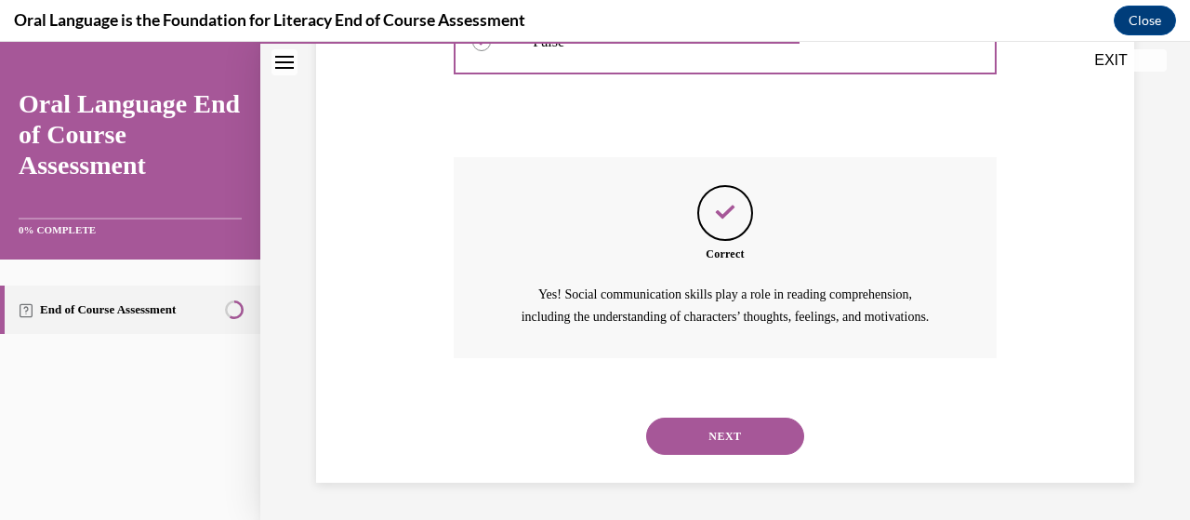
scroll to position [505, 0]
click at [704, 443] on button "NEXT" at bounding box center [725, 436] width 158 height 37
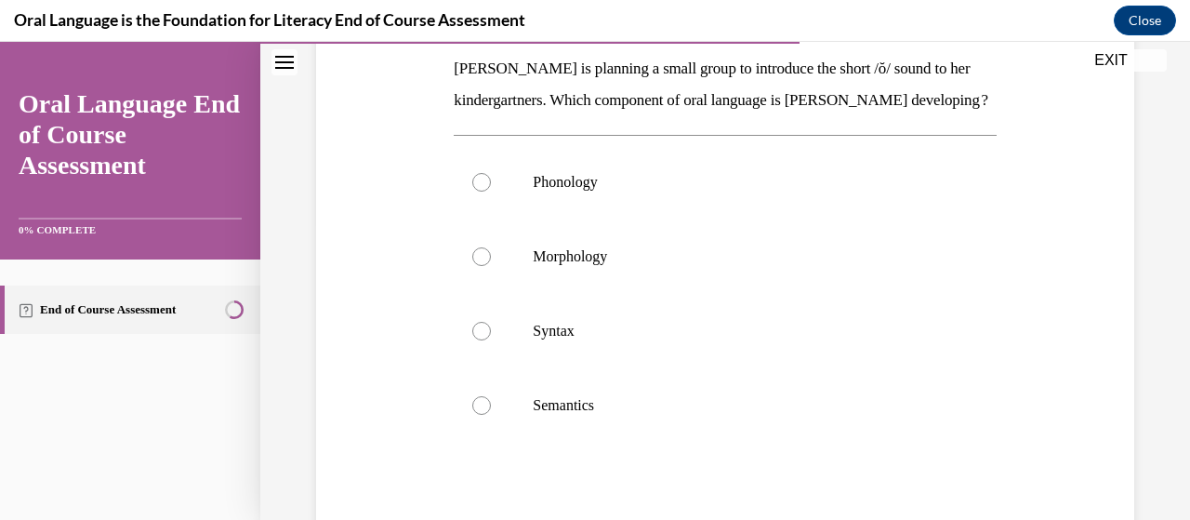
scroll to position [300, 0]
click at [482, 193] on div at bounding box center [481, 183] width 19 height 19
click at [482, 193] on input "Phonology" at bounding box center [481, 183] width 19 height 19
radio input "true"
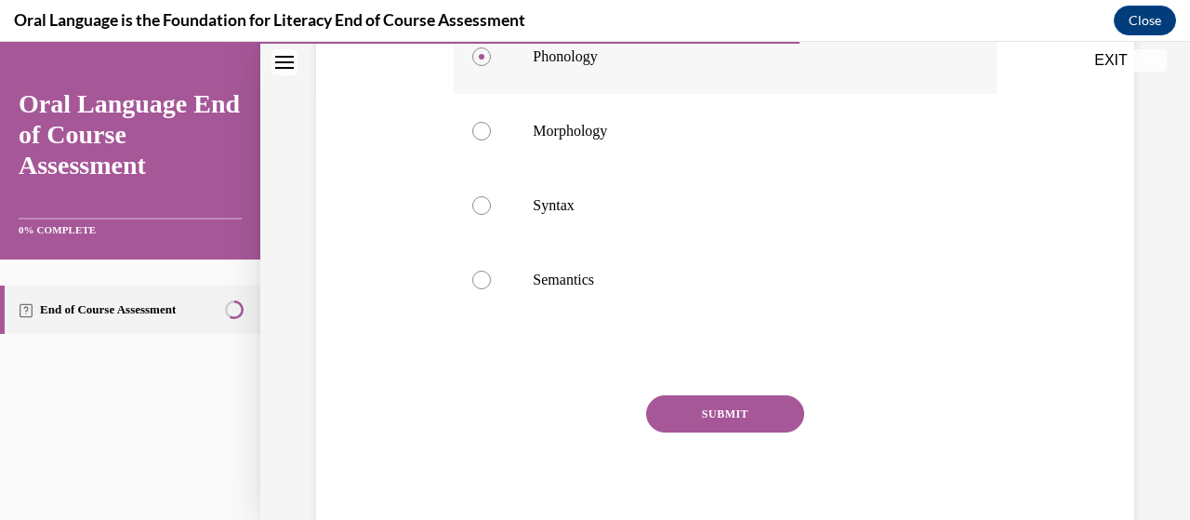
scroll to position [432, 0]
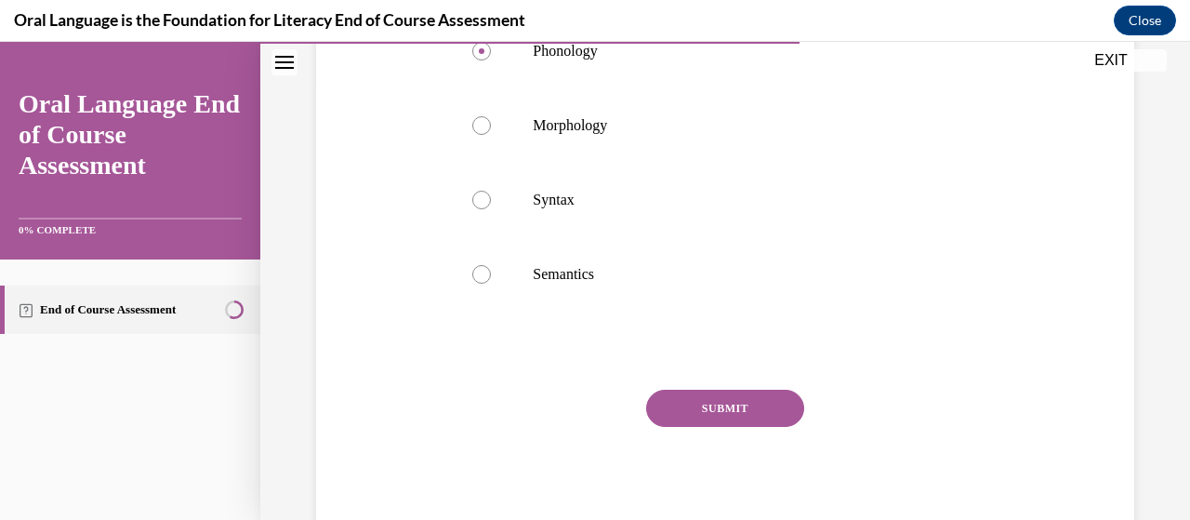
click at [699, 427] on button "SUBMIT" at bounding box center [725, 408] width 158 height 37
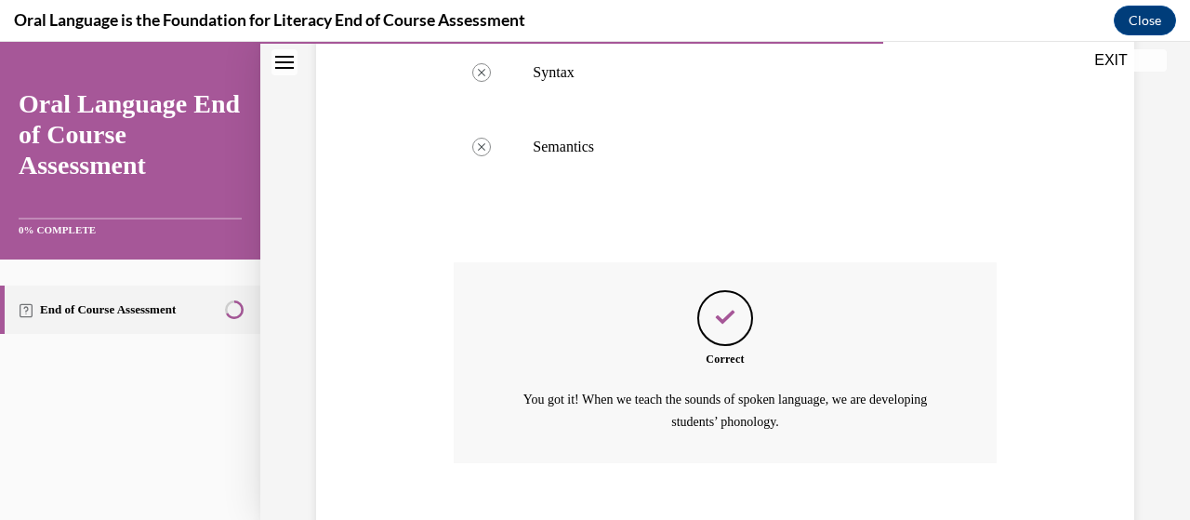
scroll to position [695, 0]
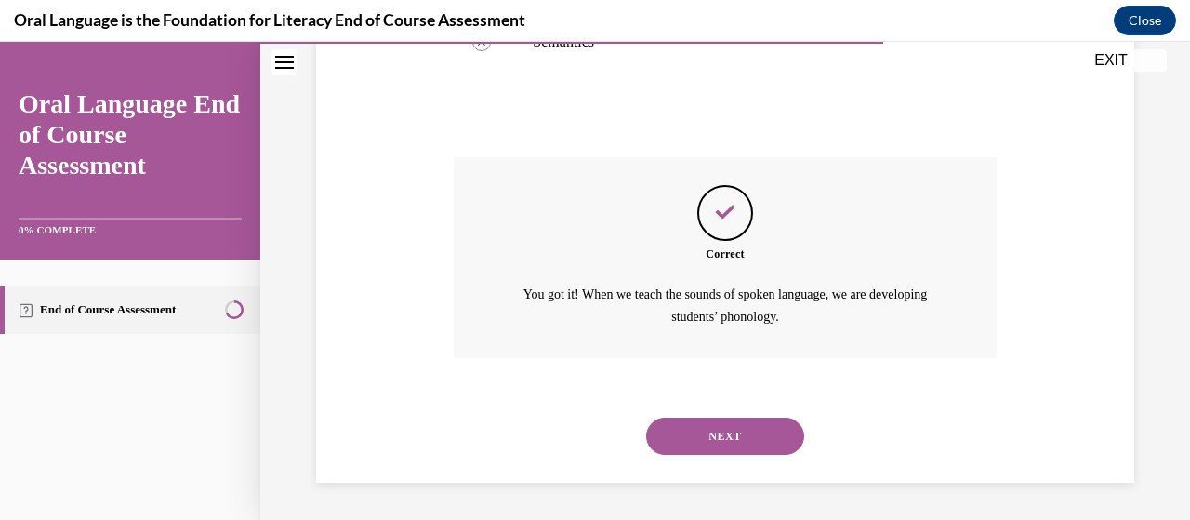
click at [714, 433] on button "NEXT" at bounding box center [725, 436] width 158 height 37
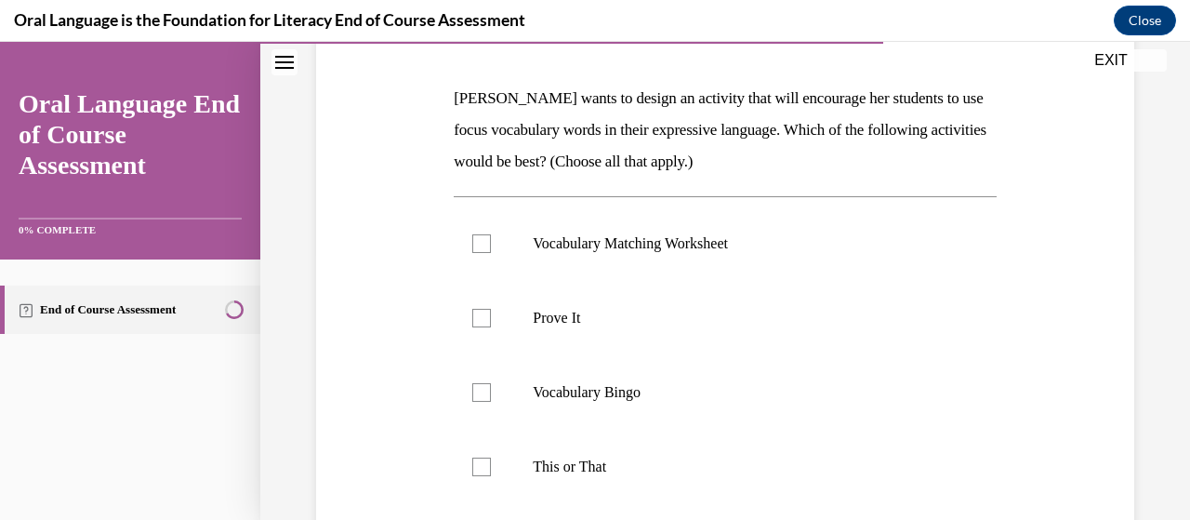
scroll to position [275, 0]
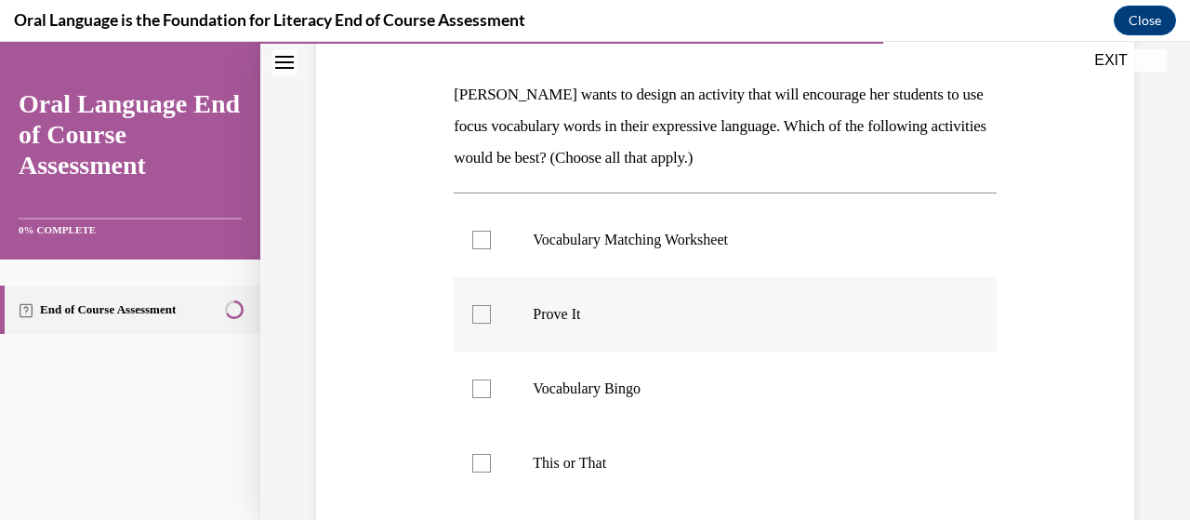
click at [481, 324] on label "Prove It" at bounding box center [725, 314] width 542 height 74
click at [481, 324] on input "Prove It" at bounding box center [481, 314] width 19 height 19
checkbox input "true"
click at [480, 467] on div at bounding box center [481, 463] width 19 height 19
click at [480, 467] on input "This or That" at bounding box center [481, 463] width 19 height 19
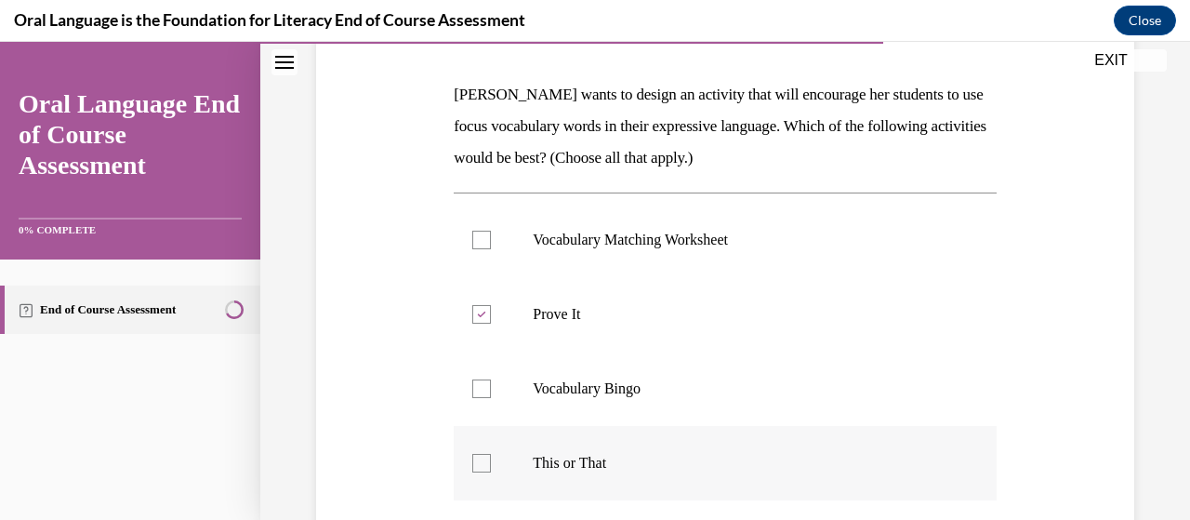
checkbox input "true"
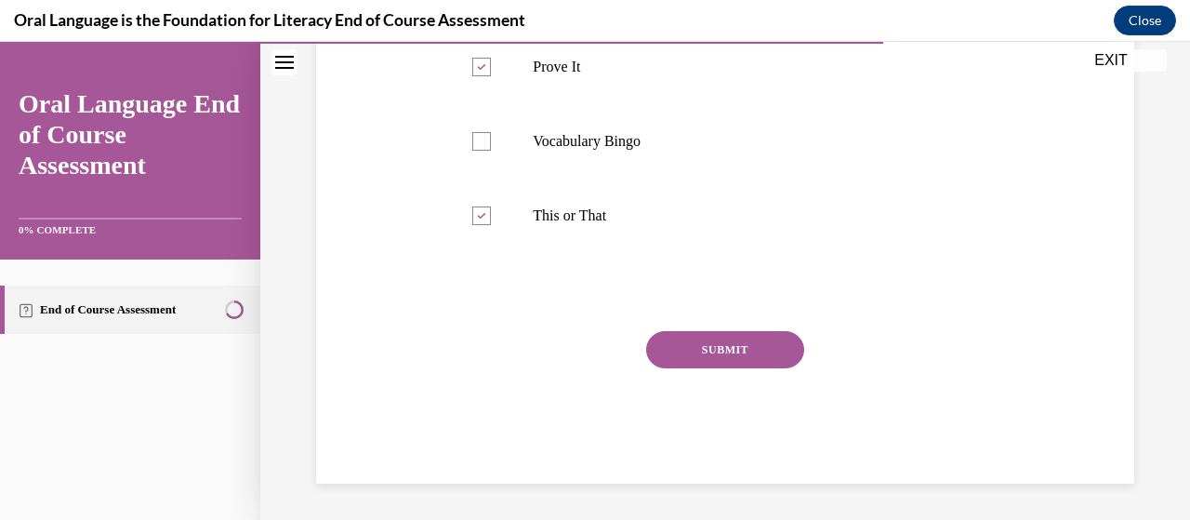
click at [707, 348] on button "SUBMIT" at bounding box center [725, 349] width 158 height 37
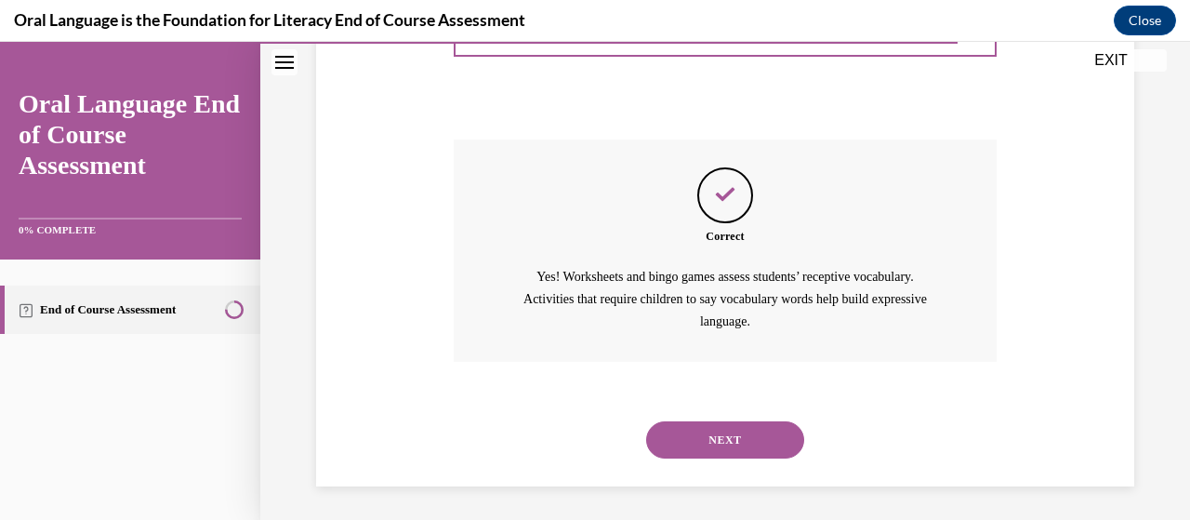
scroll to position [717, 0]
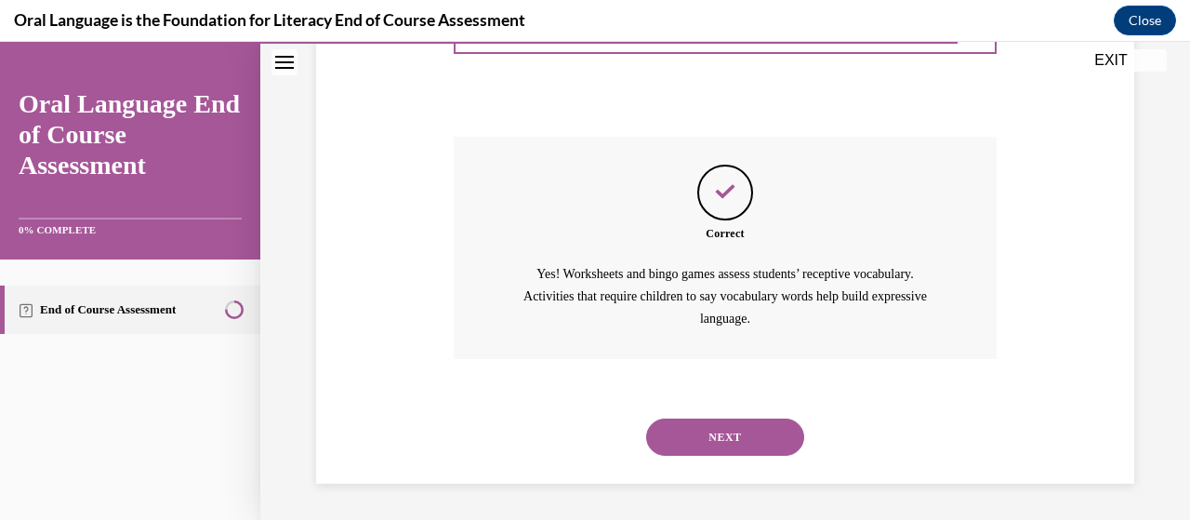
click at [718, 432] on button "NEXT" at bounding box center [725, 437] width 158 height 37
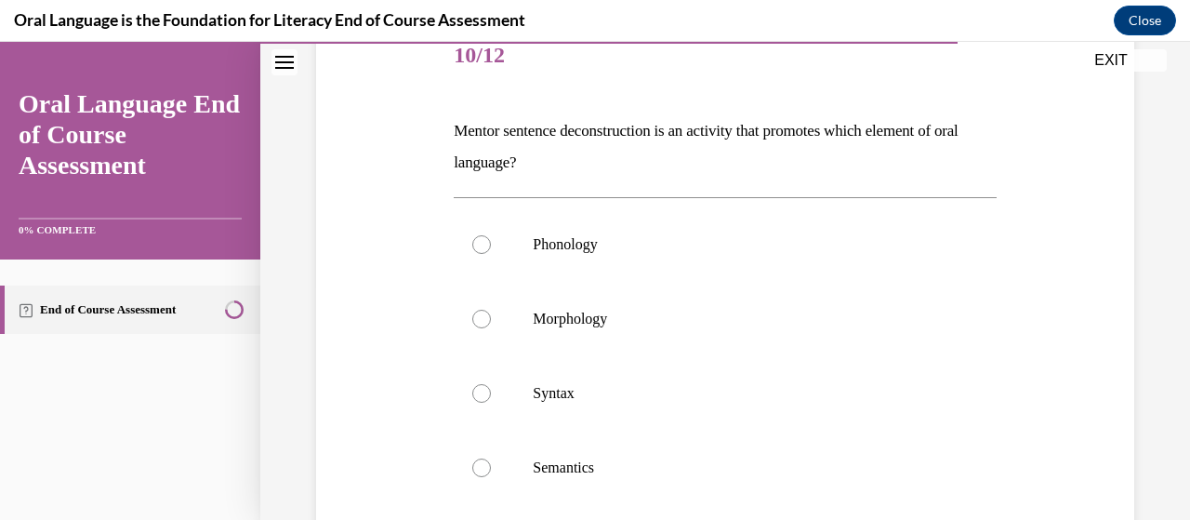
scroll to position [240, 0]
click at [493, 400] on label "Syntax" at bounding box center [725, 392] width 542 height 74
click at [491, 400] on input "Syntax" at bounding box center [481, 392] width 19 height 19
radio input "true"
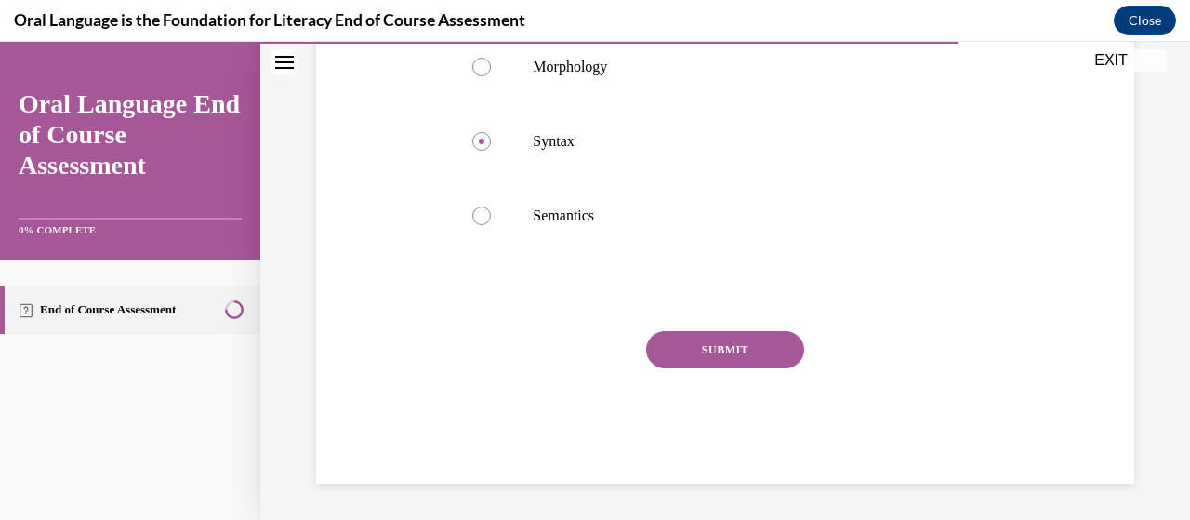
click at [701, 352] on button "SUBMIT" at bounding box center [725, 349] width 158 height 37
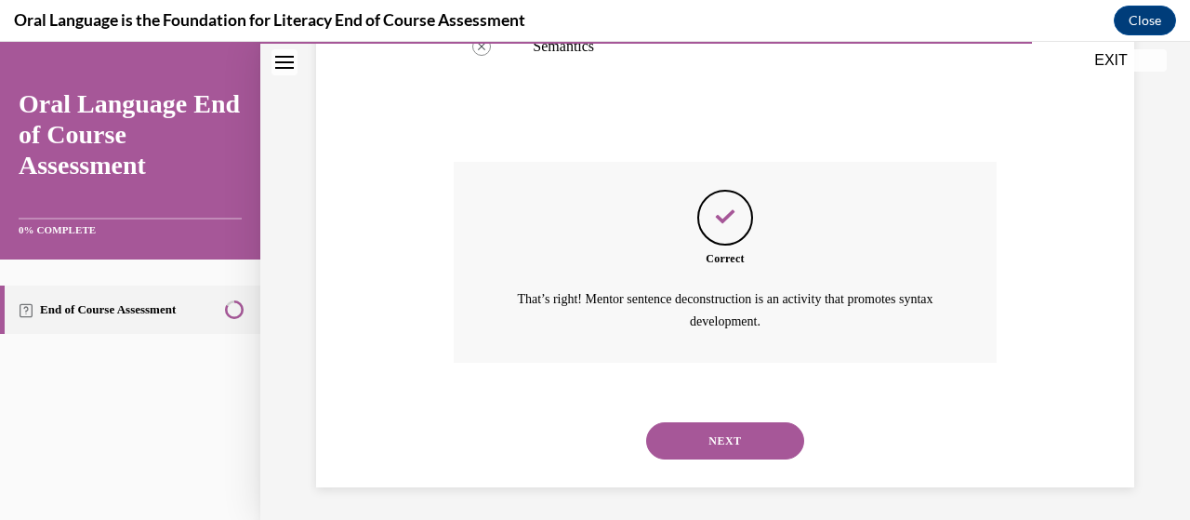
scroll to position [663, 0]
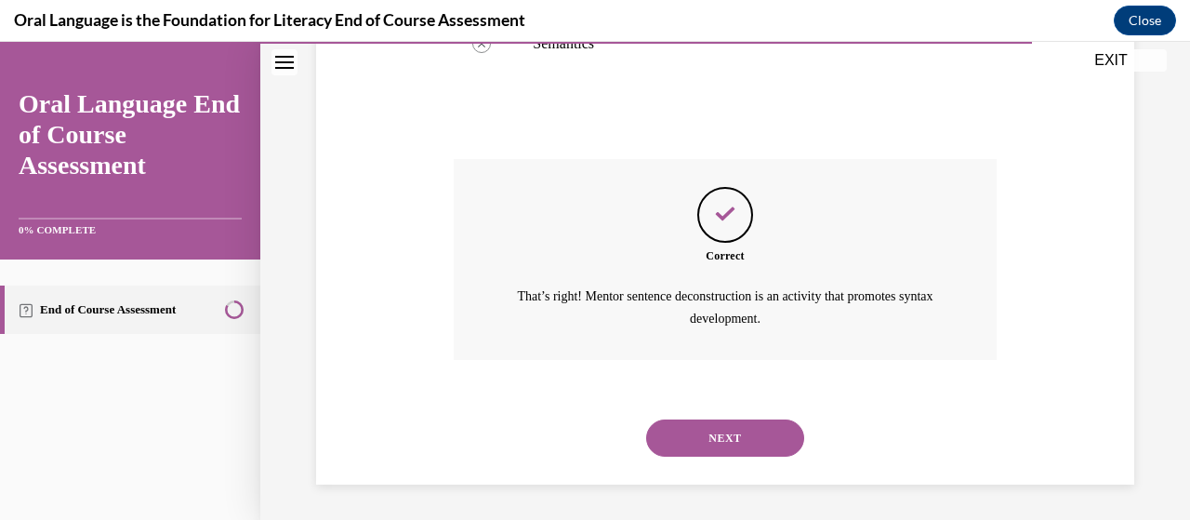
click at [712, 438] on button "NEXT" at bounding box center [725, 437] width 158 height 37
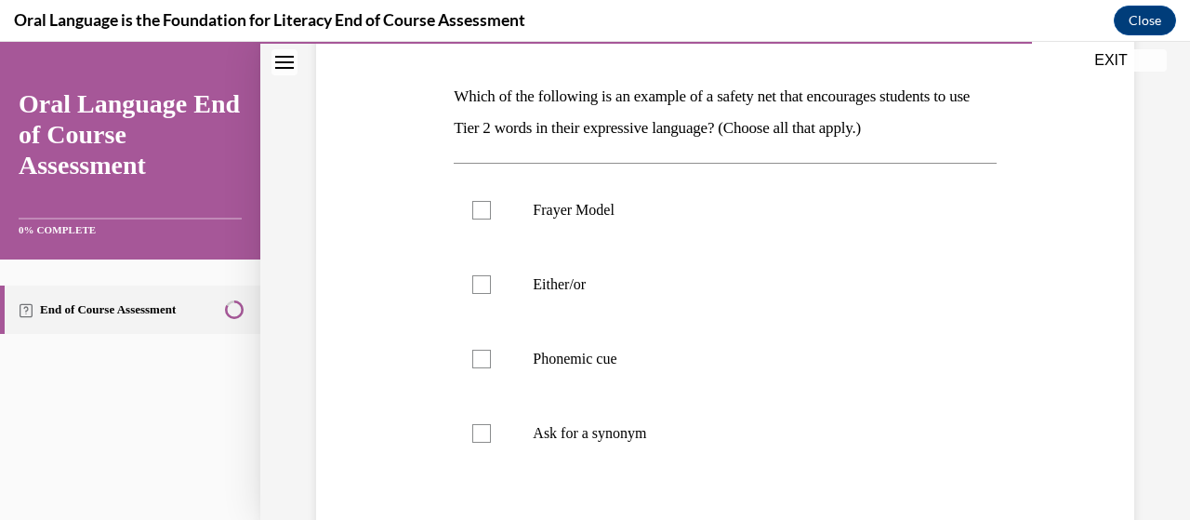
scroll to position [286, 0]
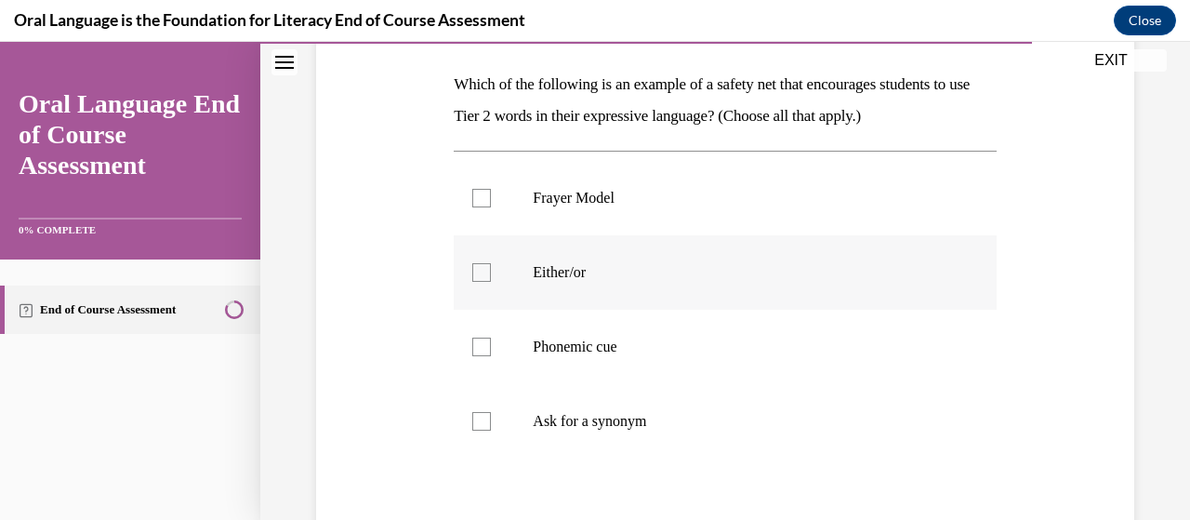
click at [488, 273] on div at bounding box center [481, 272] width 19 height 19
click at [488, 273] on input "Either/or" at bounding box center [481, 272] width 19 height 19
checkbox input "true"
click at [484, 424] on div at bounding box center [481, 421] width 19 height 19
click at [484, 424] on input "Ask for a synonym" at bounding box center [481, 421] width 19 height 19
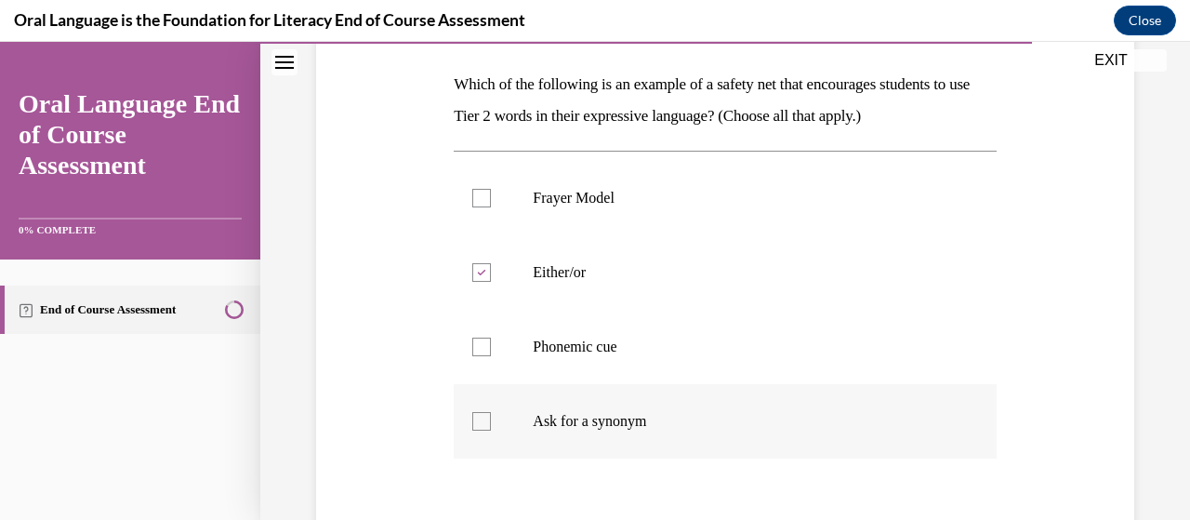
checkbox input "true"
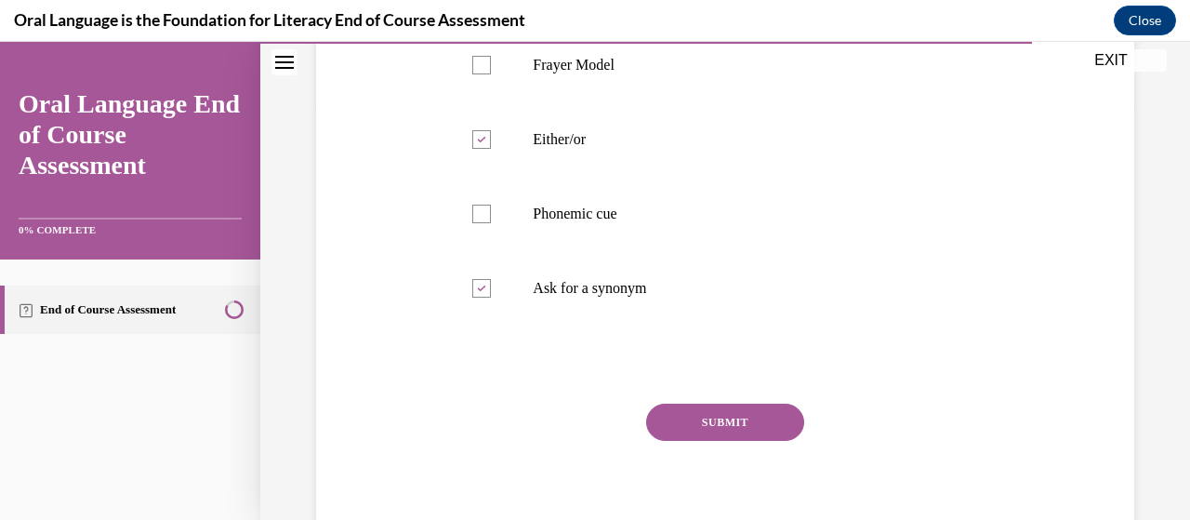
click at [715, 426] on button "SUBMIT" at bounding box center [725, 422] width 158 height 37
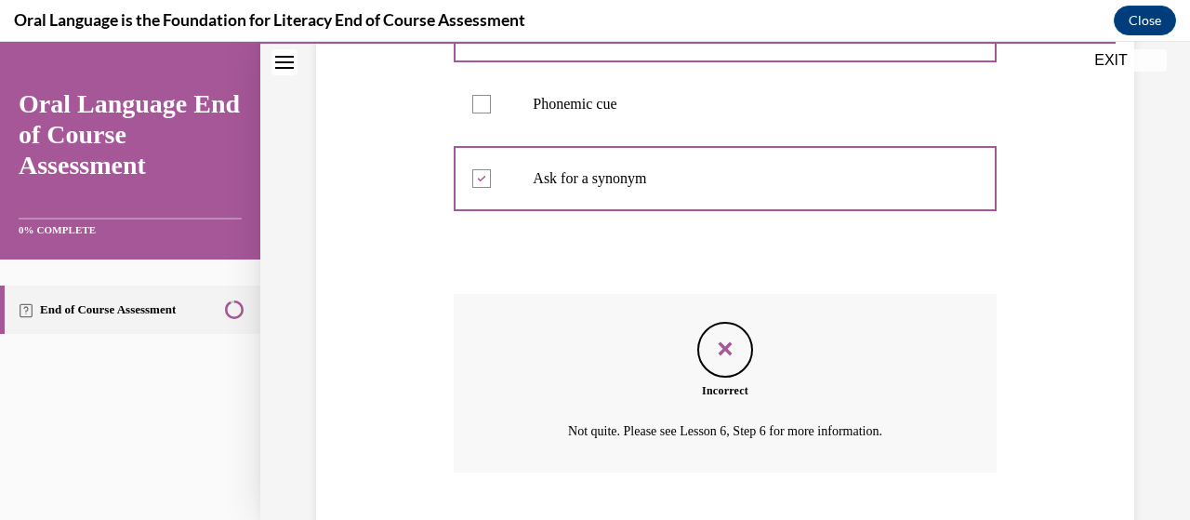
scroll to position [642, 0]
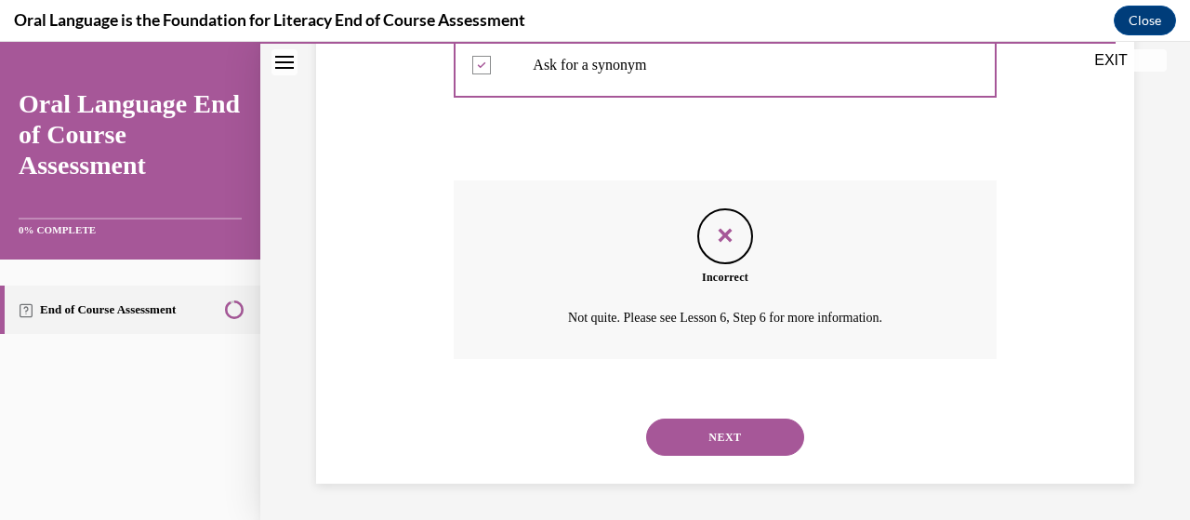
click at [692, 443] on button "NEXT" at bounding box center [725, 437] width 158 height 37
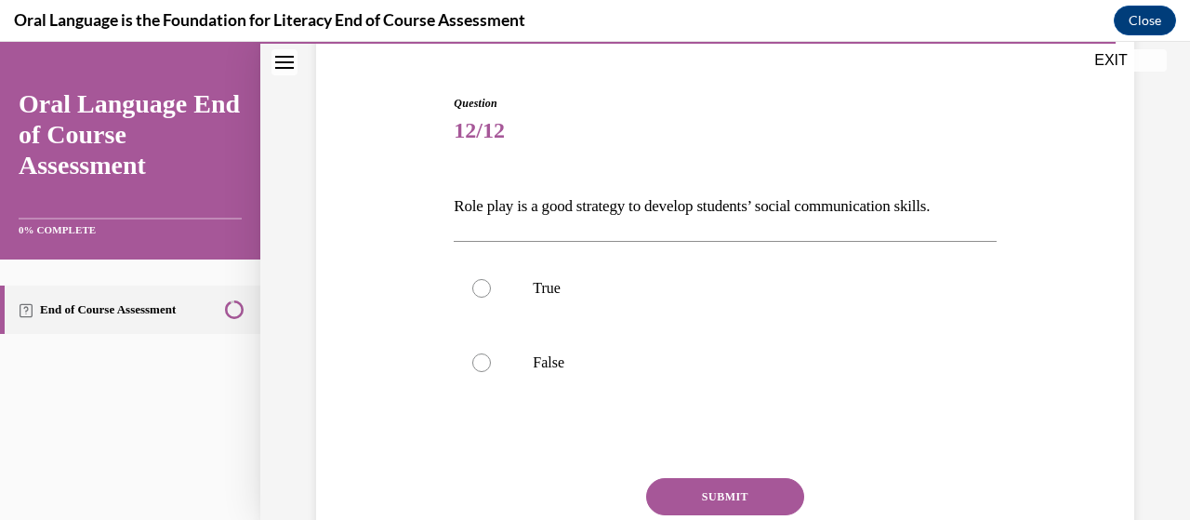
scroll to position [166, 0]
click at [487, 291] on label "True" at bounding box center [725, 285] width 542 height 74
click at [487, 291] on input "True" at bounding box center [481, 285] width 19 height 19
radio input "true"
click at [695, 496] on button "SUBMIT" at bounding box center [725, 493] width 158 height 37
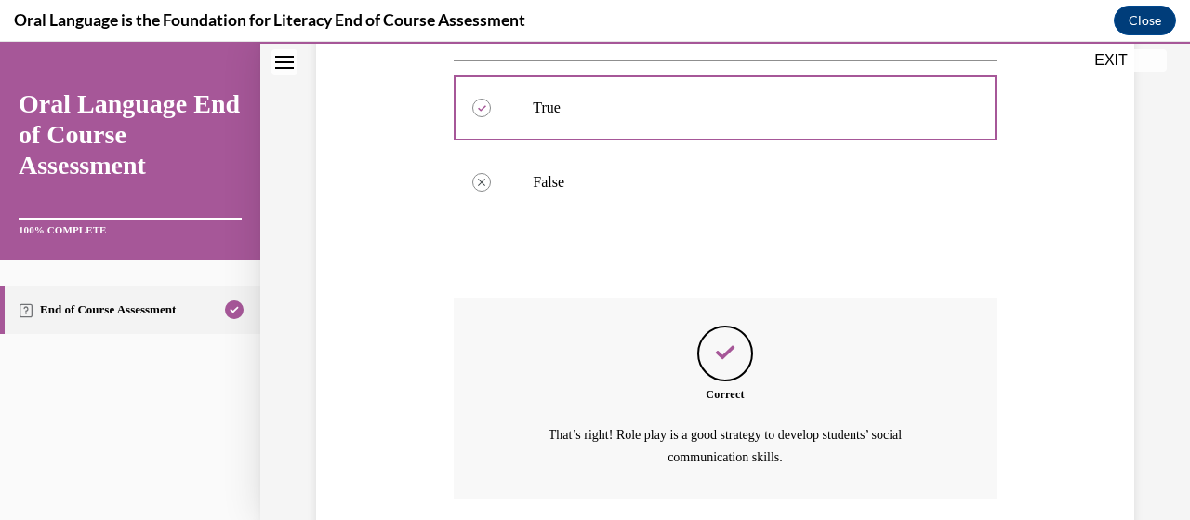
scroll to position [483, 0]
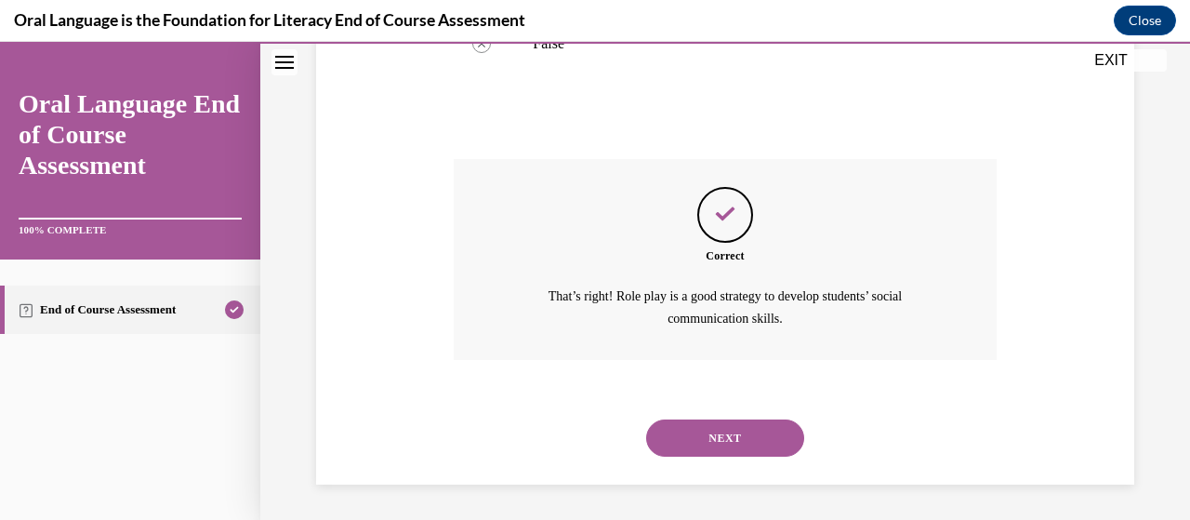
click at [700, 447] on button "NEXT" at bounding box center [725, 437] width 158 height 37
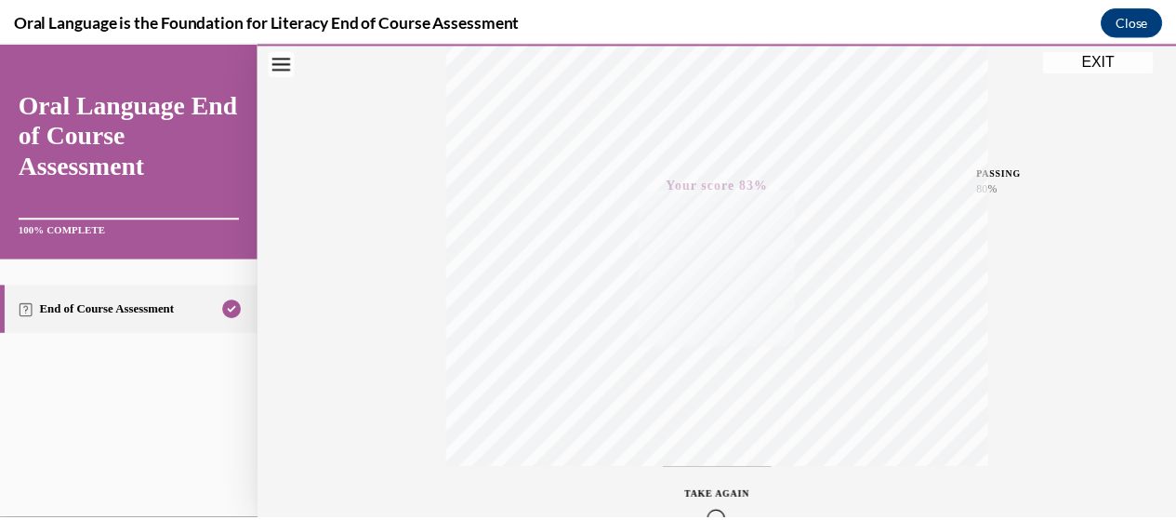
scroll to position [474, 0]
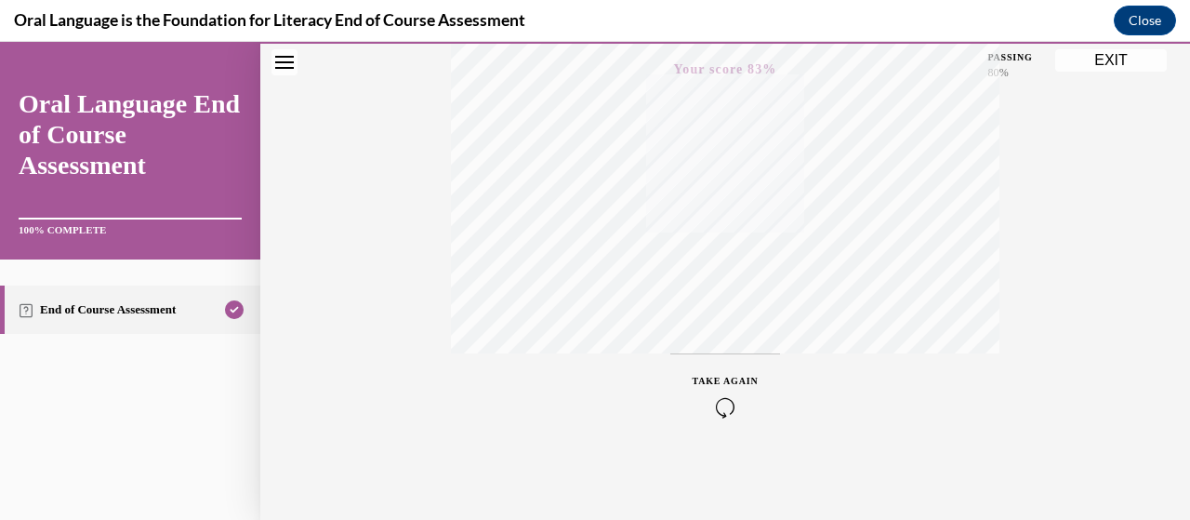
click at [1109, 68] on button "EXIT" at bounding box center [1112, 60] width 112 height 22
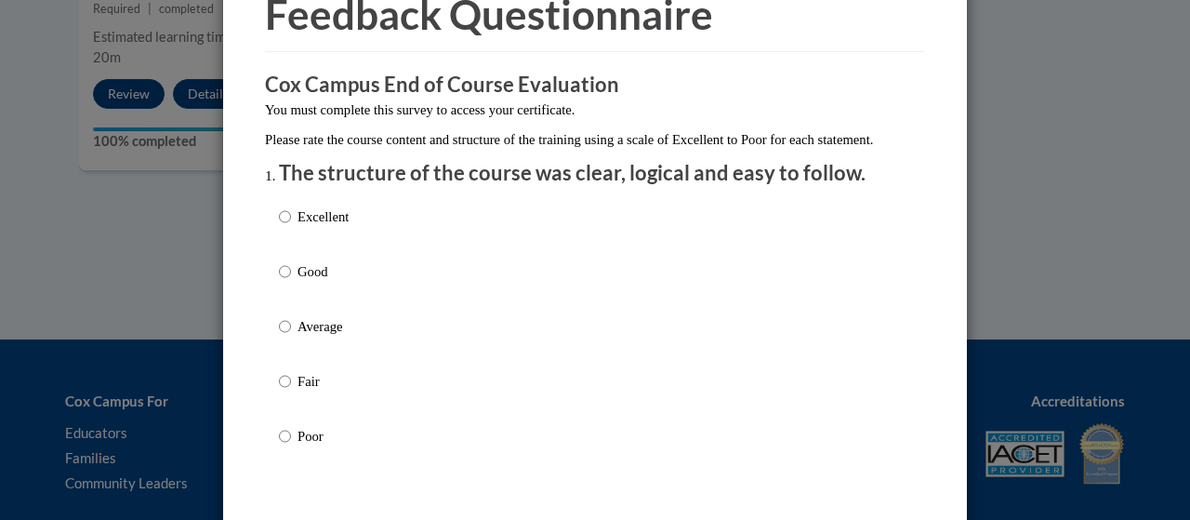
scroll to position [102, 0]
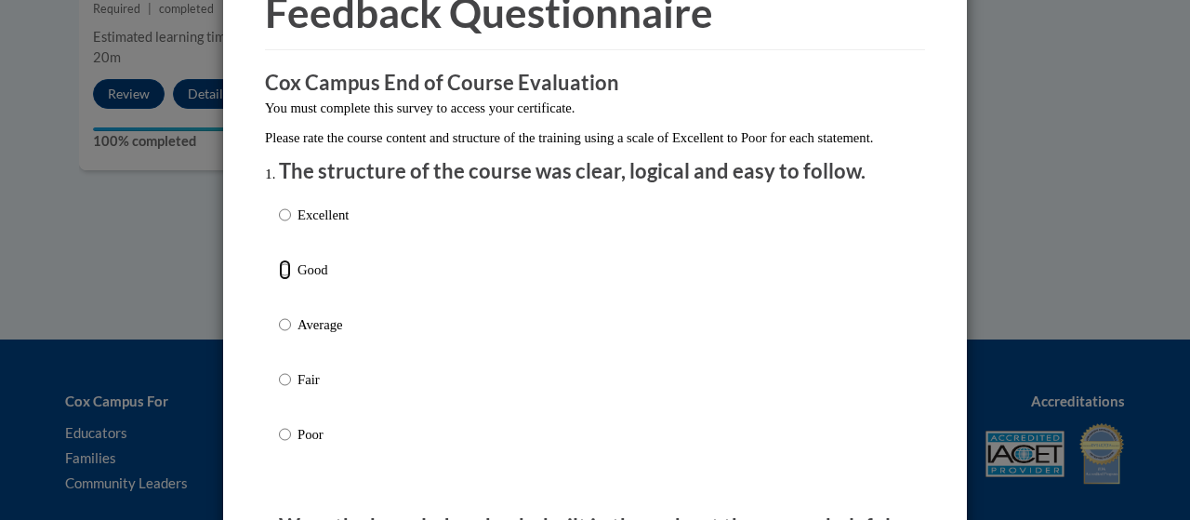
click at [282, 280] on input "Good" at bounding box center [285, 269] width 12 height 20
radio input "true"
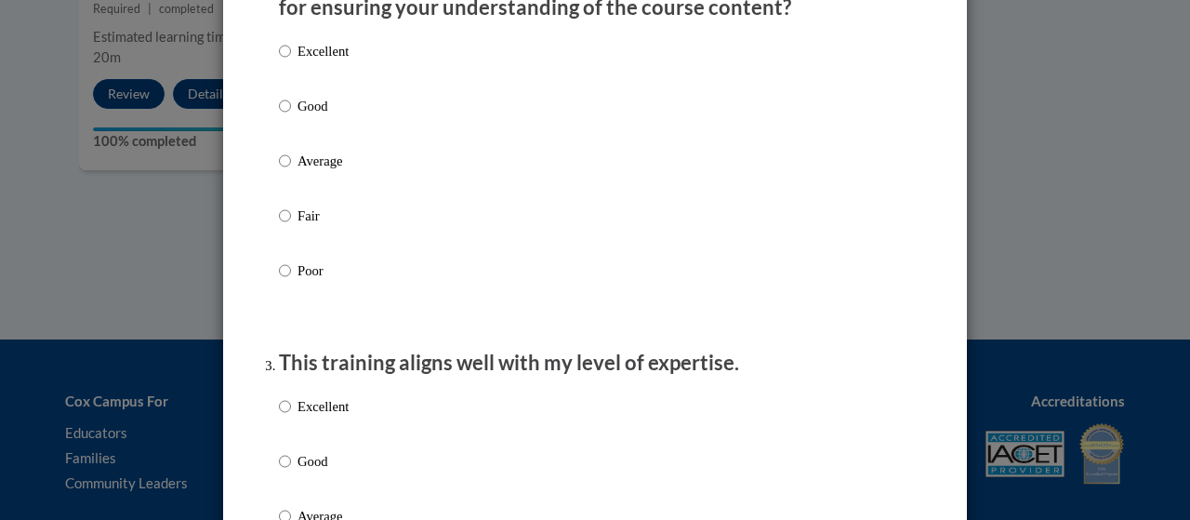
scroll to position [652, 0]
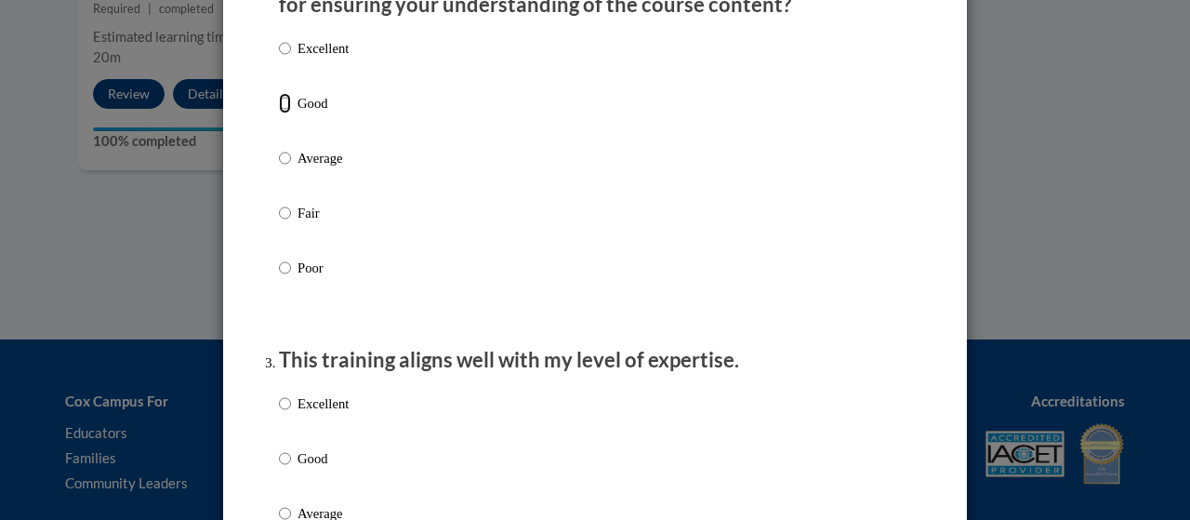
click at [279, 113] on input "Good" at bounding box center [285, 103] width 12 height 20
radio input "true"
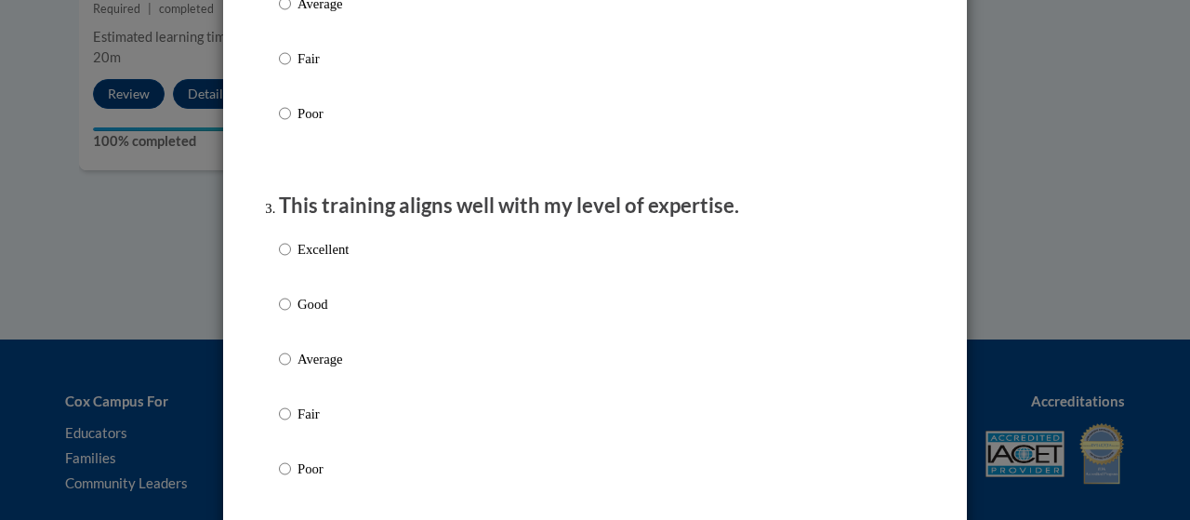
scroll to position [817, 0]
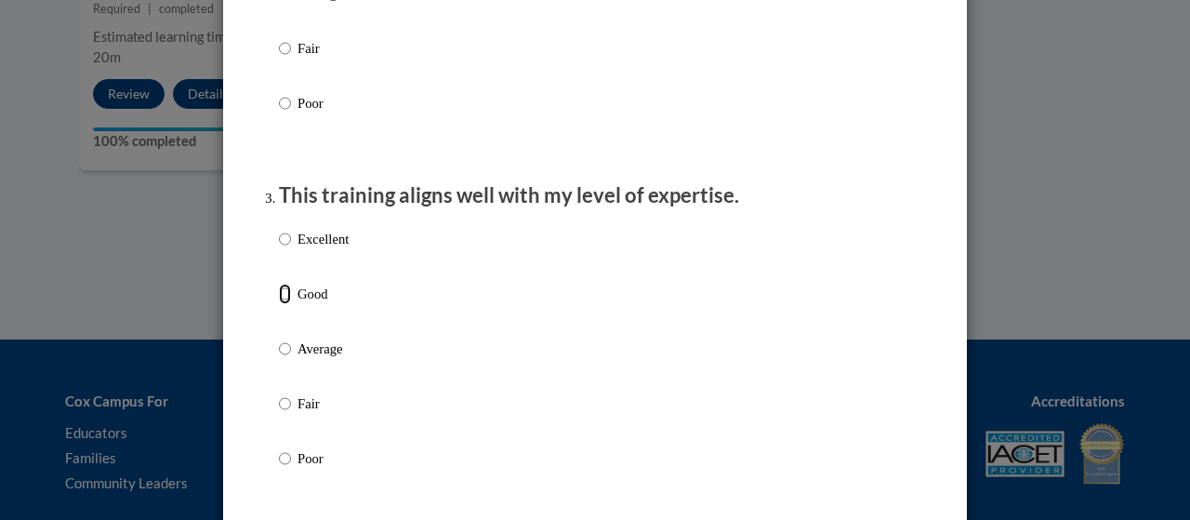
click at [281, 304] on input "Good" at bounding box center [285, 294] width 12 height 20
radio input "true"
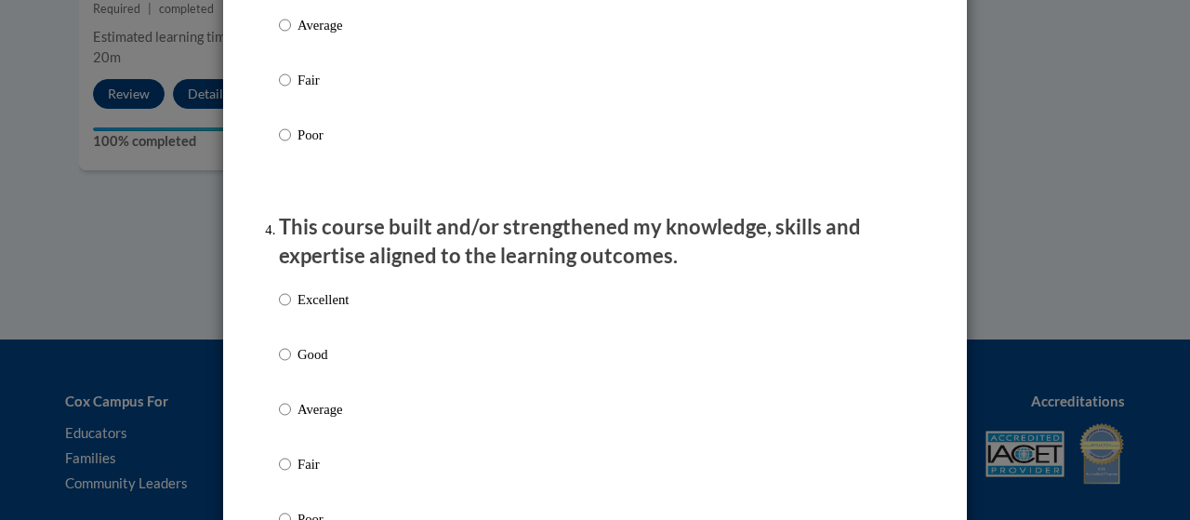
scroll to position [1142, 0]
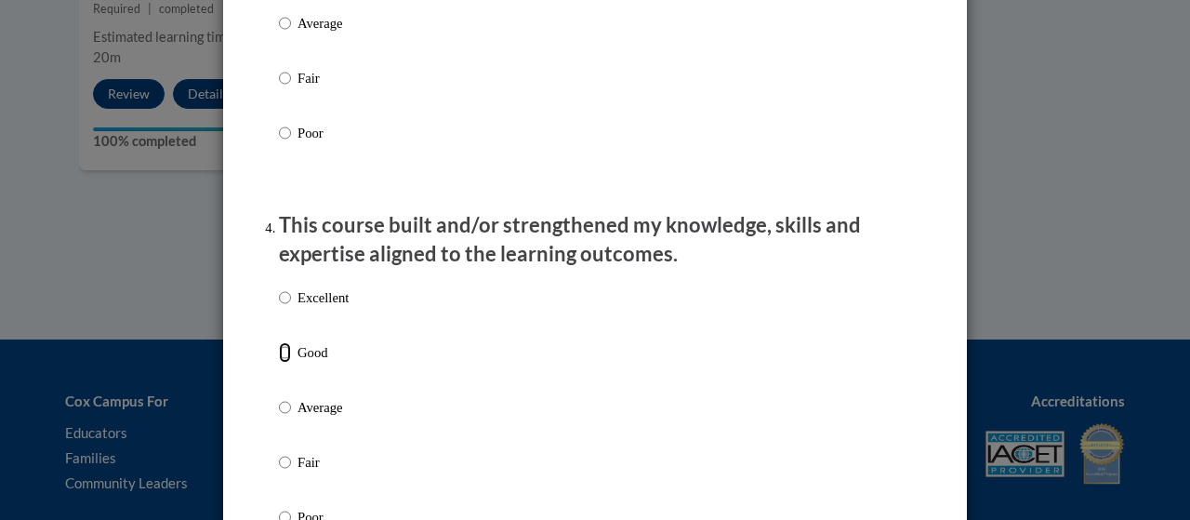
click at [281, 363] on input "Good" at bounding box center [285, 352] width 12 height 20
radio input "true"
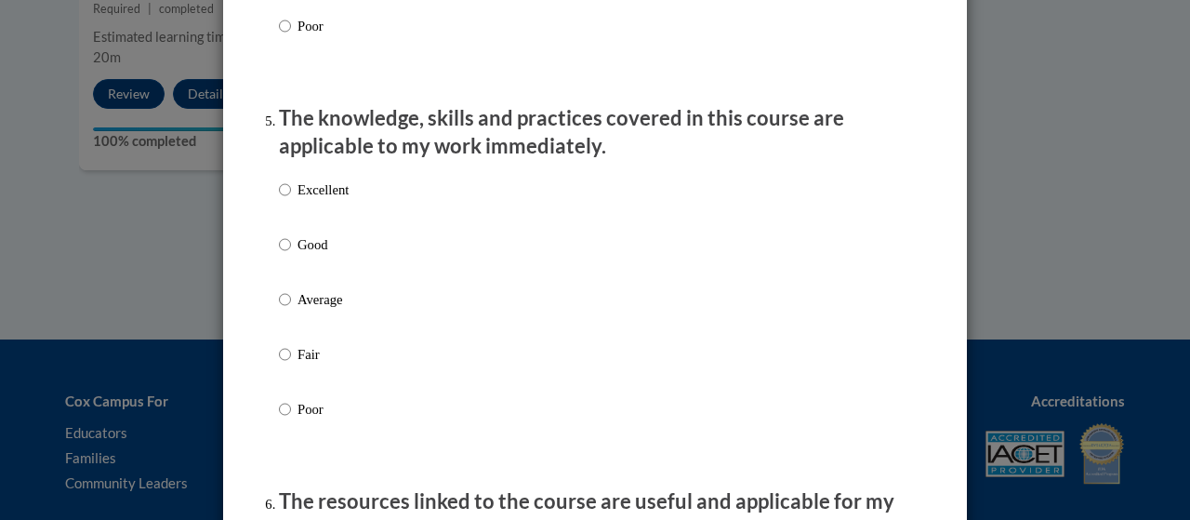
scroll to position [1643, 0]
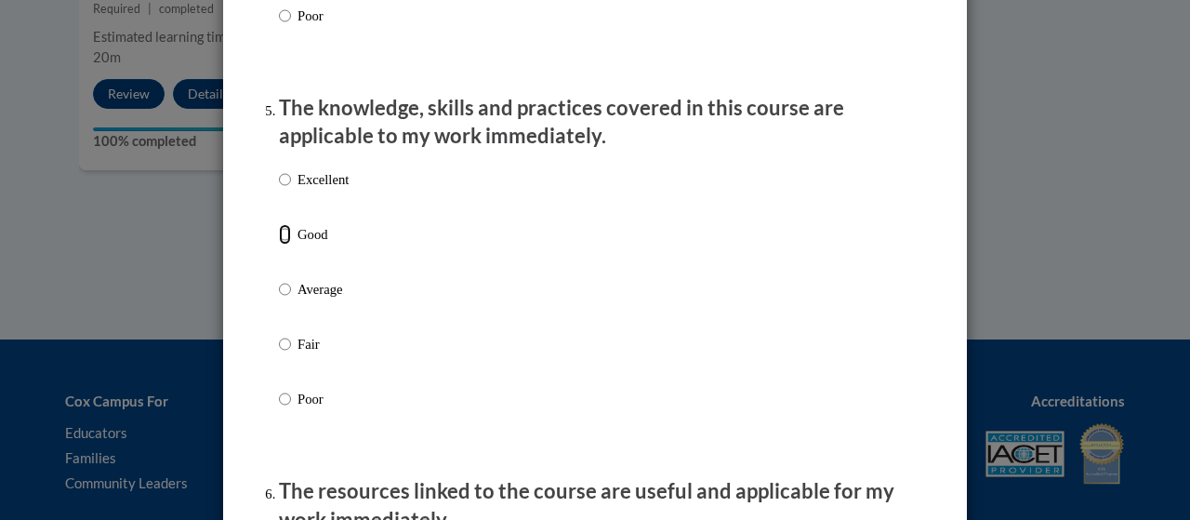
click at [279, 245] on input "Good" at bounding box center [285, 234] width 12 height 20
radio input "true"
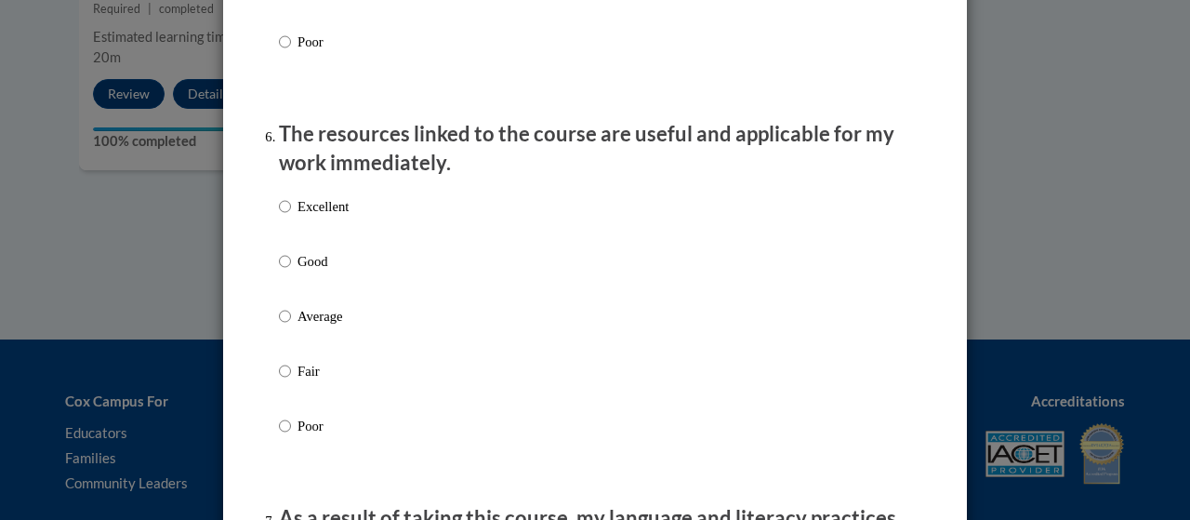
scroll to position [2008, 0]
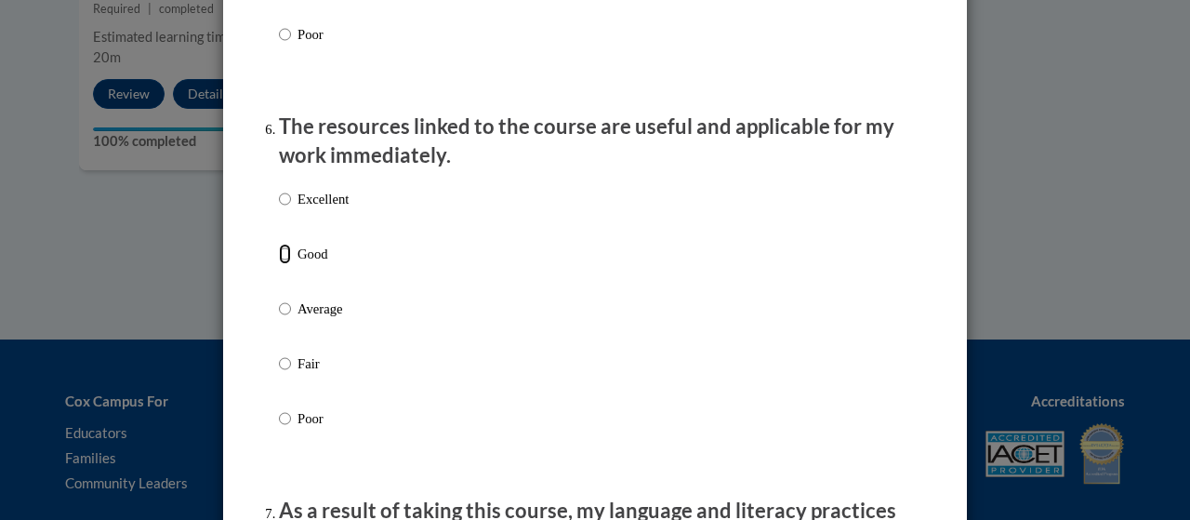
click at [283, 264] on input "Good" at bounding box center [285, 254] width 12 height 20
radio input "true"
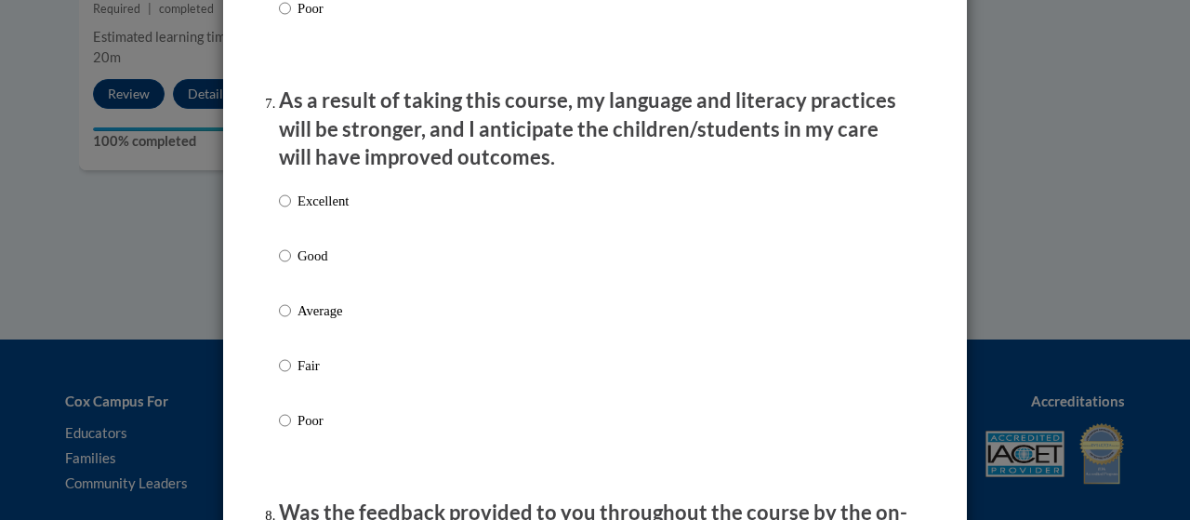
scroll to position [2423, 0]
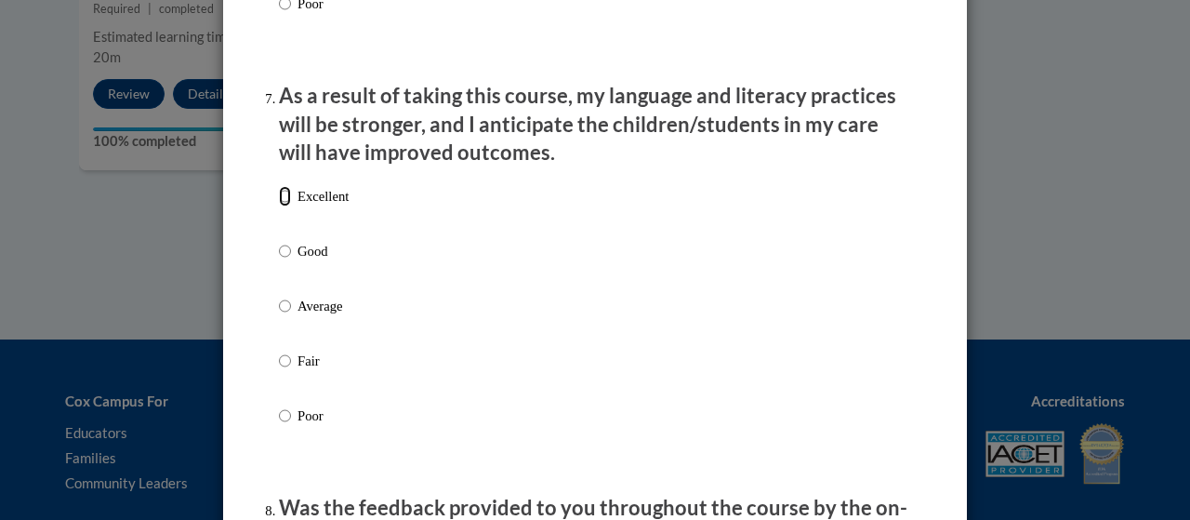
click at [279, 206] on input "Excellent" at bounding box center [285, 196] width 12 height 20
radio input "true"
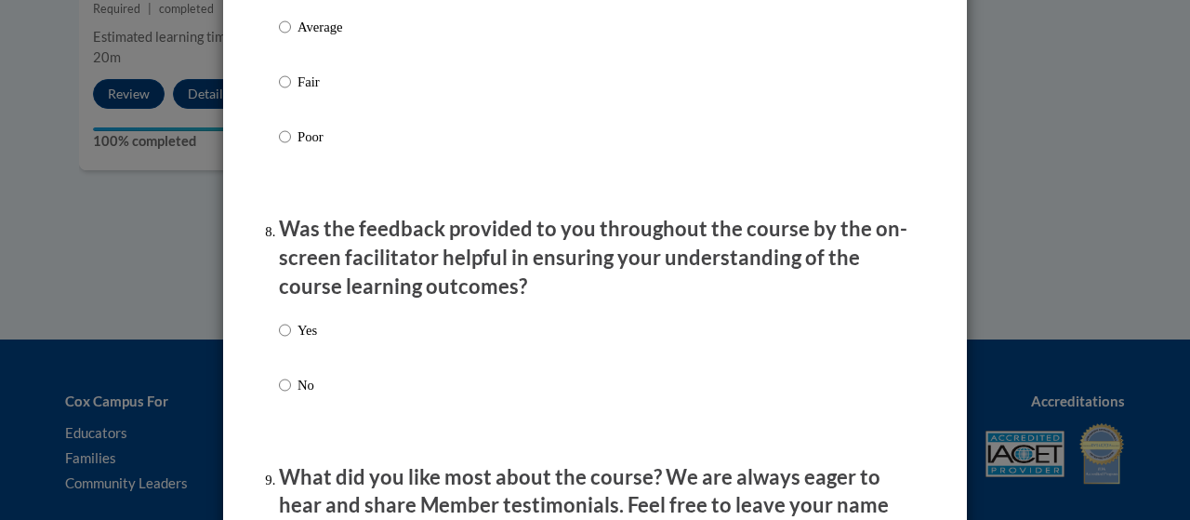
scroll to position [2704, 0]
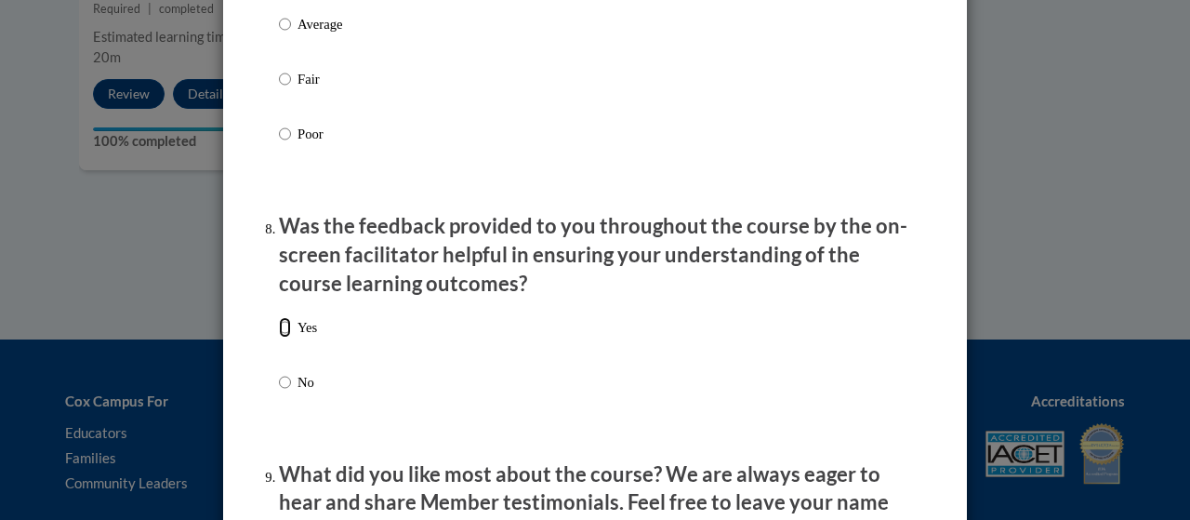
click at [279, 338] on input "Yes" at bounding box center [285, 327] width 12 height 20
radio input "true"
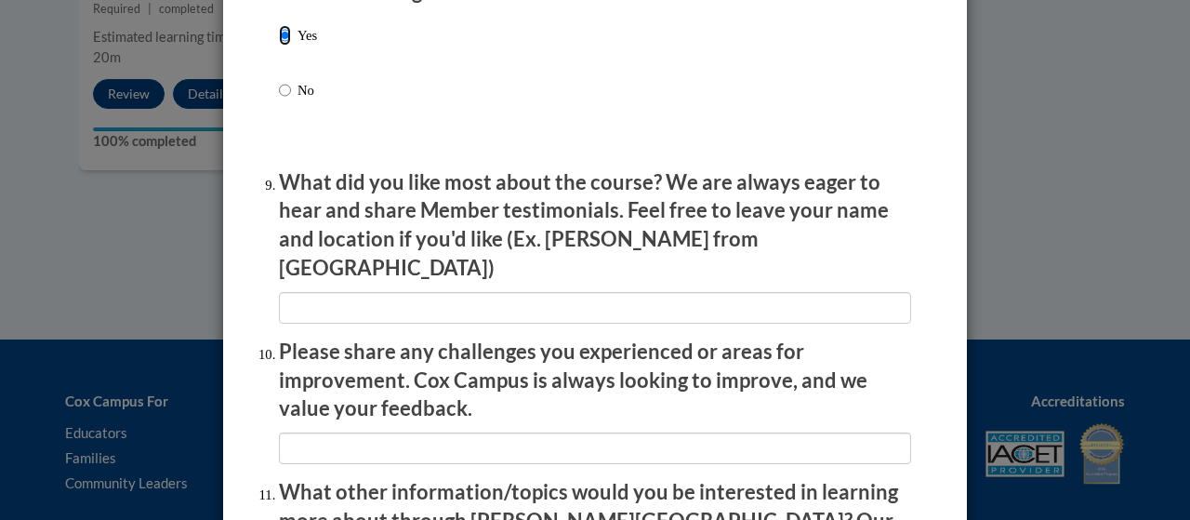
scroll to position [3000, 0]
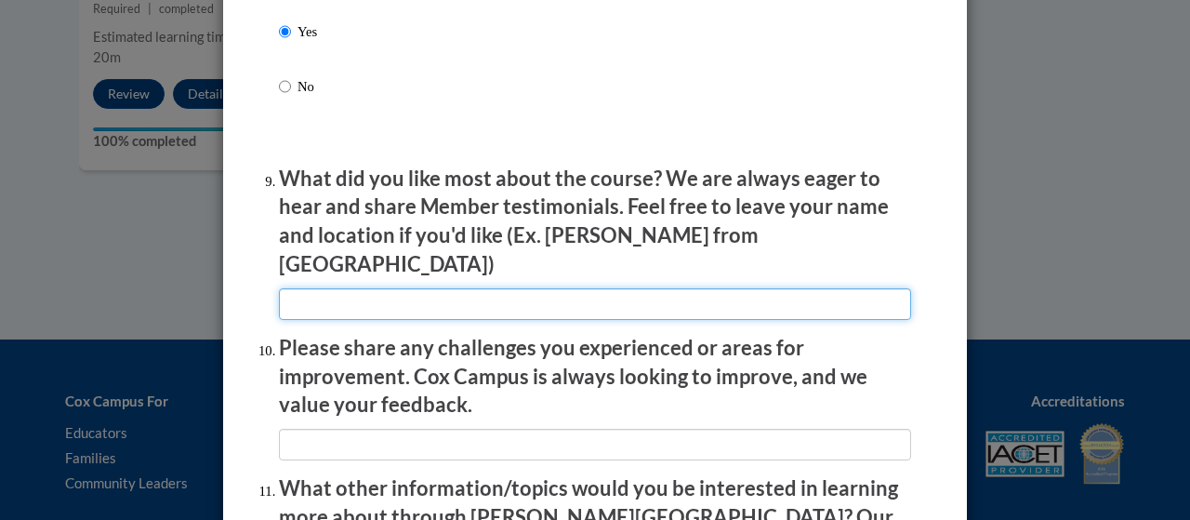
click at [302, 288] on input "textbox" at bounding box center [595, 304] width 632 height 32
type input "[PERSON_NAME] Story"
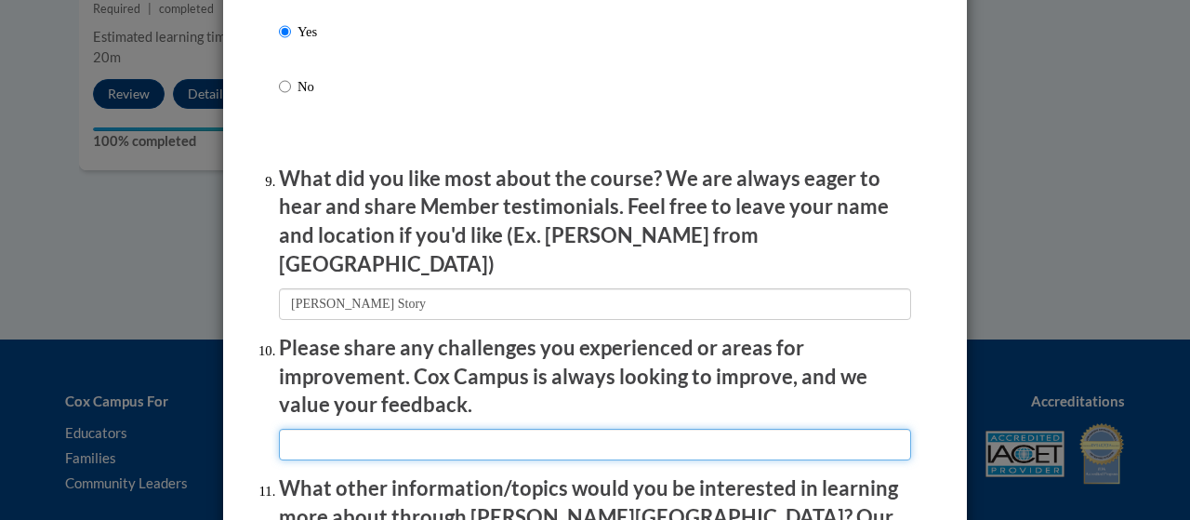
click at [794, 433] on input "textbox" at bounding box center [595, 445] width 632 height 32
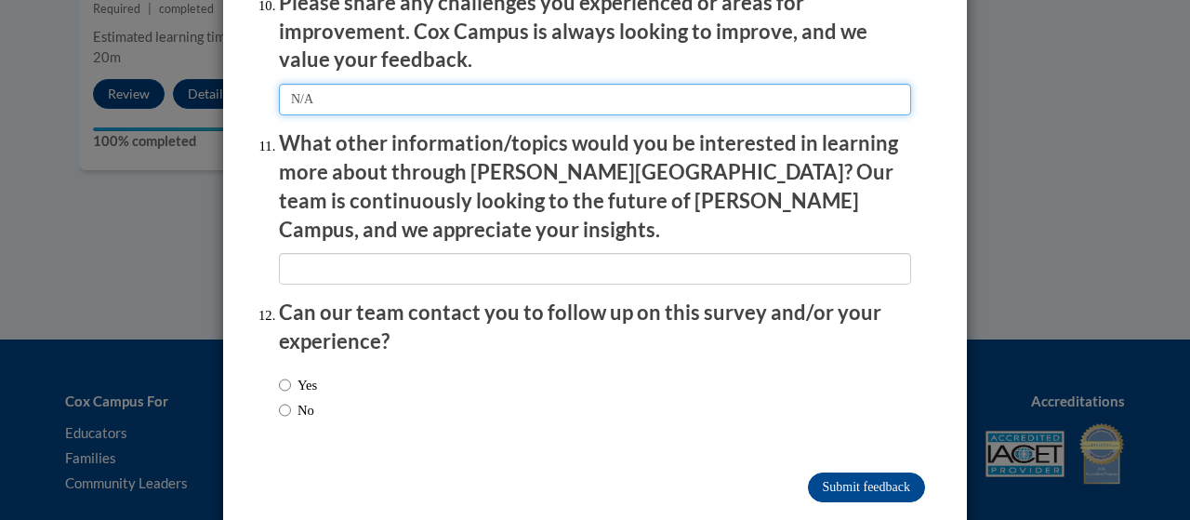
scroll to position [3347, 0]
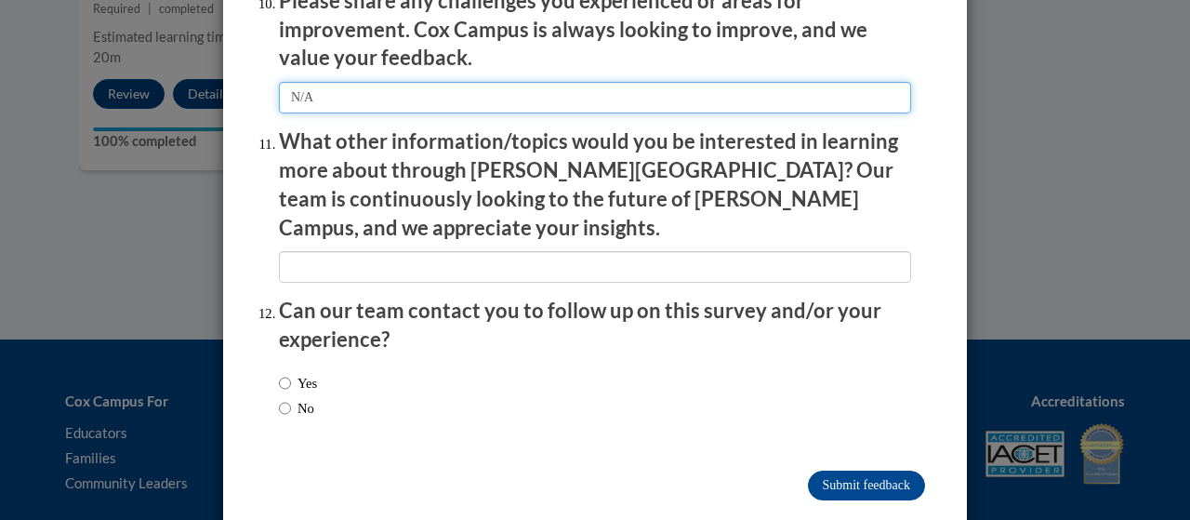
type input "N/A"
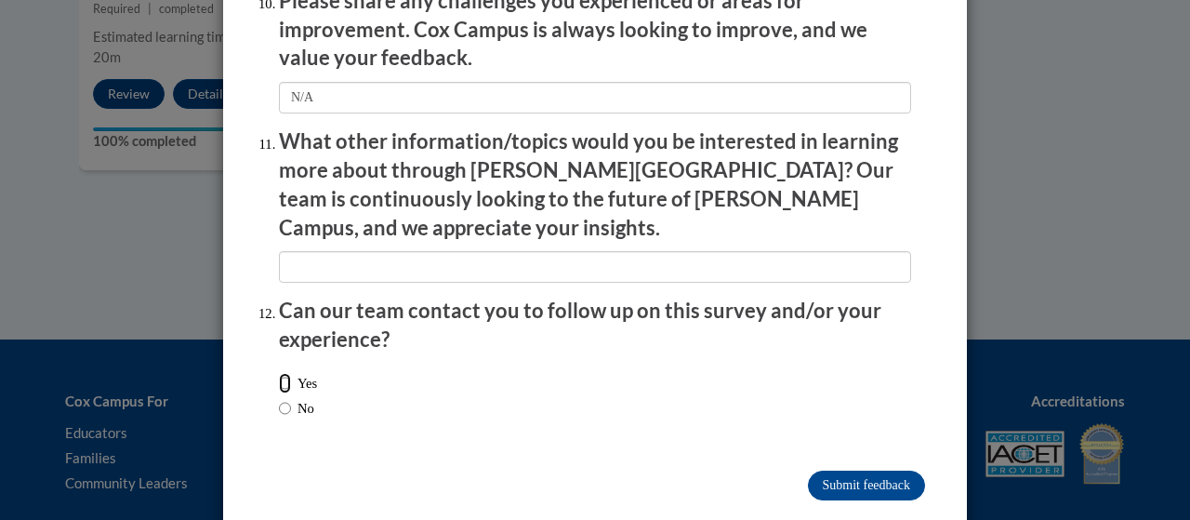
click at [280, 373] on input "Yes" at bounding box center [285, 383] width 12 height 20
radio input "true"
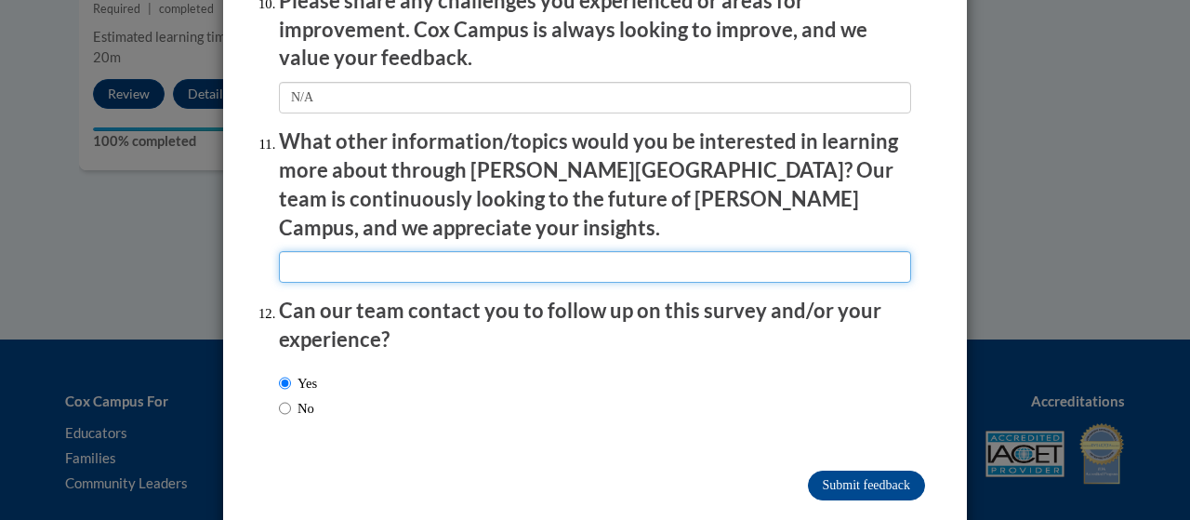
click at [336, 251] on input "textbox" at bounding box center [595, 267] width 632 height 32
type input "N/A"
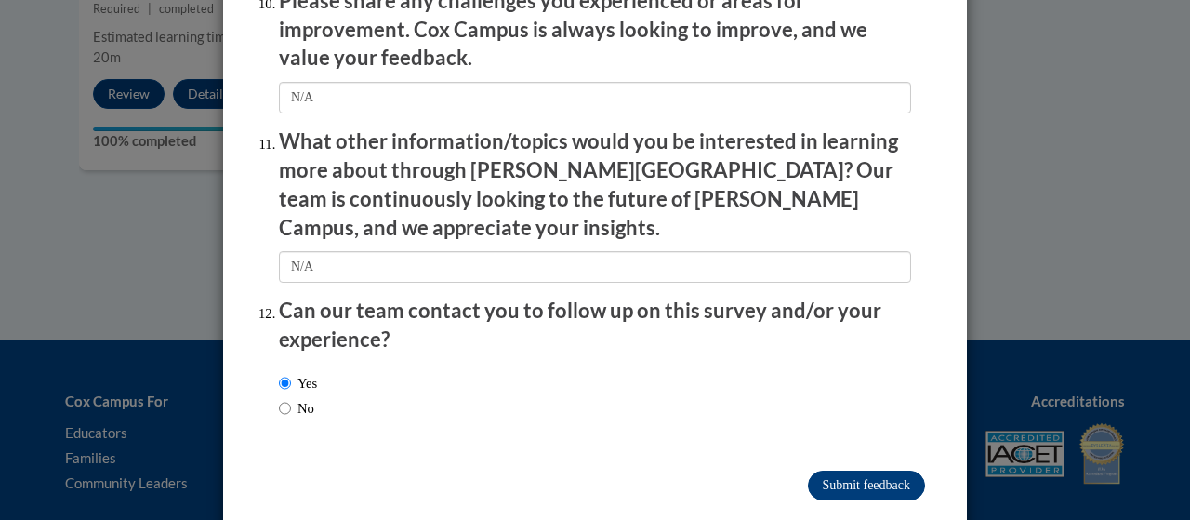
click at [868, 471] on input "Submit feedback" at bounding box center [866, 486] width 117 height 30
